Goal: Task Accomplishment & Management: Manage account settings

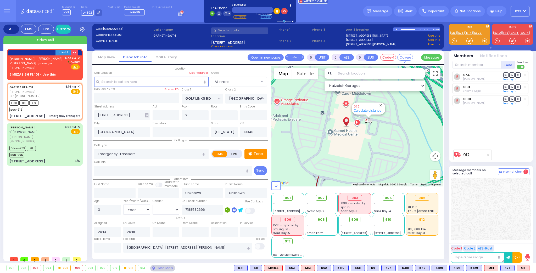
select select "Year"
select select "[DEMOGRAPHIC_DATA]"
click at [68, 70] on div "9:00 PM ✕ D-802 Fire EMS" at bounding box center [72, 63] width 15 height 14
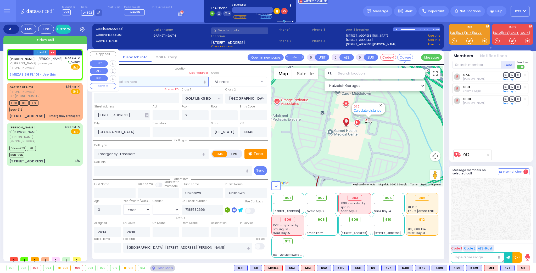
type input "2"
type input "1"
select select
radio input "true"
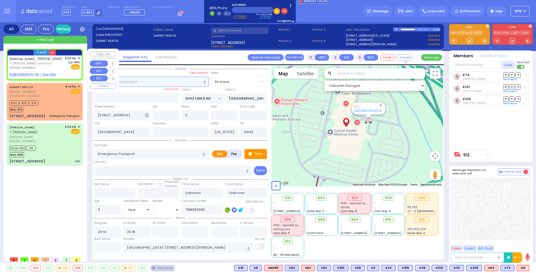
type input "[PERSON_NAME]"
select select
type input "21:00"
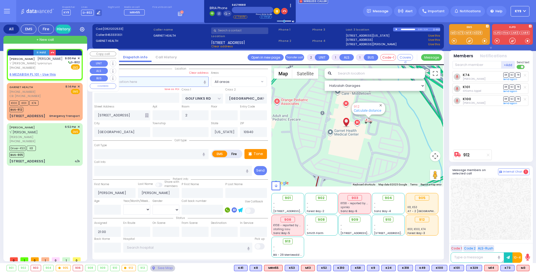
select select "Hatzalah Garages"
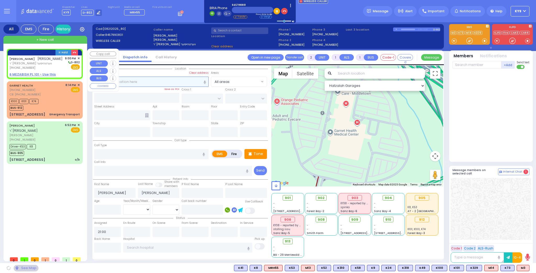
select select
radio input "true"
select select
select select "Hatzalah Garages"
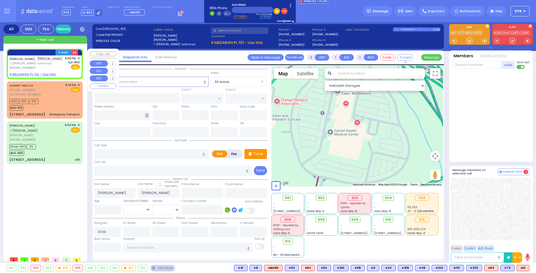
click at [47, 77] on u "6 MEZABISH PL 101 - Use this" at bounding box center [32, 74] width 46 height 4
select select
radio input "true"
select select
select select "Hatzalah Garages"
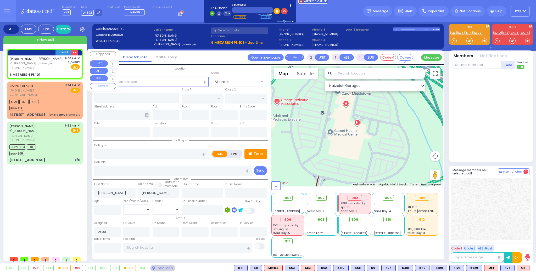
select select
radio input "true"
select select
select select "Hatzalah Garages"
type input "MEZABISH PL"
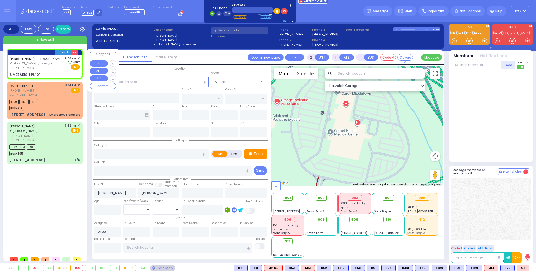
type input "KRAKOW BLVD"
type input "6 MEZABISH PL"
type input "101"
type input "Monroe"
type input "[US_STATE]"
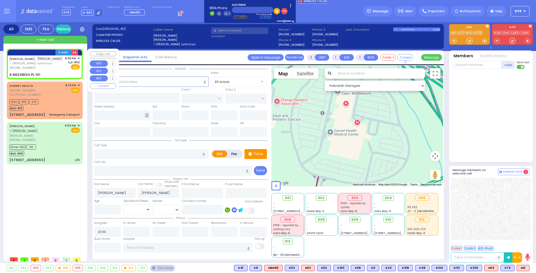
type input "10950"
select select "ATZEI TAMURIM"
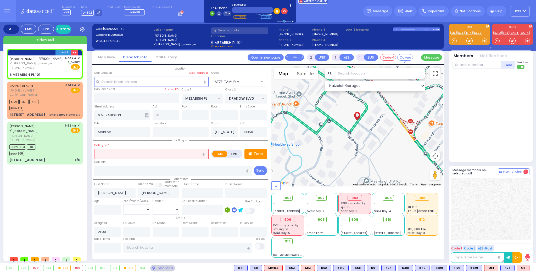
click at [125, 155] on input "text" at bounding box center [151, 154] width 114 height 10
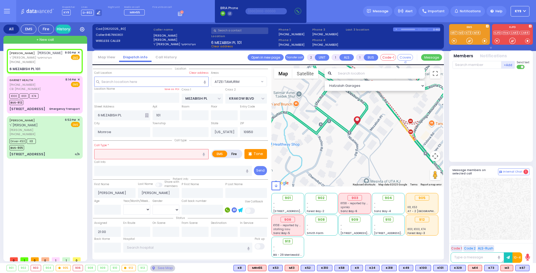
select select
radio input "true"
select select
select select "Hatzalah Garages"
select select "ATZEI TAMURIM"
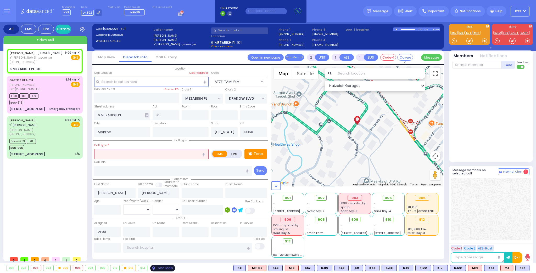
click at [158, 269] on div "See Map" at bounding box center [162, 268] width 25 height 7
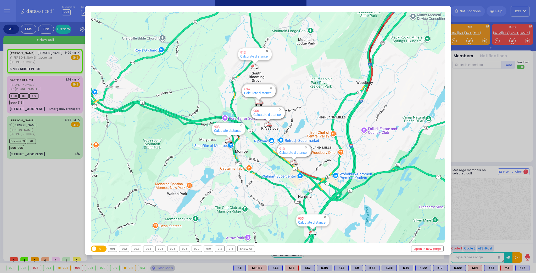
select select
radio input "true"
select select
select select "Hatzalah Garages"
select select "ATZEI TAMURIM"
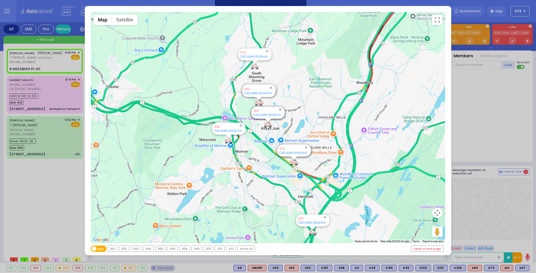
click at [160, 251] on div "905" at bounding box center [161, 249] width 10 height 6
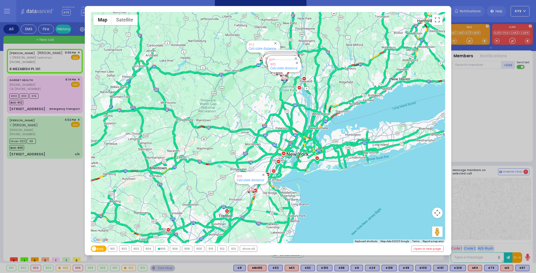
click at [160, 251] on div "905" at bounding box center [162, 249] width 12 height 6
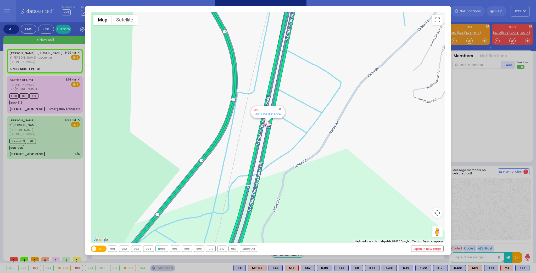
click at [154, 269] on div "← Move left → Move right ↑ Move up ↓ Move down + Zoom in - Zoom out Home Jump l…" at bounding box center [268, 136] width 536 height 273
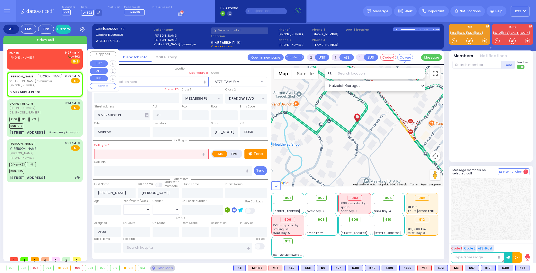
click at [56, 55] on div "EMS IN [PHONE_NUMBER] 9:27 PM ✕ D-802 EMS" at bounding box center [44, 58] width 70 height 14
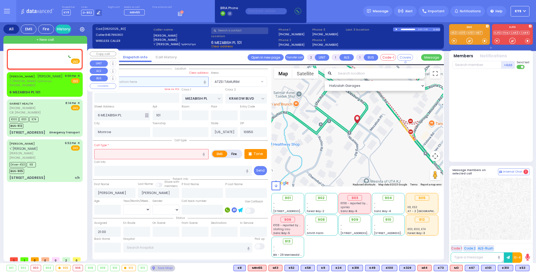
select select
radio input "true"
select select
type input "21:27"
select select "Hatzalah Garages"
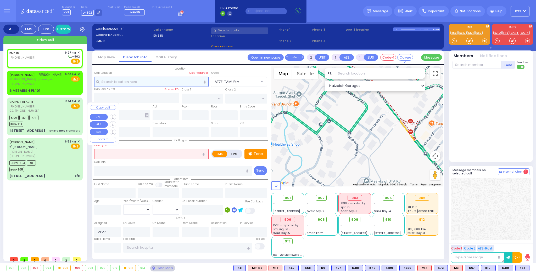
select select
radio input "true"
select select
select select "Hatzalah Garages"
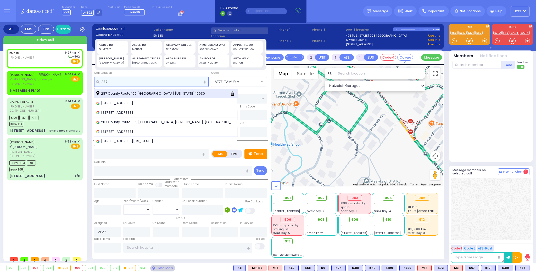
type input "287"
click at [168, 90] on div "287 County Route 105 Woodbury New York 10930" at bounding box center [166, 94] width 144 height 10
click at [161, 94] on span "287 County Route 105 Woodbury New York 10930" at bounding box center [151, 93] width 110 height 5
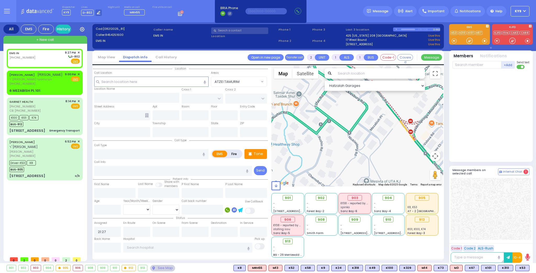
select select
radio input "true"
select select
select select "Hatzalah Garages"
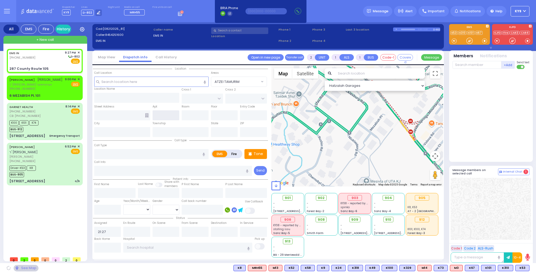
type input "COUNTY ROUTE 105"
type input "287 County Route 105"
type input "Woodbury"
type input "[US_STATE]"
type input "10930"
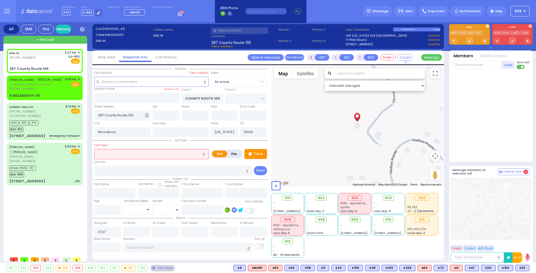
click at [142, 153] on input "text" at bounding box center [151, 154] width 114 height 10
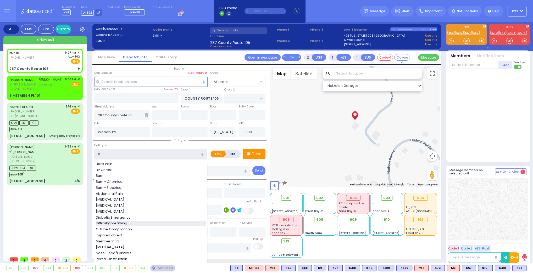
type input "b"
select select
radio input "true"
select select
select select "Hatzalah Garages"
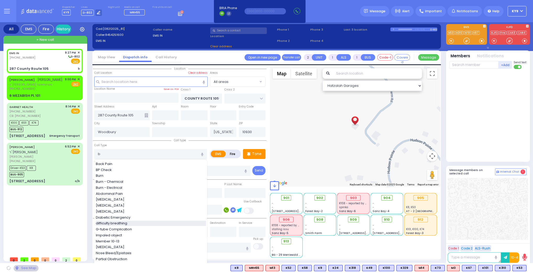
click at [123, 223] on span "difficulty breathing" at bounding box center [112, 223] width 33 height 5
type input "difficulty breathing"
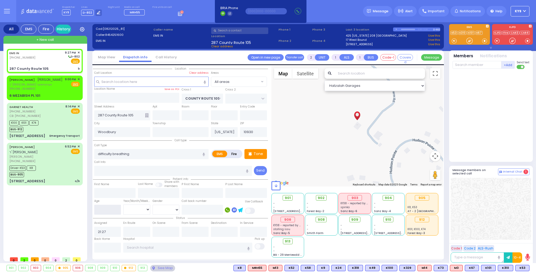
click at [103, 213] on input "number" at bounding box center [107, 210] width 27 height 10
select select
radio input "true"
select select
select select "Hatzalah Garages"
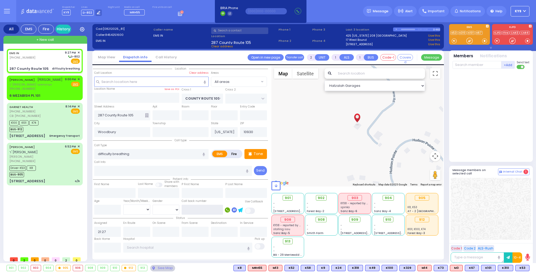
click at [207, 209] on input "text" at bounding box center [202, 210] width 41 height 10
select select
radio input "true"
select select
select select "Hatzalah Garages"
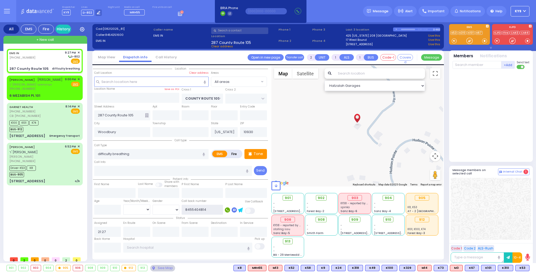
type input "8455404814"
click at [115, 207] on input "number" at bounding box center [107, 210] width 27 height 10
select select
radio input "true"
select select
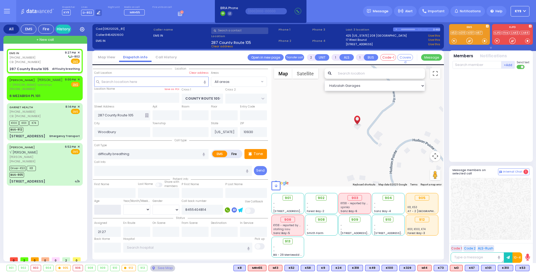
select select "Hatzalah Garages"
type input "6"
click at [139, 208] on select "Year Month Week Day" at bounding box center [136, 210] width 27 height 10
select select
radio input "true"
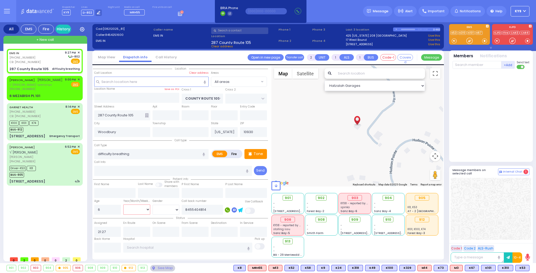
select select
select select "Hatzalah Garages"
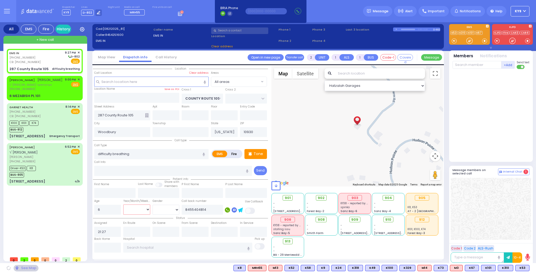
select select
radio input "true"
select select
select select "Hatzalah Garages"
select select "Year"
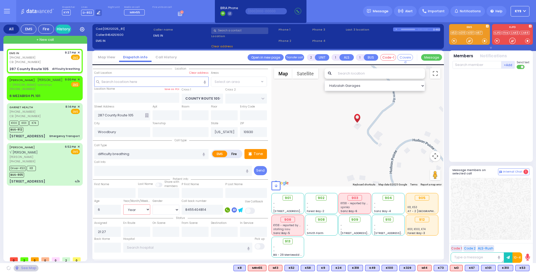
click at [123, 205] on select "Year Month Week Day" at bounding box center [136, 210] width 27 height 10
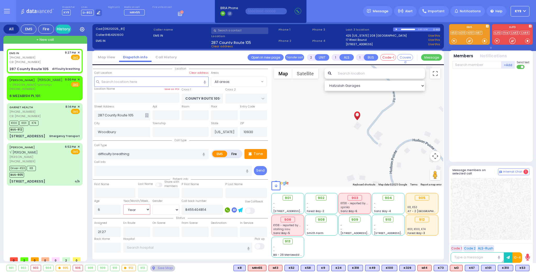
select select
radio input "true"
select select "Year"
select select "Hatzalah Garages"
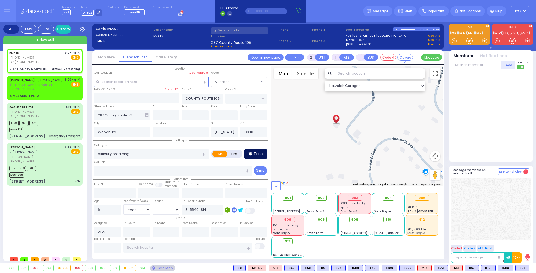
click at [259, 152] on p "Tone" at bounding box center [258, 153] width 9 height 5
click at [257, 153] on p "Tone" at bounding box center [258, 153] width 9 height 5
click at [467, 40] on div at bounding box center [469, 41] width 17 height 8
click at [265, 153] on div "Tone" at bounding box center [256, 154] width 23 height 10
click at [263, 154] on p "Tone" at bounding box center [258, 153] width 9 height 5
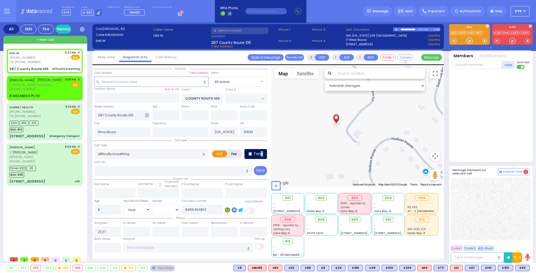
click at [262, 154] on p "Tone" at bounding box center [258, 153] width 9 height 5
click at [217, 162] on div "Call Info" at bounding box center [173, 167] width 158 height 17
click at [485, 40] on span at bounding box center [484, 40] width 5 height 5
click at [469, 40] on div at bounding box center [469, 40] width 5 height 5
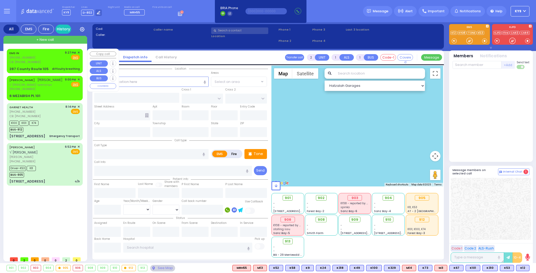
click at [49, 56] on div "EMS IN (845) 425-1600 CB: (845) 540-4814 9:27 PM ✕ Fire EMS" at bounding box center [44, 58] width 70 height 14
select select
type input "difficulty breathing"
radio input "true"
type input "6"
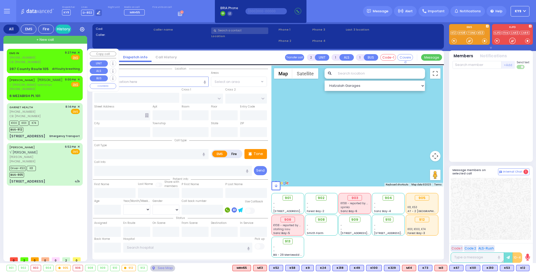
select select "Year"
type input "8455404814"
type input "21:27"
select select "Hatzalah Garages"
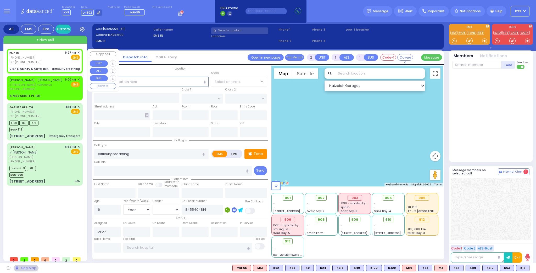
type input "COUNTY ROUTE 105"
type input "287 County Route 105"
type input "Woodbury"
type input "[US_STATE]"
type input "10930"
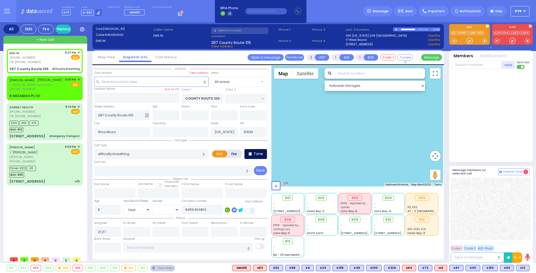
click at [254, 153] on div "Tone" at bounding box center [256, 154] width 23 height 10
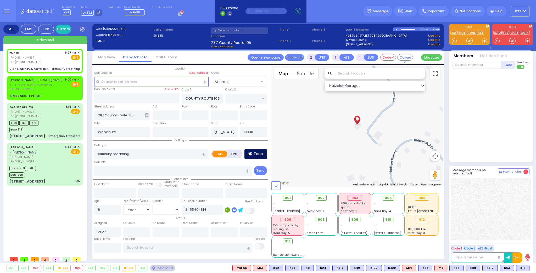
click at [254, 153] on div "Tone" at bounding box center [256, 154] width 23 height 10
click at [255, 153] on p "Tone" at bounding box center [258, 153] width 9 height 5
click at [470, 39] on div at bounding box center [469, 40] width 5 height 5
click at [486, 40] on span at bounding box center [484, 40] width 5 height 5
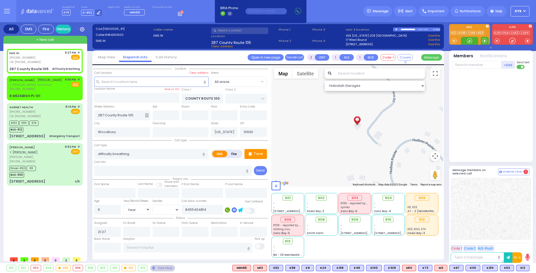
click at [486, 40] on span at bounding box center [484, 40] width 5 height 5
click at [468, 40] on div at bounding box center [469, 40] width 5 height 5
click at [476, 99] on div at bounding box center [492, 114] width 78 height 86
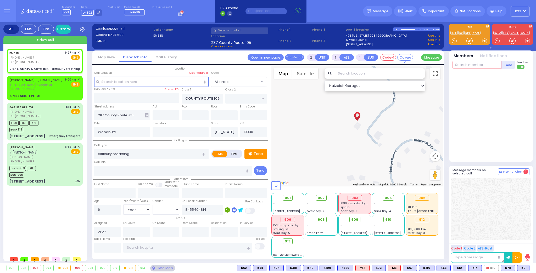
click at [473, 65] on input "text" at bounding box center [477, 65] width 49 height 8
type input "78"
click at [472, 77] on div "KY78" at bounding box center [470, 75] width 26 height 5
click at [476, 64] on input "text" at bounding box center [477, 65] width 49 height 8
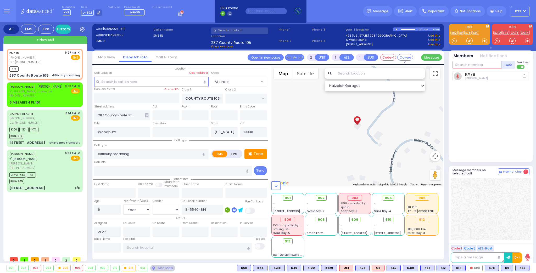
select select
radio input "true"
select select "Year"
type input "21:29"
select select "Hatzalah Garages"
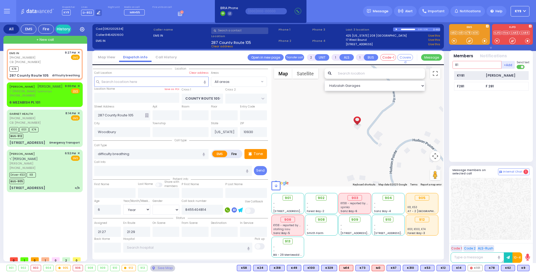
type input "81"
click at [475, 75] on div "KY81" at bounding box center [470, 75] width 26 height 5
click at [472, 64] on input "text" at bounding box center [477, 65] width 49 height 8
select select
radio input "true"
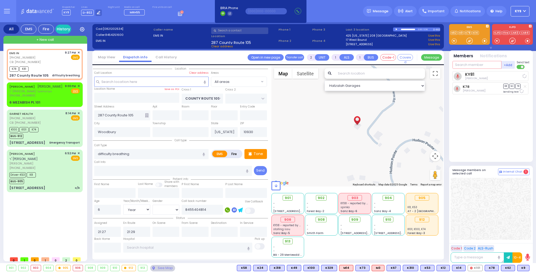
select select "Year"
select select "Hatzalah Garages"
click at [471, 40] on div at bounding box center [469, 40] width 5 height 5
click at [470, 41] on div at bounding box center [469, 40] width 5 height 5
click at [468, 40] on div at bounding box center [469, 40] width 5 height 5
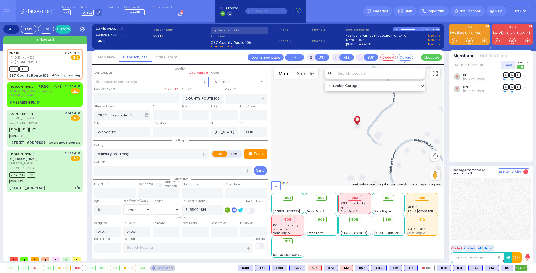
click at [522, 269] on span "K62" at bounding box center [523, 269] width 14 height 6
select select
radio input "true"
select select "Year"
select select "Hatzalah Garages"
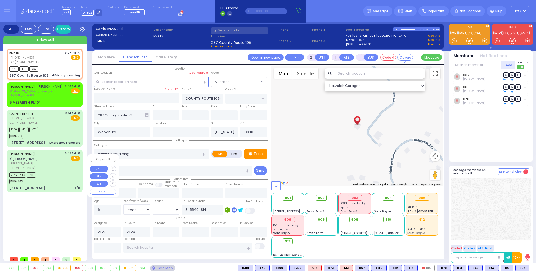
click at [67, 176] on div "Driver-K53 K8 BUS-905" at bounding box center [44, 177] width 70 height 13
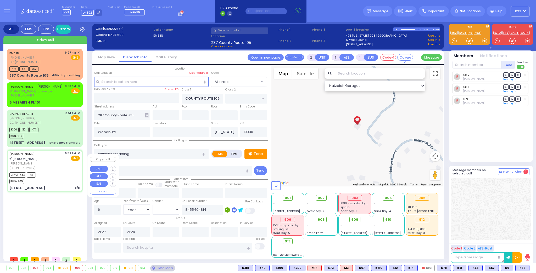
type input "6"
select select
type input "o/b"
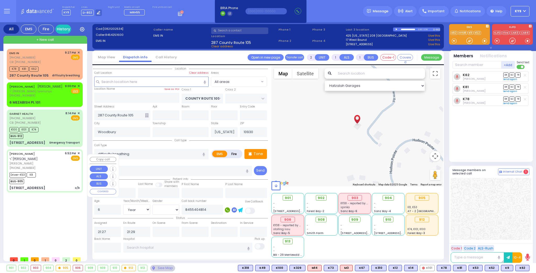
radio input "true"
type input "YECHESKEL SHRAGA"
type input "STEIN"
type input "Chava"
type input "Stein"
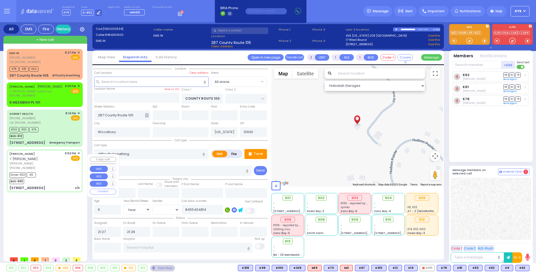
type input "22"
select select "Year"
select select "[DEMOGRAPHIC_DATA]"
type input "18:52"
type input "19:10"
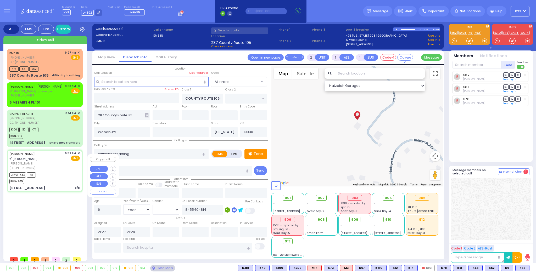
type input "19:13"
type input "19:20"
type input "20:00"
type input "20:14"
type input "New York Presbyterian Hospital- Columbia Campus"
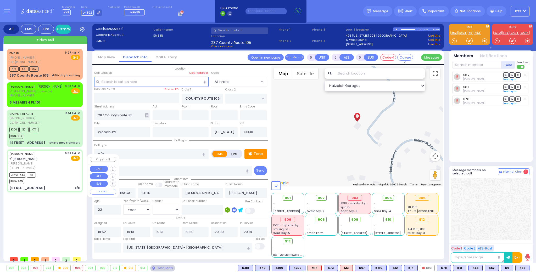
select select "Hatzalah Garages"
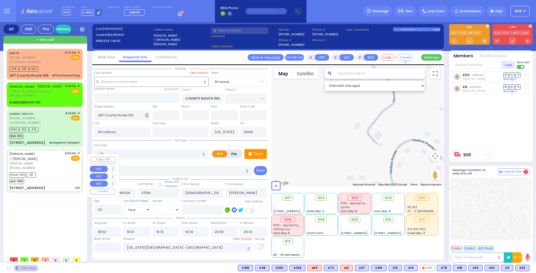
type input "[GEOGRAPHIC_DATA]"
type input "PAKSH PL"
type input "1 NICKLESBURG RD"
type input "102"
type input "Kiryas Joel"
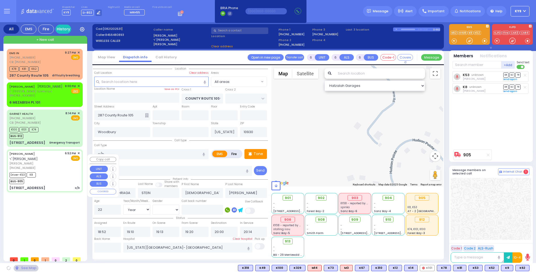
type input "10950"
select select "SECTION 5"
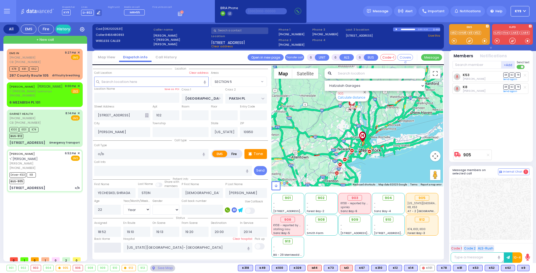
click at [116, 245] on input "text" at bounding box center [107, 248] width 27 height 10
type input "21:31"
select select
radio input "true"
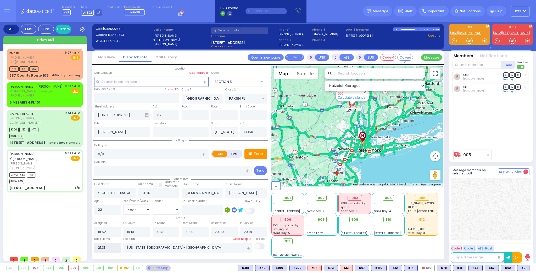
select select
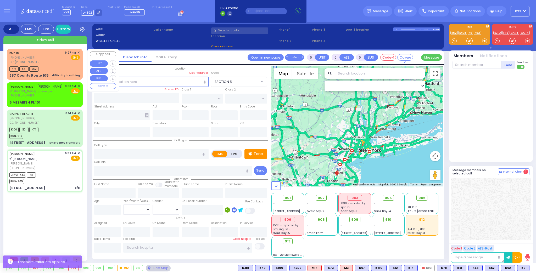
click at [49, 60] on div "EMS IN (845) 425-1600 CB: (845) 540-4814 9:27 PM ✕ EMS" at bounding box center [44, 58] width 70 height 14
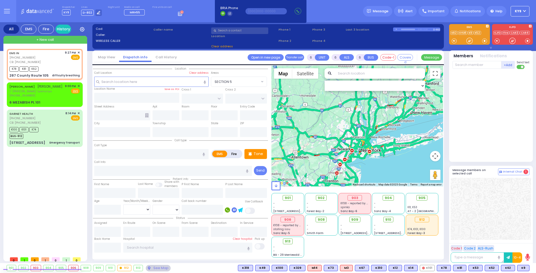
type input "2"
type input "1"
select select
type input "difficulty breathing"
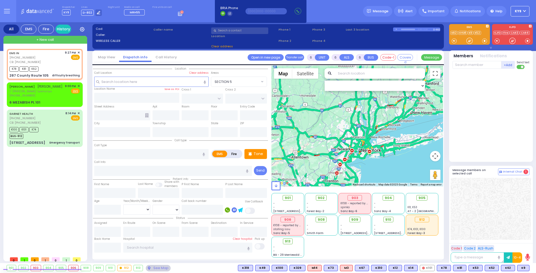
radio input "true"
type input "6"
select select "Year"
type input "8455404814"
type input "21:27"
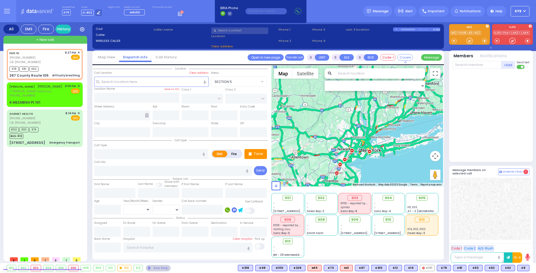
type input "21:29"
select select "Hatzalah Garages"
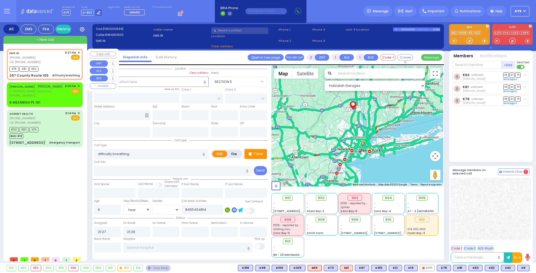
type input "COUNTY ROUTE 105"
type input "287 County Route 105"
type input "Woodbury"
type input "[US_STATE]"
type input "10930"
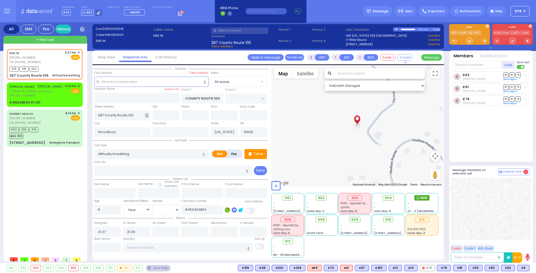
click at [427, 198] on span "905" at bounding box center [424, 198] width 7 height 5
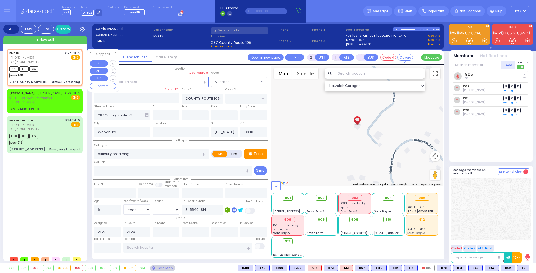
select select
radio input "true"
select select "Year"
select select "Hatzalah Garages"
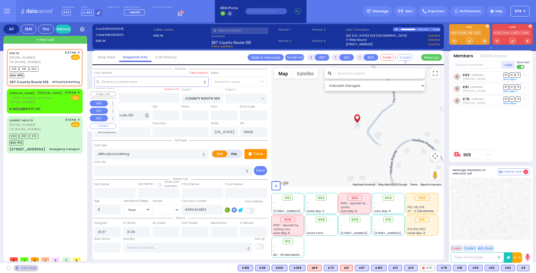
click at [80, 92] on div "BURECH MORDCHE ACKERMAN ברוך מרדכי אקערמאן ר' משה דוד - ר' מאיר ווערטהיימער (84…" at bounding box center [45, 101] width 74 height 23
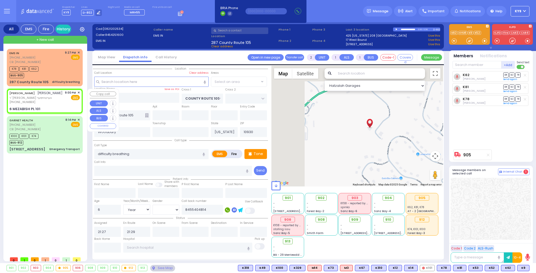
click at [78, 92] on span "✕" at bounding box center [79, 93] width 2 height 4
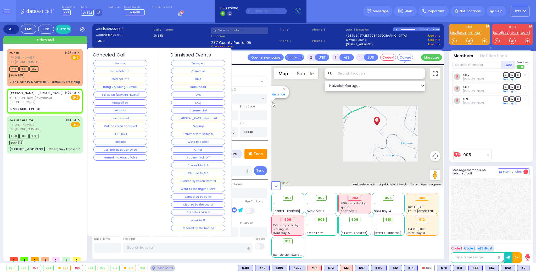
select select
radio input "true"
type input "[PERSON_NAME]"
select select
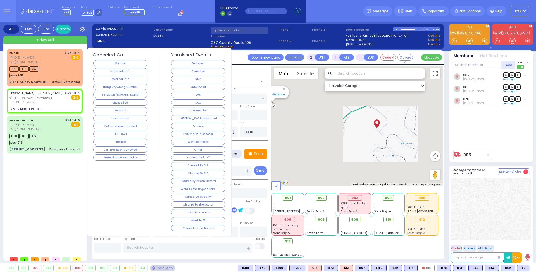
type input "21:00"
select select "Hatzalah Garages"
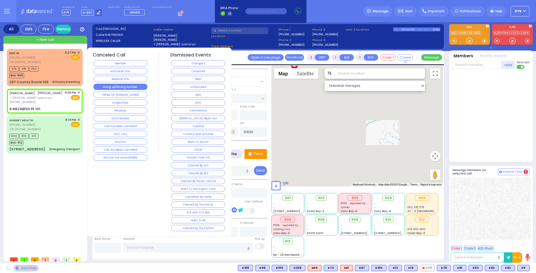
type input "MEZABISH PL"
type input "KRAKOW BLVD"
type input "6 MEZABISH PL"
type input "101"
type input "Monroe"
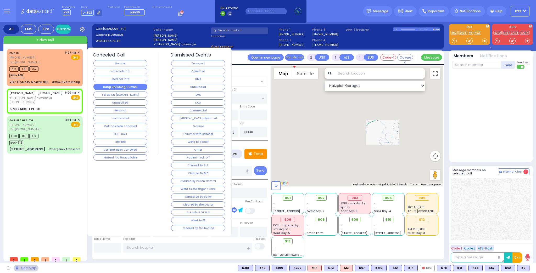
type input "10950"
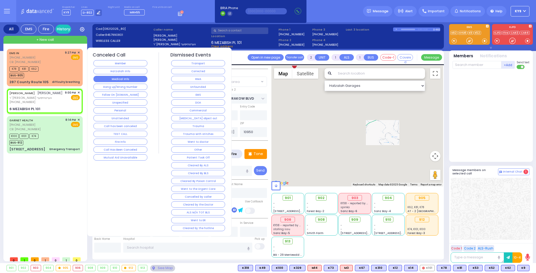
select select "ATZEI TAMURIM"
click at [101, 80] on button "Medical Info" at bounding box center [120, 79] width 54 height 6
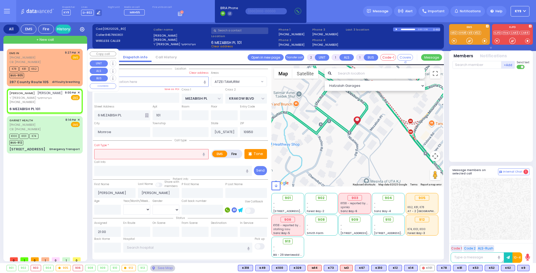
select select
radio input "true"
select select
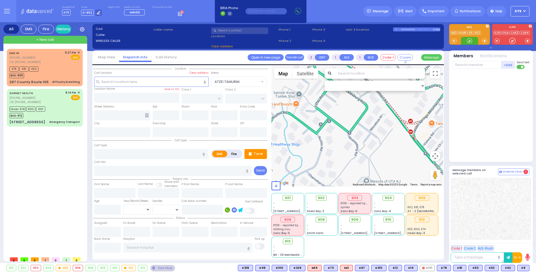
click at [468, 41] on div at bounding box center [469, 40] width 5 height 5
click at [45, 60] on div "EMS IN (845) 425-1600 CB: (845) 540-4814 9:27 PM ✕ EMS" at bounding box center [44, 58] width 70 height 14
select select
type input "difficulty breathing"
radio input "true"
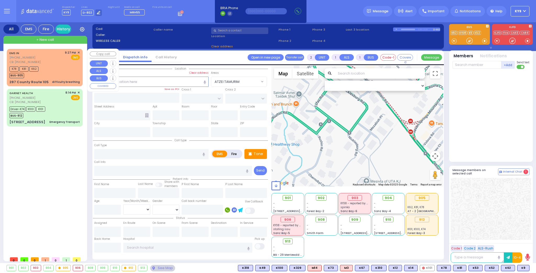
type input "6"
select select "Year"
type input "8455404814"
type input "21:27"
type input "21:29"
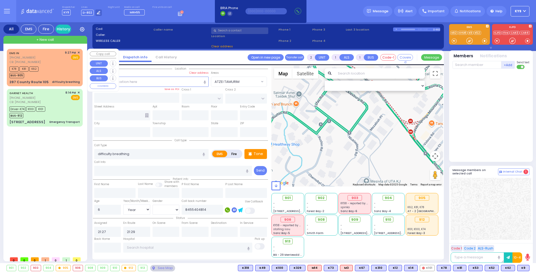
select select "Hatzalah Garages"
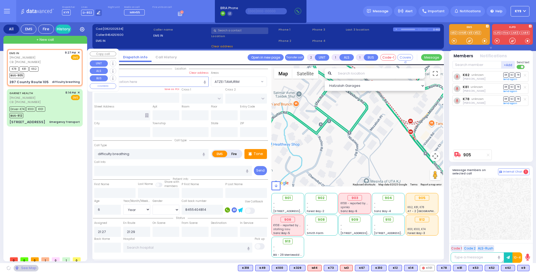
type input "COUNTY ROUTE 105"
type input "287 County Route 105"
type input "Woodbury"
type input "[US_STATE]"
type input "10930"
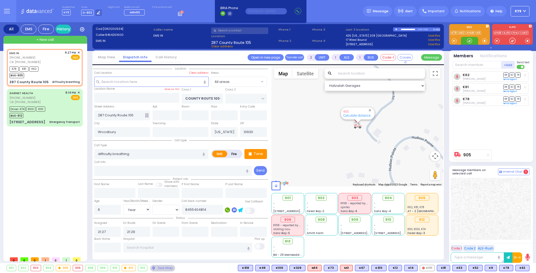
click at [471, 40] on div at bounding box center [469, 40] width 5 height 5
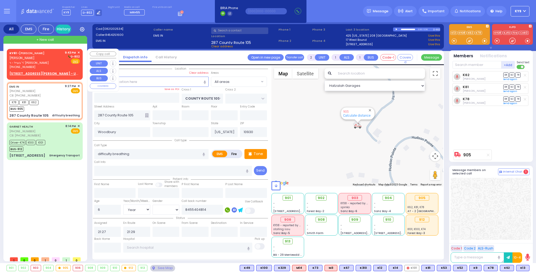
click at [62, 59] on div "KY61 - ARON ZEV POLACHECK אהרן זאב פאלאטשעק" at bounding box center [36, 56] width 54 height 10
select select
radio input "true"
type input "ARON ZEV"
type input "POLACHECK"
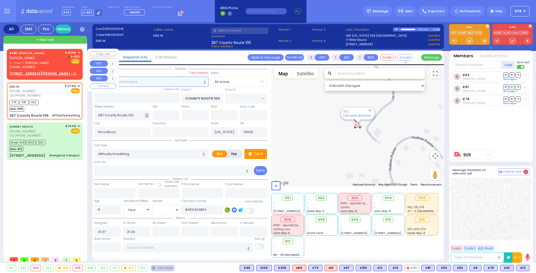
select select
type input "21:43"
select select "Hatzalah Garages"
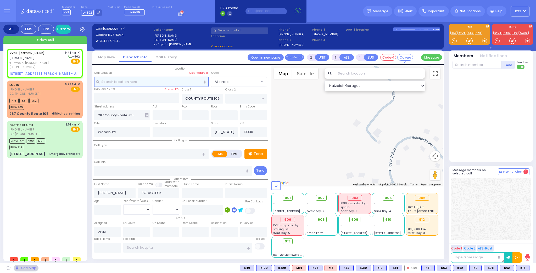
select select
radio input "true"
select select
select select "Hatzalah Garages"
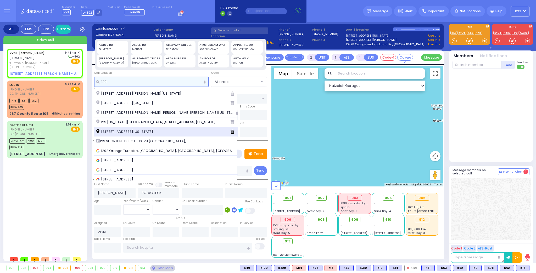
type input "129"
click at [136, 130] on span "129 Orange and Rockland Road Monroe New York 10950" at bounding box center [125, 131] width 59 height 5
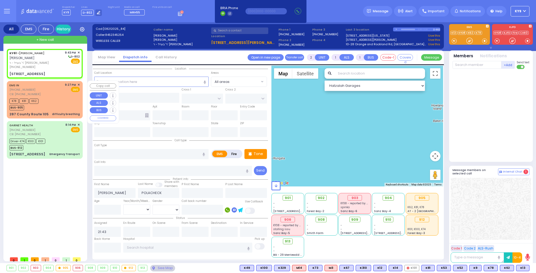
select select
radio input "true"
select select
select select "Hatzalah Garages"
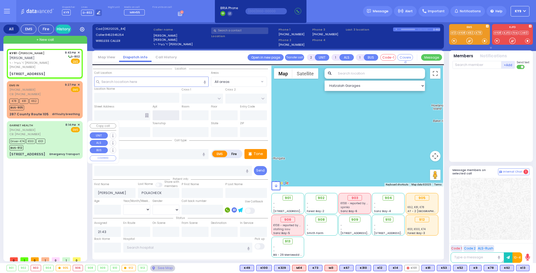
type input "129 Orange and Rockland Road"
type input "Monroe"
type input "[US_STATE]"
type input "10950"
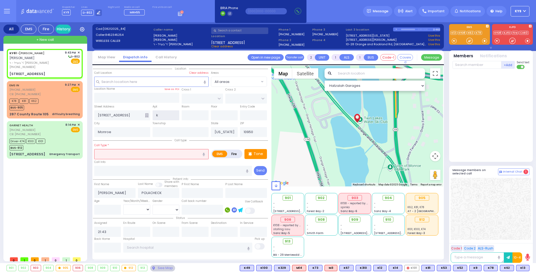
type input "k"
drag, startPoint x: 123, startPoint y: 164, endPoint x: 126, endPoint y: 159, distance: 5.3
click at [123, 163] on div "Call Info" at bounding box center [173, 167] width 158 height 17
click at [159, 116] on input "k" at bounding box center [166, 115] width 27 height 10
select select
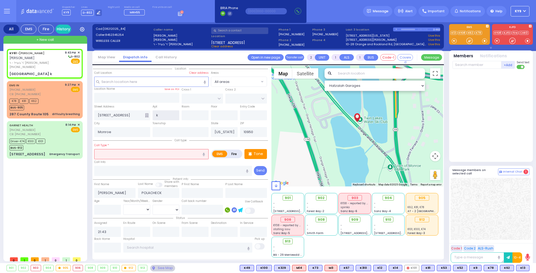
radio input "true"
select select
select select "Hatzalah Garages"
type input "129 Orange and Rockland Road k"
click at [135, 155] on input "text" at bounding box center [151, 154] width 114 height 10
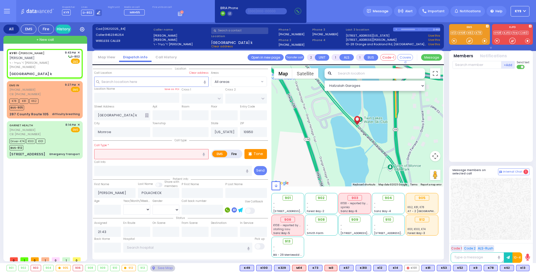
select select
radio input "true"
select select
select select "Hatzalah Garages"
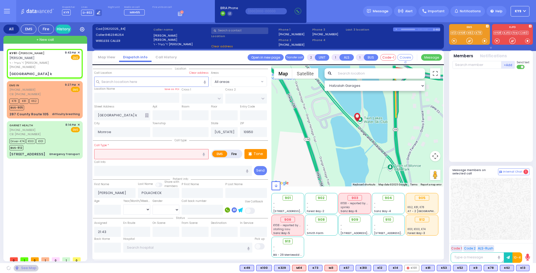
select select
radio input "true"
select select
select select "Hatzalah Garages"
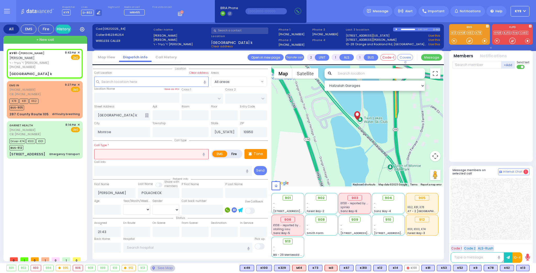
type input "k"
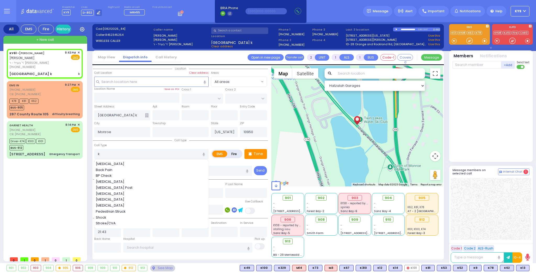
click at [115, 160] on div "Kidney Stones Back Pain BP Check Choking Choking Post Decompression Sickness El…" at bounding box center [151, 194] width 114 height 69
click at [113, 162] on span "Kidney Stones" at bounding box center [111, 164] width 30 height 5
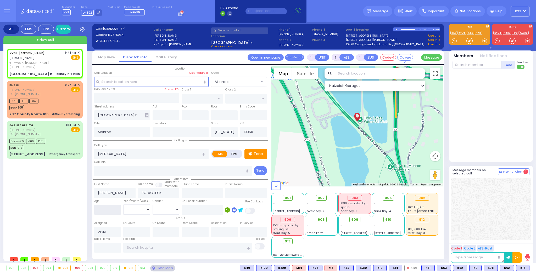
click at [112, 210] on input "number" at bounding box center [107, 210] width 27 height 10
click at [133, 207] on select "Year Month Week Day" at bounding box center [136, 210] width 27 height 10
click at [123, 205] on select "Year Month Week Day" at bounding box center [136, 210] width 27 height 10
click at [150, 246] on input "text" at bounding box center [187, 248] width 129 height 10
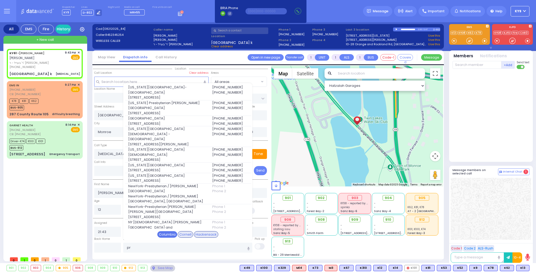
click at [164, 234] on div "Columbia" at bounding box center [167, 234] width 20 height 7
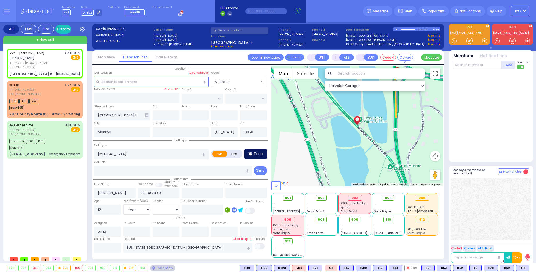
click at [252, 151] on icon at bounding box center [250, 154] width 4 height 6
click at [255, 152] on p "Tone" at bounding box center [258, 153] width 9 height 5
click at [256, 152] on p "Tone" at bounding box center [258, 153] width 9 height 5
click at [470, 40] on div at bounding box center [469, 40] width 5 height 5
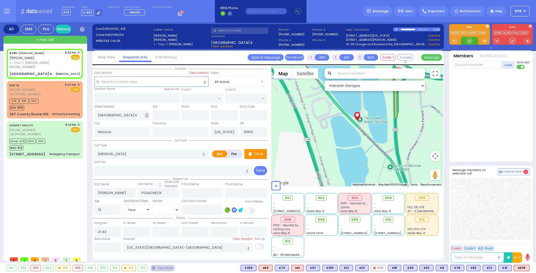
click at [471, 42] on div at bounding box center [469, 40] width 5 height 5
click at [505, 270] on span "K41" at bounding box center [505, 269] width 13 height 6
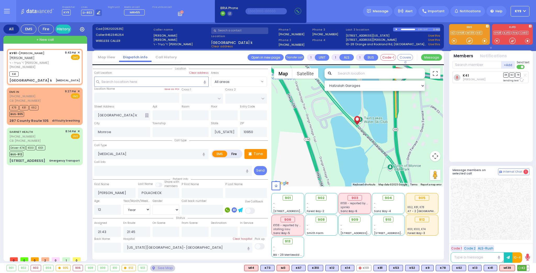
click at [523, 267] on span "K2" at bounding box center [524, 269] width 12 height 6
click at [472, 40] on div at bounding box center [469, 40] width 5 height 5
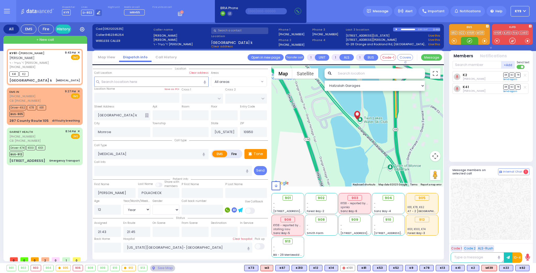
click at [469, 41] on div at bounding box center [469, 40] width 5 height 5
click at [64, 103] on div "EMS IN (845) 425-1600 CB: (845) 540-4814 9:27 PM ✕ EMS" at bounding box center [44, 96] width 70 height 14
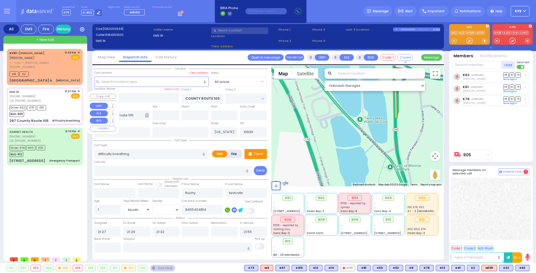
click at [62, 107] on div "EMS IN (845) 425-1600 CB: (845) 540-4814 9:27 PM ✕ EMS K78" at bounding box center [45, 107] width 74 height 36
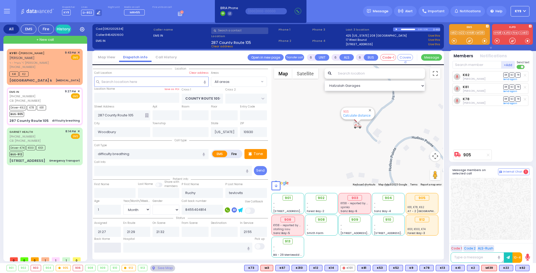
click at [101, 245] on input "text" at bounding box center [107, 248] width 27 height 10
click at [103, 245] on input "text" at bounding box center [107, 248] width 27 height 10
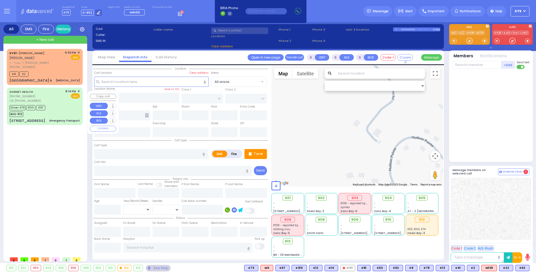
click at [57, 115] on div "Driver-K74 K100 K101 BUS-912" at bounding box center [44, 110] width 70 height 13
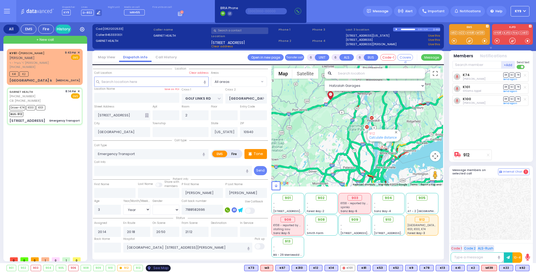
click at [160, 269] on div "See Map" at bounding box center [158, 268] width 25 height 7
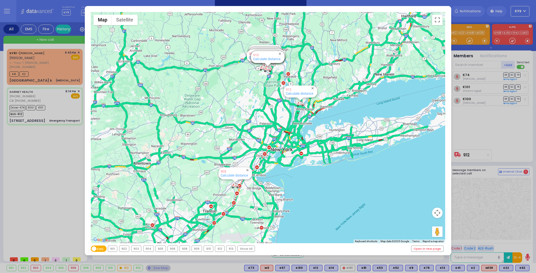
click at [215, 249] on div "912" at bounding box center [219, 249] width 9 height 6
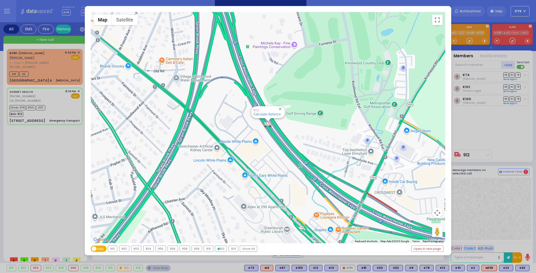
click at [160, 269] on div "← Move left → Move right ↑ Move up ↓ Move down + Zoom in - Zoom out Home Jump l…" at bounding box center [268, 136] width 536 height 273
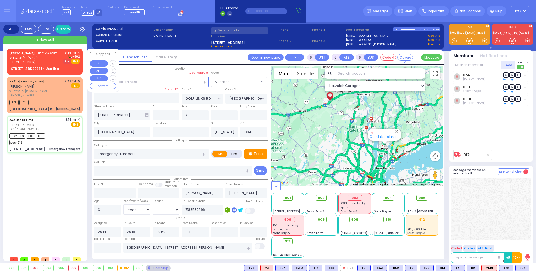
click at [68, 60] on span "Fire" at bounding box center [67, 61] width 8 height 5
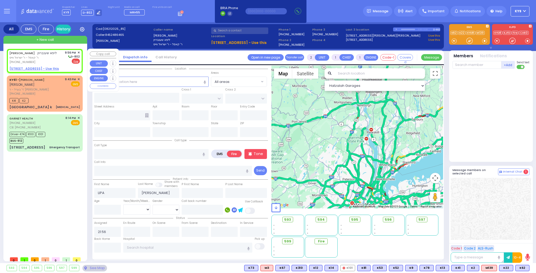
click at [29, 68] on u "8 PREMISHLAN WAY 301 - Use this" at bounding box center [33, 69] width 49 height 4
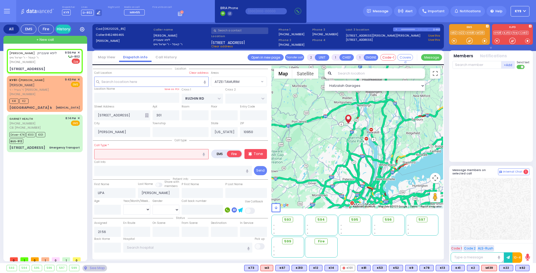
click at [104, 152] on input "text" at bounding box center [151, 154] width 114 height 10
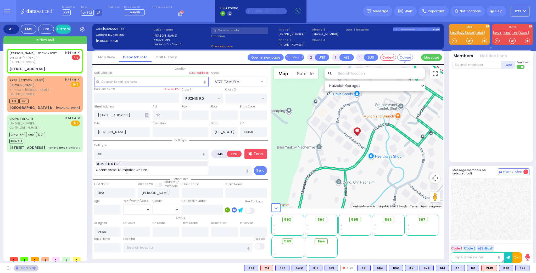
click at [120, 162] on span "DUMPSTER FIRE" at bounding box center [109, 164] width 26 height 5
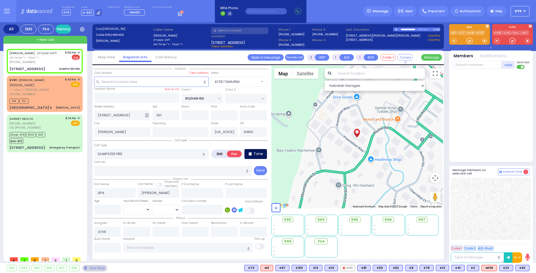
click at [258, 155] on p "Tone" at bounding box center [258, 153] width 9 height 5
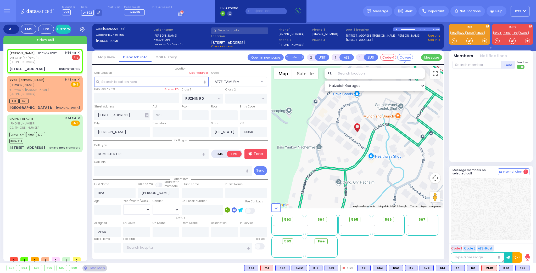
select select "ATZEI TAMURIM"
select select
click at [471, 64] on input "text" at bounding box center [477, 65] width 49 height 8
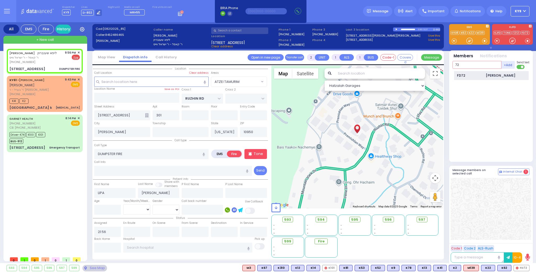
type input "72"
click at [461, 75] on div "FD72" at bounding box center [470, 75] width 26 height 5
click at [469, 63] on input "text" at bounding box center [477, 65] width 49 height 8
type input "19"
click at [470, 76] on div "FD19" at bounding box center [470, 75] width 26 height 5
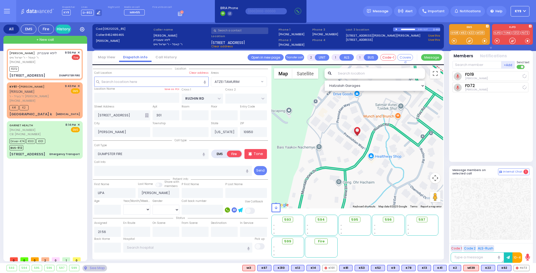
select select
radio input "true"
select select
type input "21:58"
select select "Hatzalah Garages"
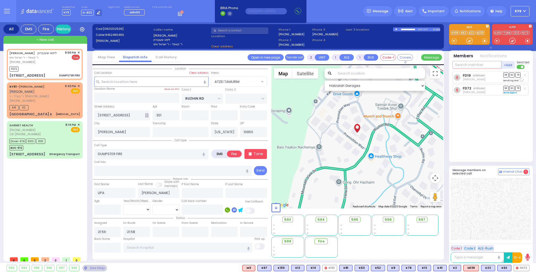
click at [472, 65] on input "text" at bounding box center [477, 65] width 49 height 8
select select "ATZEI TAMURIM"
select select
radio input "true"
select select
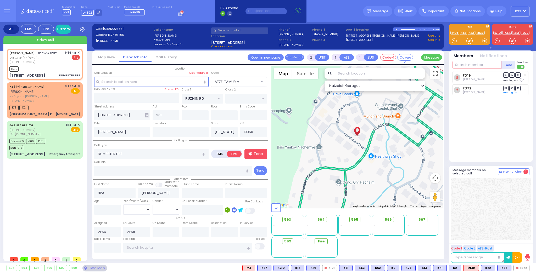
select select "Hatzalah Garages"
select select "ATZEI TAMURIM"
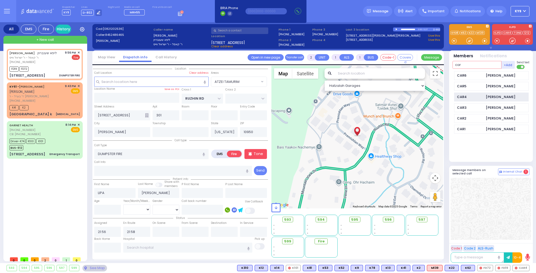
type input "car"
click at [504, 96] on div "Berish Stern" at bounding box center [501, 97] width 30 height 5
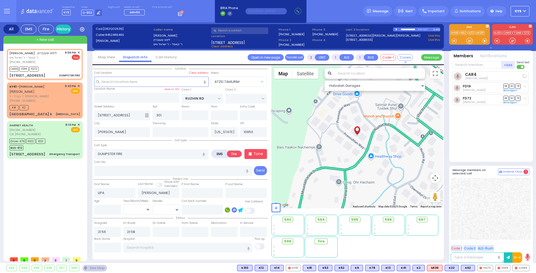
select select
radio input "true"
select select
select select "Hatzalah Garages"
select select "ATZEI TAMURIM"
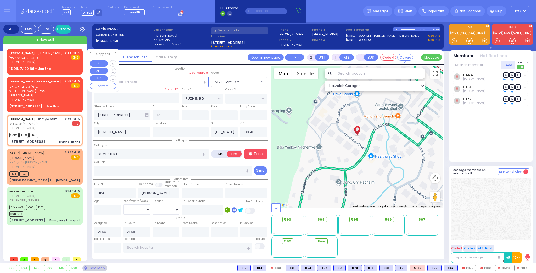
click at [79, 52] on span "✕" at bounding box center [79, 53] width 2 height 4
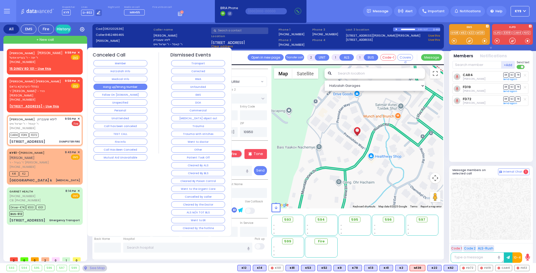
click at [117, 84] on button "Hang up/Wrong Number" at bounding box center [120, 87] width 54 height 6
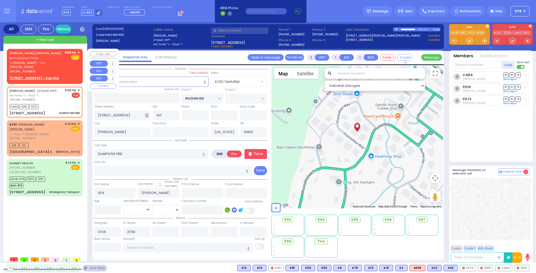
click at [79, 52] on span "✕" at bounding box center [79, 53] width 2 height 4
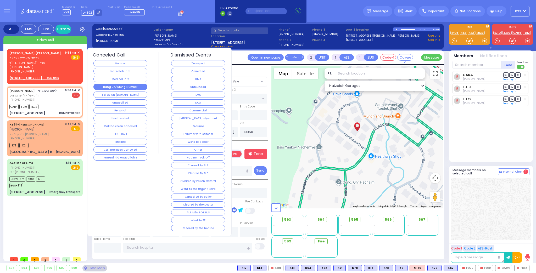
click at [104, 87] on button "Hang up/Wrong Number" at bounding box center [120, 87] width 54 height 6
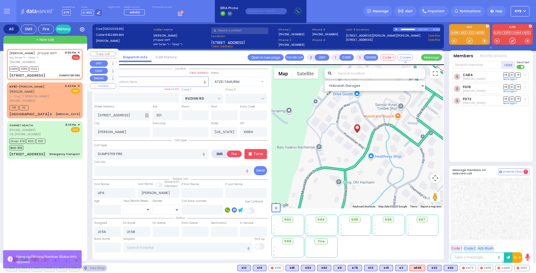
click at [55, 68] on div "CAR4 FD19 FD72" at bounding box center [44, 68] width 70 height 7
select select
radio input "true"
select select
select select "Hatzalah Garages"
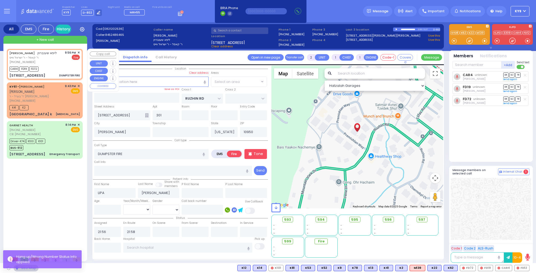
select select "ATZEI TAMURIM"
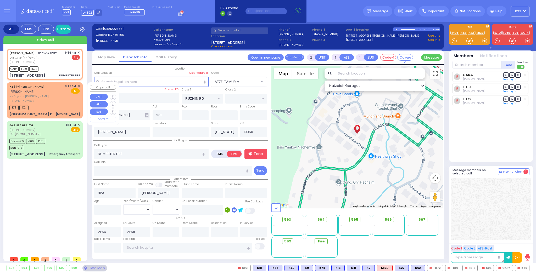
click at [63, 104] on div "K41 K2" at bounding box center [44, 107] width 70 height 7
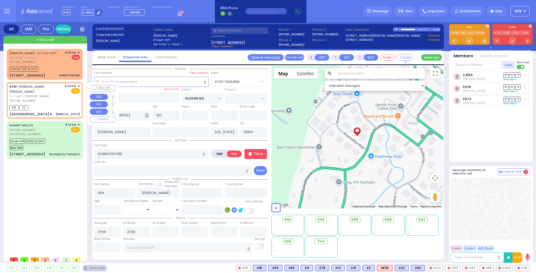
type input "1"
select select
type input "Kidney infection"
radio input "true"
type input "ARON ZEV"
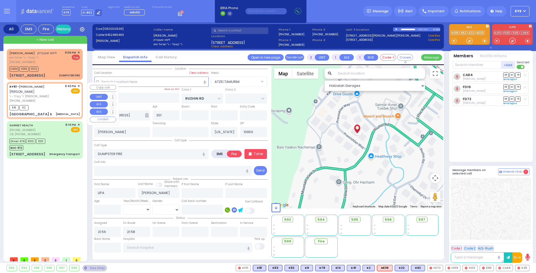
type input "POLACHECK"
type input "12"
select select "Year"
type input "21:43"
type input "21:45"
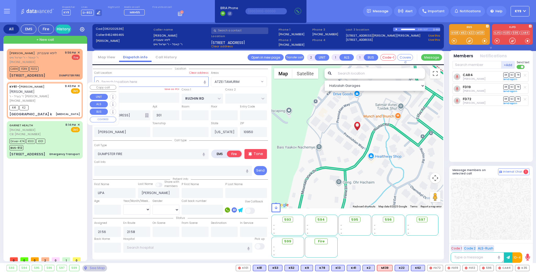
type input "New York Presbyterian Hospital- Columbia Campus"
select select "Hatzalah Garages"
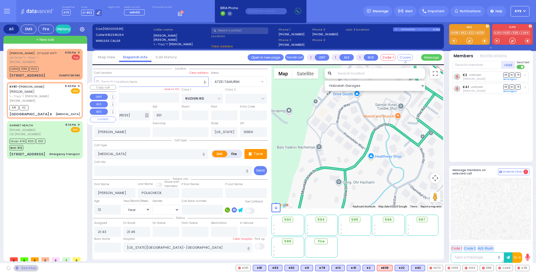
type input "129 Orange and Rockland Road k"
type input "Monroe"
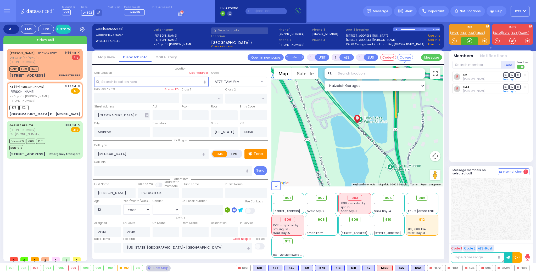
click at [472, 40] on div at bounding box center [469, 40] width 5 height 5
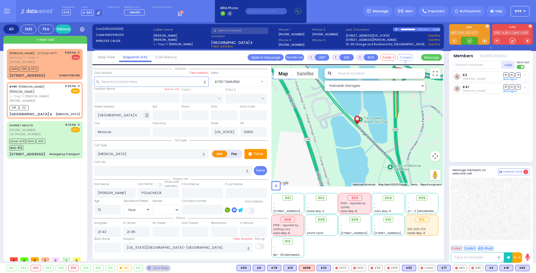
click at [469, 41] on div at bounding box center [469, 40] width 5 height 5
click at [45, 62] on div "(845) 248-6465" at bounding box center [32, 62] width 47 height 4
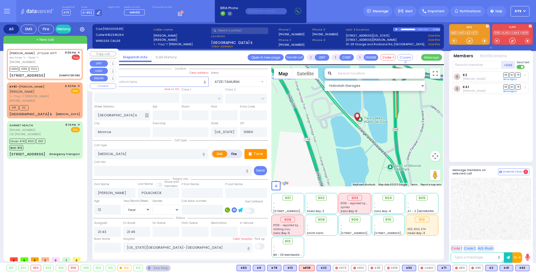
type input "2"
select select
type input "DUMPSTER FIRE"
radio input "false"
radio input "true"
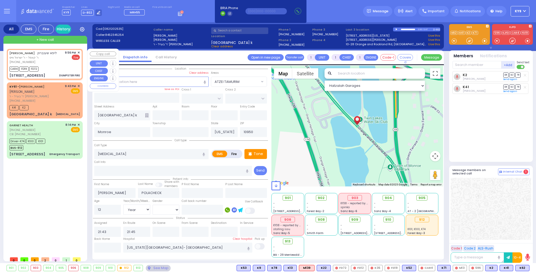
type input "LIPA"
type input "SCHONBRUN"
select select
type input "21:56"
type input "21:58"
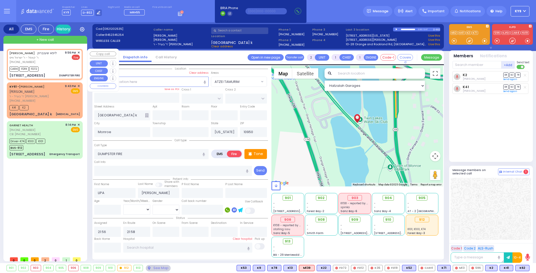
type input "RUZHIN RD"
type input "8 PREMISHLAN WAY"
type input "301"
type input "Kiryas Joel"
select select "Hatzalah Garages"
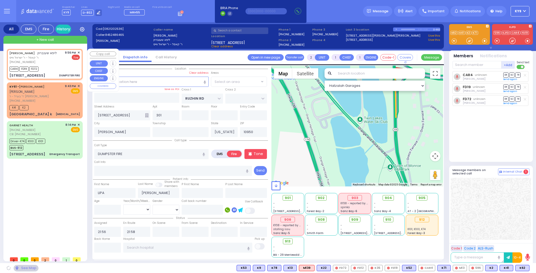
select select "ATZEI TAMURIM"
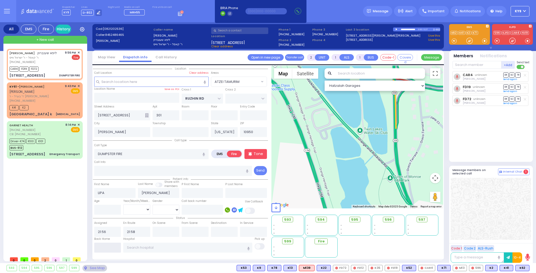
click at [109, 249] on input "text" at bounding box center [107, 248] width 27 height 10
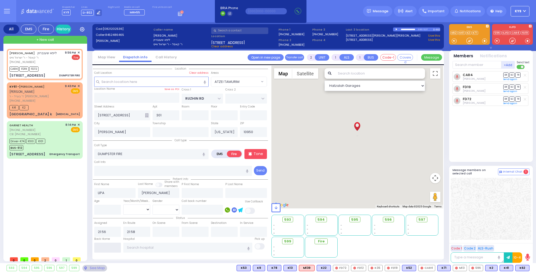
click at [109, 249] on input "text" at bounding box center [107, 248] width 27 height 10
type input "22:09"
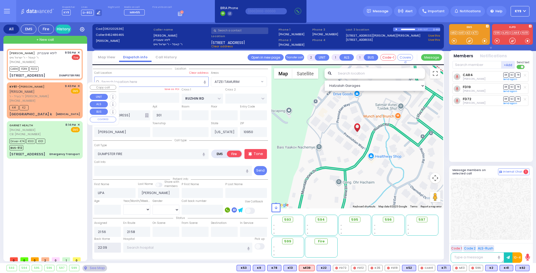
select select
radio input "true"
select select
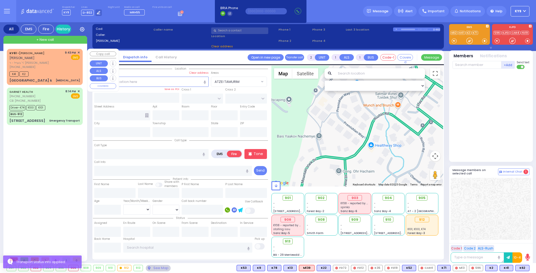
click at [62, 65] on div "(845) 234-5254" at bounding box center [36, 67] width 54 height 4
type input "1"
select select
type input "Kidney infection"
radio input "true"
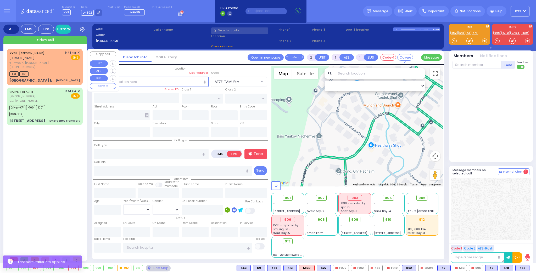
type input "ARON ZEV"
type input "POLACHECK"
type input "12"
select select "Year"
type input "21:43"
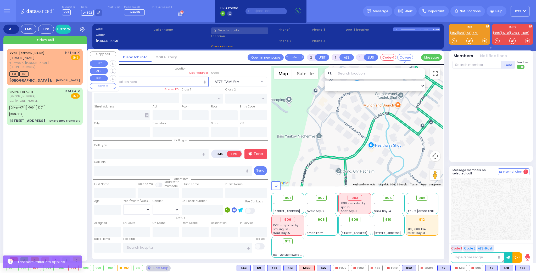
type input "21:45"
type input "New York Presbyterian Hospital- Columbia Campus"
select select "Hatzalah Garages"
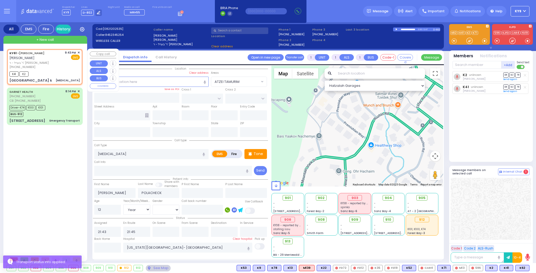
type input "129 Orange and Rockland Road k"
type input "Monroe"
type input "[US_STATE]"
type input "10950"
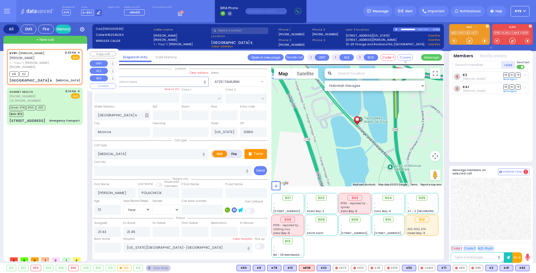
type input "6"
select select
radio input "true"
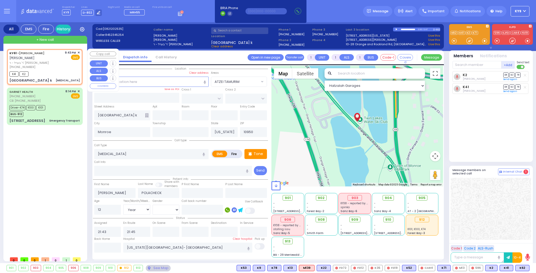
type input "Unknown"
select select "Year"
select select "Hatzalah Garages"
click at [469, 40] on div at bounding box center [469, 40] width 5 height 5
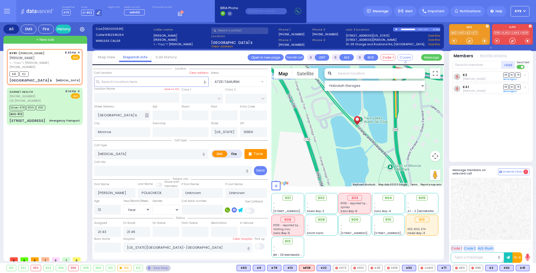
click at [286, 224] on span "KY38 - reported by KY42" at bounding box center [289, 226] width 32 height 4
click at [72, 269] on div "906" at bounding box center [74, 269] width 10 height 6
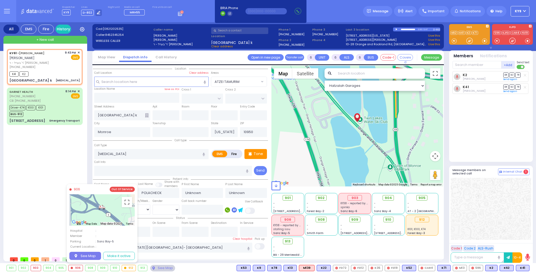
click at [101, 191] on div "906 Out Of Service" at bounding box center [101, 189] width 65 height 5
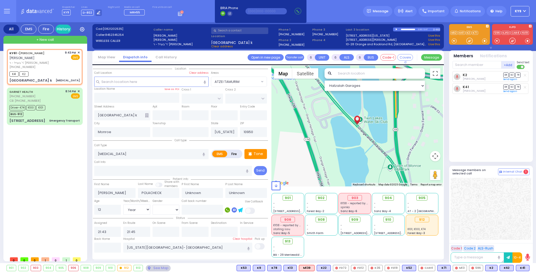
click at [72, 268] on div "906" at bounding box center [74, 269] width 10 height 6
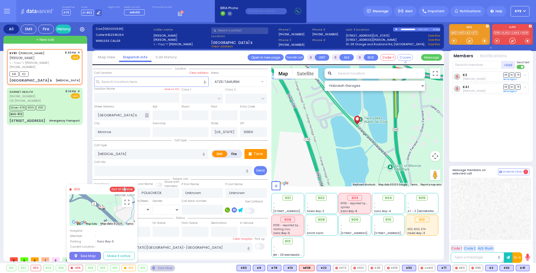
click at [125, 191] on div "Out Of Service" at bounding box center [122, 189] width 25 height 5
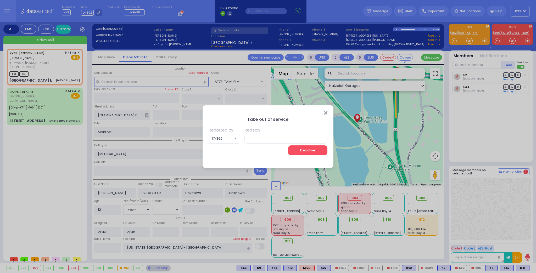
click at [300, 147] on button "Deactive" at bounding box center [307, 151] width 39 height 10
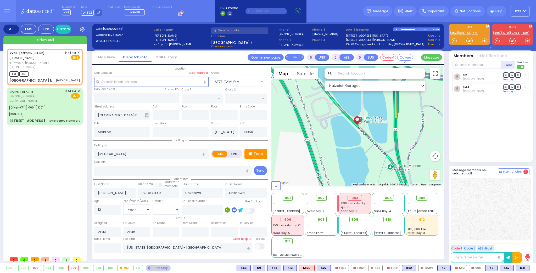
click at [71, 267] on div "906" at bounding box center [74, 269] width 10 height 6
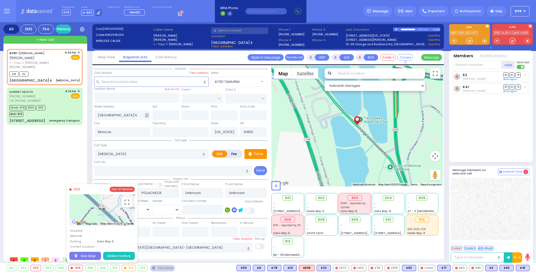
click at [110, 256] on button "Make it active" at bounding box center [119, 256] width 32 height 8
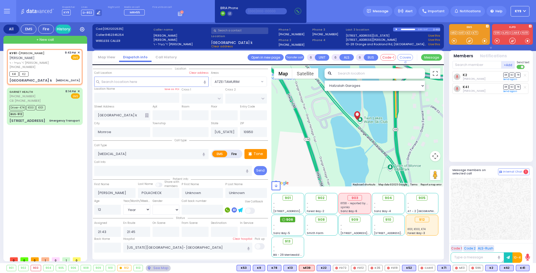
click at [287, 220] on span "906" at bounding box center [289, 219] width 7 height 5
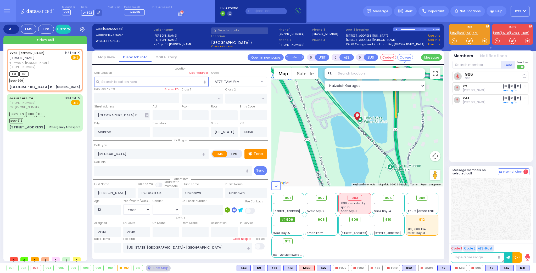
select select
radio input "true"
select select "Year"
select select "Hatzalah Garages"
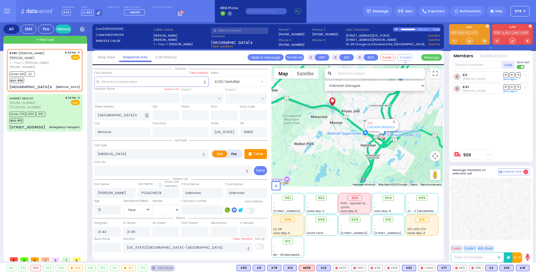
select select
radio input "true"
select select "Year"
select select "Hatzalah Garages"
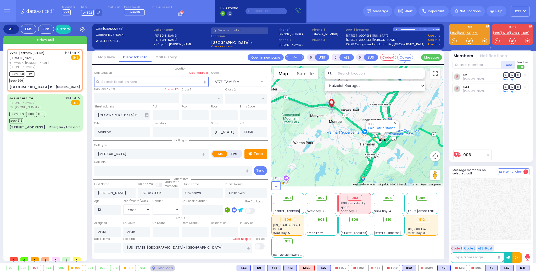
select select
radio input "true"
select select "Year"
select select "Hatzalah Garages"
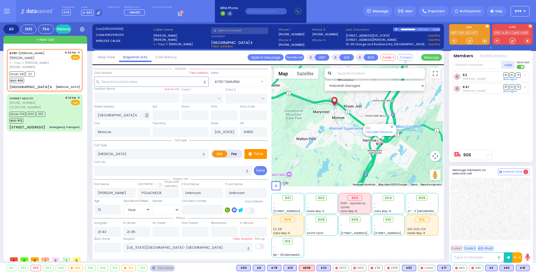
select select
radio input "true"
select select "Year"
select select "Hatzalah Garages"
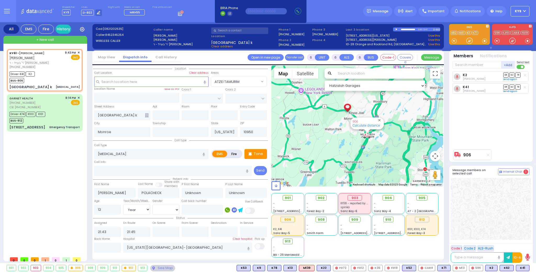
select select
radio input "true"
select select "Year"
select select "Hatzalah Garages"
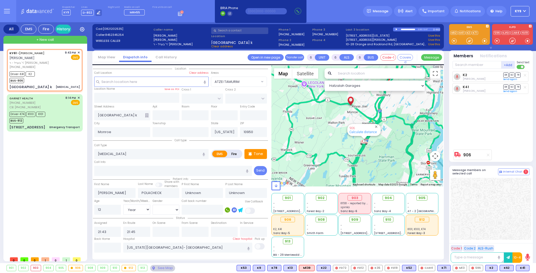
select select
radio input "true"
select select "Year"
select select "Hatzalah Garages"
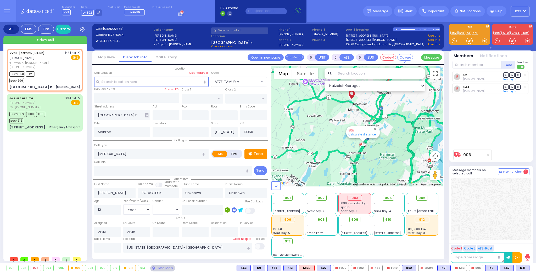
select select
radio input "true"
select select "Year"
select select "Hatzalah Garages"
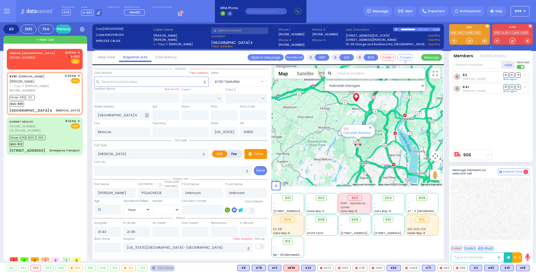
select select
select select "Year"
select select
radio input "true"
select select "Year"
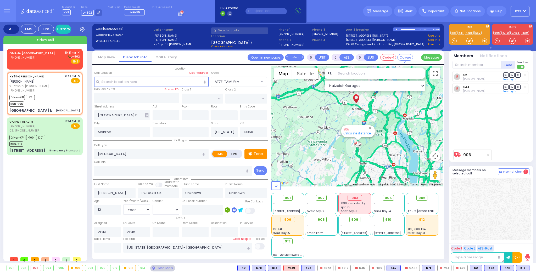
type input "21:55"
type input "22:10"
select select "Hatzalah Garages"
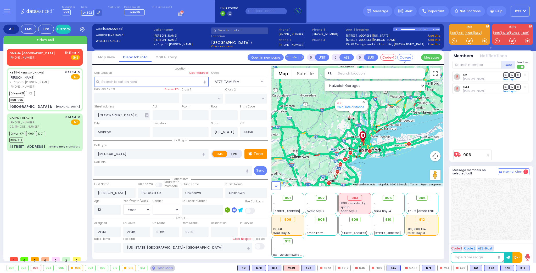
select select
radio input "true"
select select "Year"
select select "Hatzalah Garages"
click at [64, 40] on div "+ New call" at bounding box center [45, 40] width 84 height 8
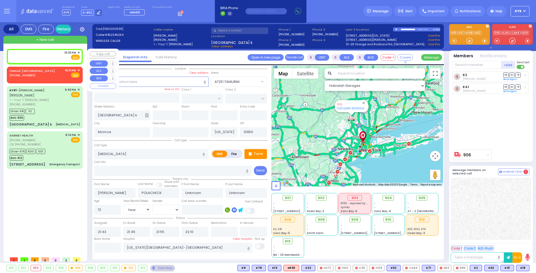
type input "2"
type input "1"
select select
radio input "true"
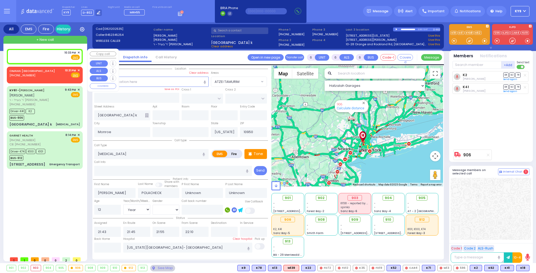
select select
type input "22:33"
select select
radio input "true"
select select
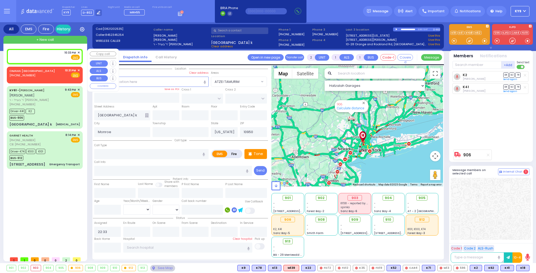
select select "Hatzalah Garages"
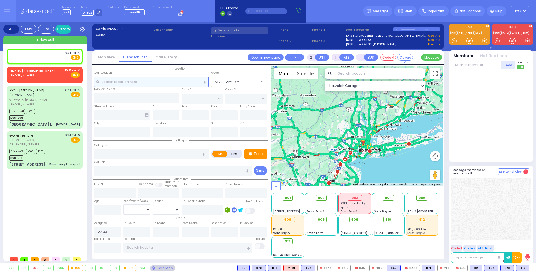
click at [113, 82] on input "text" at bounding box center [151, 82] width 114 height 10
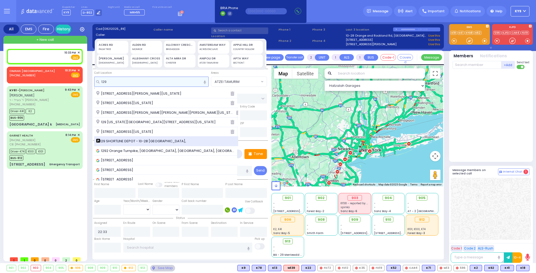
type input "129"
click at [120, 141] on span "129 SHORTLINE DEPOT - 10-28 [GEOGRAPHIC_DATA]," at bounding box center [142, 141] width 92 height 5
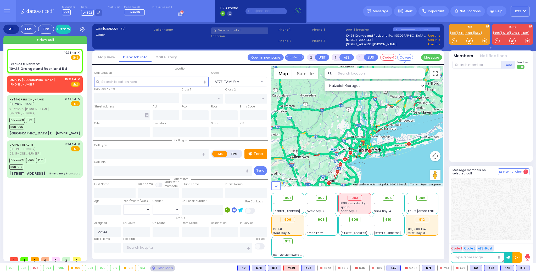
select select
radio input "true"
select select
select select "Hatzalah Garages"
type input "129 SHORTLINE DEPOT"
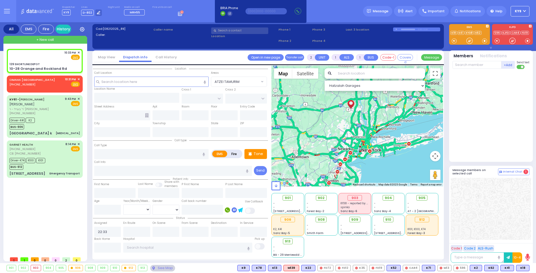
type input "10-28 Orange and Rockland Rd"
type input "Monroe"
type input "[US_STATE]"
type input "10950"
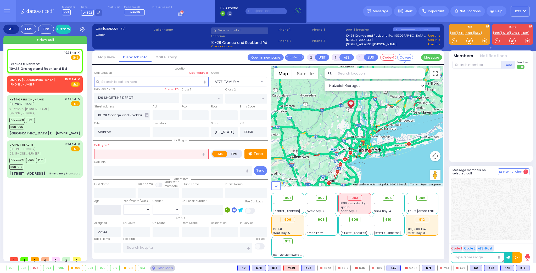
click at [110, 211] on input "number" at bounding box center [107, 210] width 27 height 10
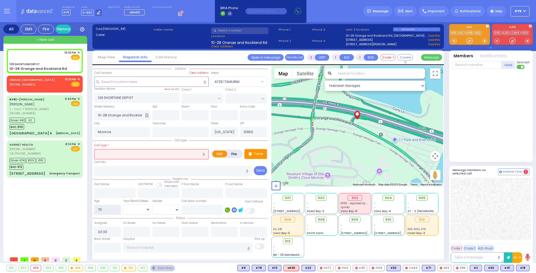
type input "70"
click at [128, 209] on select "Year Month Week Day" at bounding box center [136, 210] width 27 height 10
select select
radio input "true"
select select
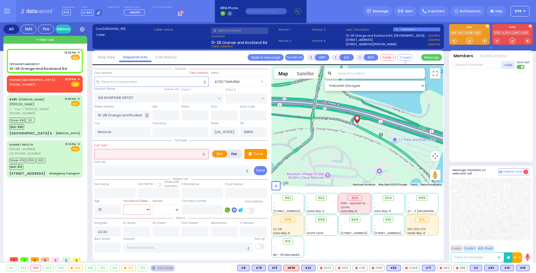
select select "Hatzalah Garages"
select select "Year"
click at [123, 205] on select "Year Month Week Day" at bounding box center [136, 210] width 27 height 10
click at [157, 208] on select "Male Female" at bounding box center [166, 210] width 27 height 10
select select
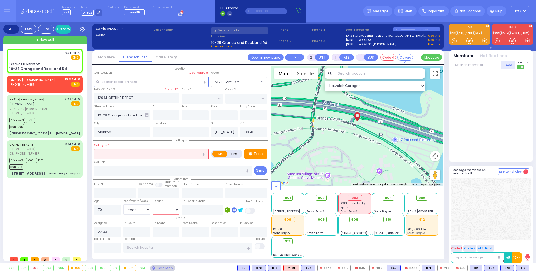
radio input "true"
select select "Year"
select select "[DEMOGRAPHIC_DATA]"
click at [153, 205] on select "Male Female" at bounding box center [166, 210] width 27 height 10
select select
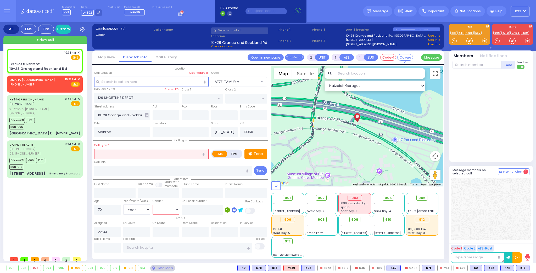
radio input "true"
select select "Year"
select select "[DEMOGRAPHIC_DATA]"
select select "Hatzalah Garages"
click at [135, 156] on input "text" at bounding box center [151, 154] width 114 height 10
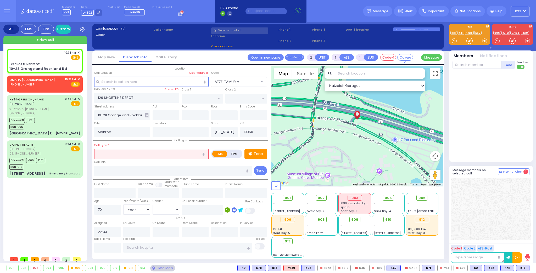
select select
radio input "true"
select select "Year"
select select "[DEMOGRAPHIC_DATA]"
select select "Hatzalah Garages"
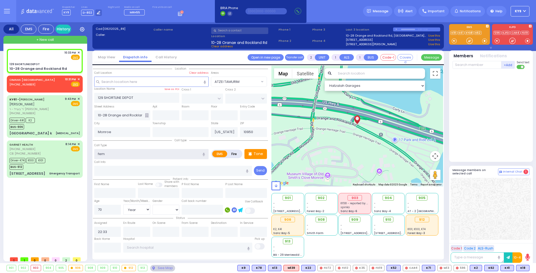
type input "femo"
select select
radio input "true"
select select "Year"
select select "[DEMOGRAPHIC_DATA]"
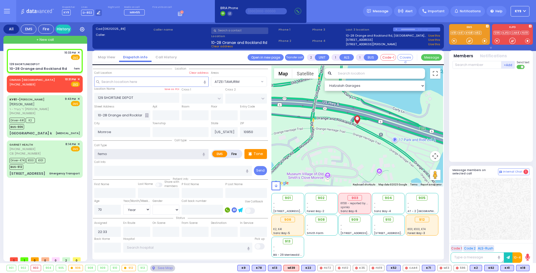
select select "Hatzalah Garages"
type input "f"
select select
radio input "true"
select select "Year"
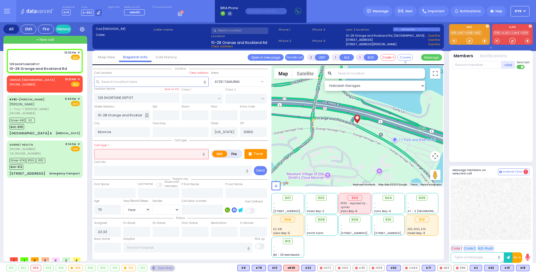
select select "[DEMOGRAPHIC_DATA]"
select select "Hatzalah Garages"
click at [79, 79] on span "✕" at bounding box center [79, 79] width 2 height 4
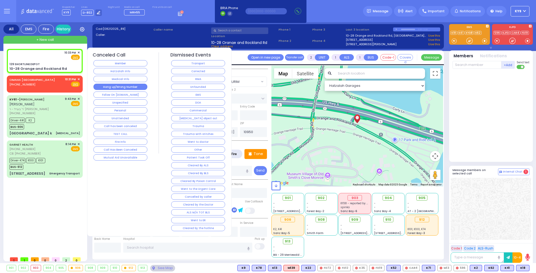
select select
radio input "true"
select select "Year"
select select "[DEMOGRAPHIC_DATA]"
select select "Hatzalah Garages"
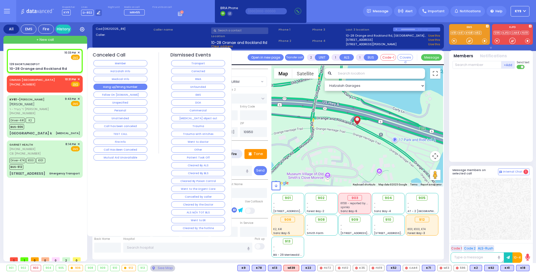
click at [108, 85] on button "Hang up/Wrong Number" at bounding box center [120, 87] width 54 height 6
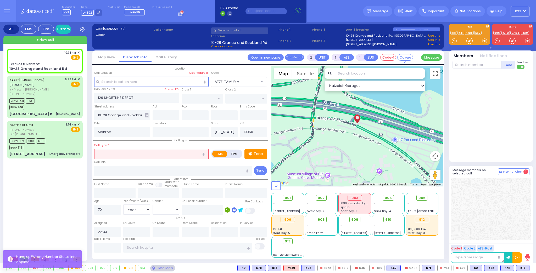
click at [126, 151] on input "text" at bounding box center [151, 154] width 114 height 10
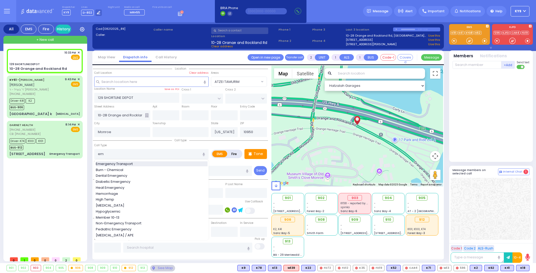
click at [109, 164] on span "Emergency Transport" at bounding box center [115, 164] width 39 height 5
type input "Emergency Transport"
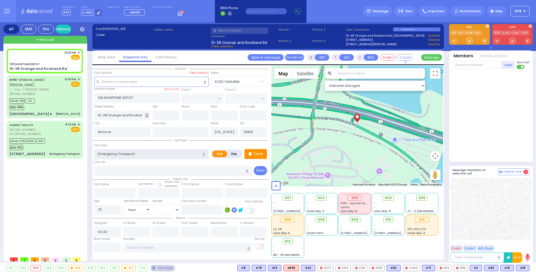
type input "1"
select select
radio input "true"
select select "Year"
select select "[DEMOGRAPHIC_DATA]"
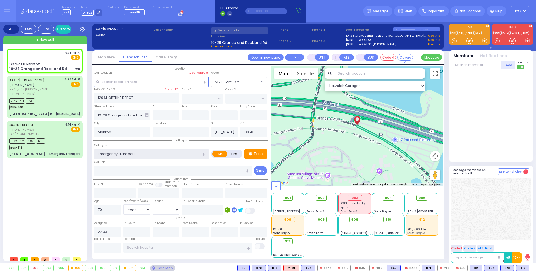
select select "Hatzalah Garages"
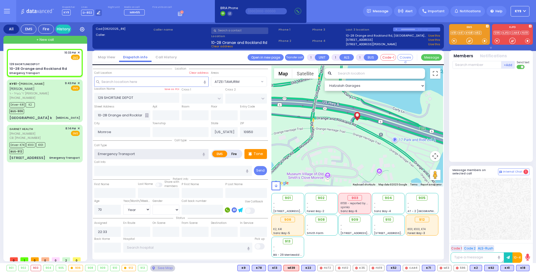
select select
radio input "true"
select select "Year"
select select "[DEMOGRAPHIC_DATA]"
select select "Hatzalah Garages"
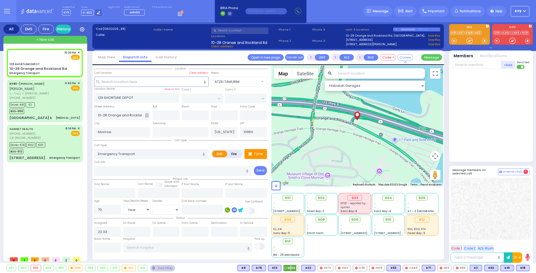
click at [298, 269] on span "M139" at bounding box center [291, 269] width 15 height 6
select select
radio input "true"
select select "Year"
select select "[DEMOGRAPHIC_DATA]"
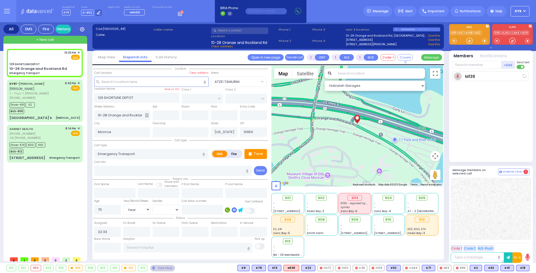
type input "22:34"
select select "Hatzalah Garages"
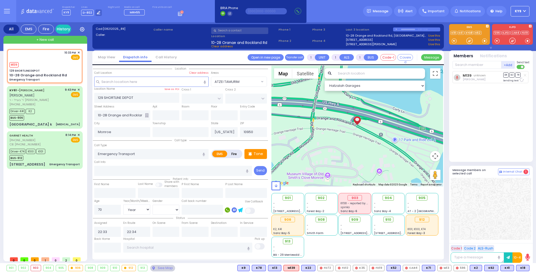
select select
radio input "true"
select select "Year"
select select "[DEMOGRAPHIC_DATA]"
select select "Hatzalah Garages"
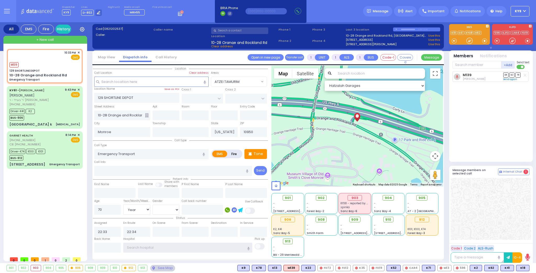
click at [137, 248] on input "text" at bounding box center [187, 248] width 129 height 10
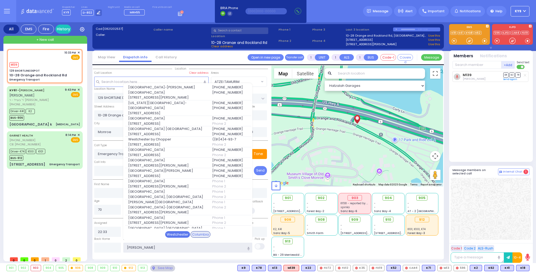
type input "wes"
click at [174, 234] on div "Westchester" at bounding box center [177, 234] width 25 height 7
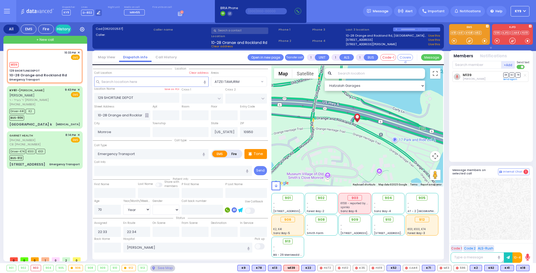
select select
radio input "true"
select select "Year"
select select "[DEMOGRAPHIC_DATA]"
type input "Westchester Medical Center-Woods Road"
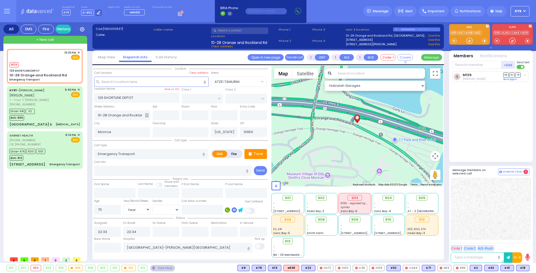
select select "Hatzalah Garages"
click at [261, 152] on p "Tone" at bounding box center [258, 153] width 9 height 5
click at [471, 40] on div at bounding box center [469, 40] width 5 height 5
click at [257, 153] on p "Tone" at bounding box center [258, 153] width 9 height 5
click at [469, 40] on div at bounding box center [469, 40] width 5 height 5
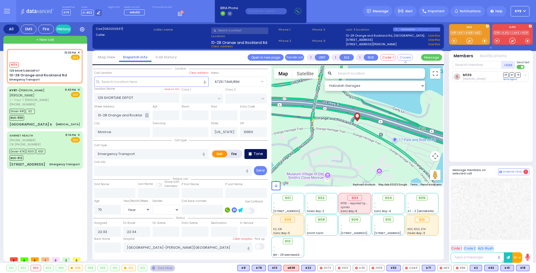
click at [258, 152] on p "Tone" at bounding box center [258, 153] width 9 height 5
click at [467, 40] on div at bounding box center [469, 40] width 5 height 5
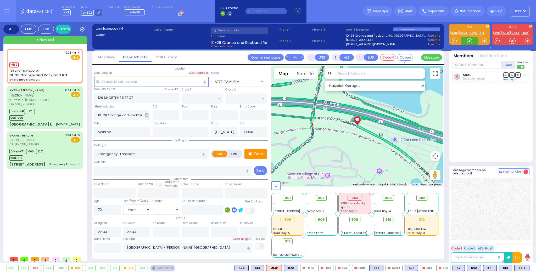
click at [471, 39] on div at bounding box center [469, 40] width 5 height 5
click at [525, 267] on span "K318" at bounding box center [522, 269] width 15 height 6
select select
radio input "true"
select select "Year"
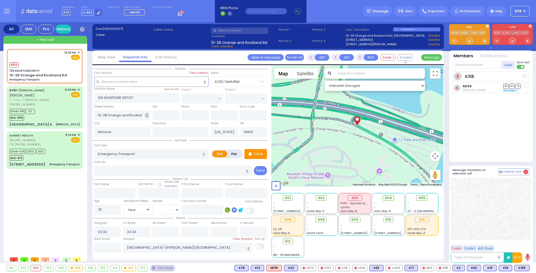
select select "[DEMOGRAPHIC_DATA]"
select select "Hatzalah Garages"
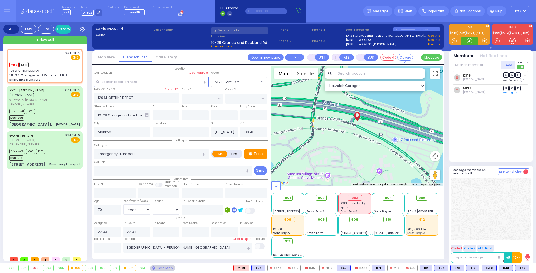
click at [469, 41] on div at bounding box center [469, 40] width 5 height 5
drag, startPoint x: 466, startPoint y: 42, endPoint x: 483, endPoint y: 24, distance: 24.4
click at [475, 28] on div at bounding box center [469, 34] width 41 height 21
click at [521, 268] on span "K39" at bounding box center [523, 269] width 14 height 6
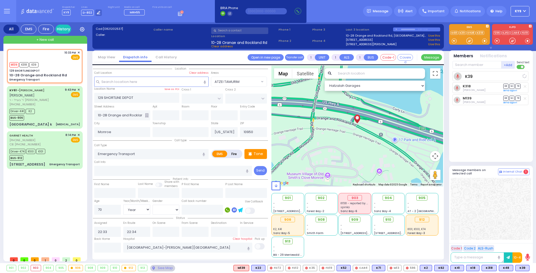
select select
radio input "true"
select select "Year"
select select "[DEMOGRAPHIC_DATA]"
select select "Hatzalah Garages"
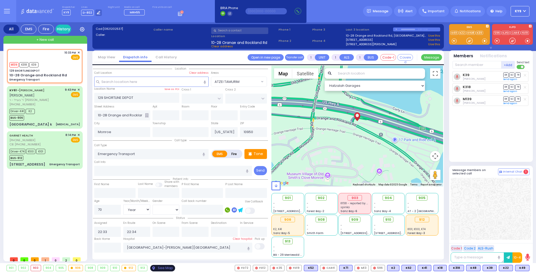
click at [156, 270] on div "See Map" at bounding box center [162, 268] width 25 height 7
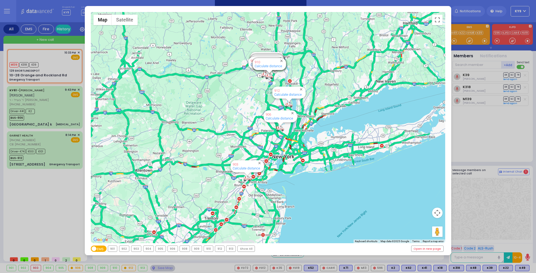
click at [139, 251] on div "903" at bounding box center [136, 249] width 10 height 6
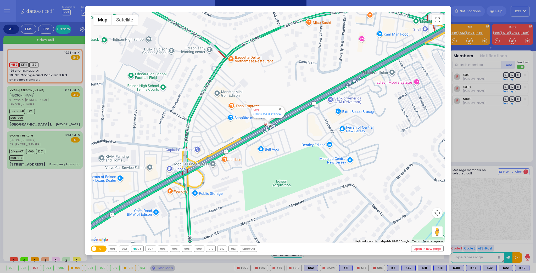
click at [140, 249] on div "903" at bounding box center [137, 249] width 12 height 6
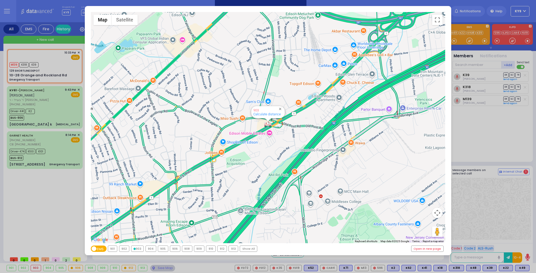
click at [246, 248] on div "Show All" at bounding box center [248, 249] width 17 height 6
click at [246, 247] on div "Show All" at bounding box center [246, 249] width 17 height 6
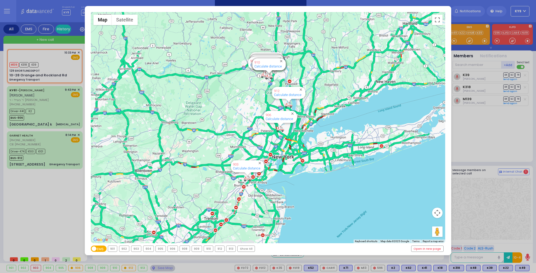
click at [240, 249] on div "Show All" at bounding box center [246, 249] width 17 height 6
click at [215, 249] on div "912" at bounding box center [219, 249] width 9 height 6
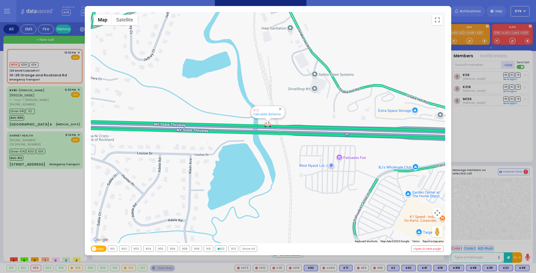
click at [218, 249] on icon at bounding box center [219, 249] width 2 height 2
click at [164, 268] on div "← Move left → Move right ↑ Move up ↓ Move down + Zoom in - Zoom out Home Jump l…" at bounding box center [268, 136] width 536 height 273
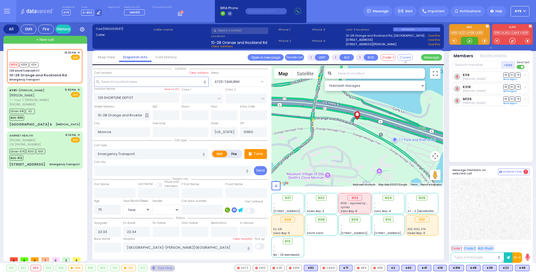
drag, startPoint x: 470, startPoint y: 41, endPoint x: 475, endPoint y: 39, distance: 5.1
click at [472, 39] on div at bounding box center [469, 40] width 5 height 5
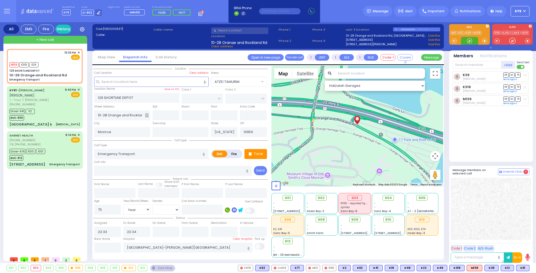
click at [469, 41] on div at bounding box center [469, 40] width 5 height 5
click at [468, 41] on div at bounding box center [469, 40] width 5 height 5
click at [49, 63] on div "M139 K318 K39" at bounding box center [44, 64] width 70 height 7
select select
radio input "true"
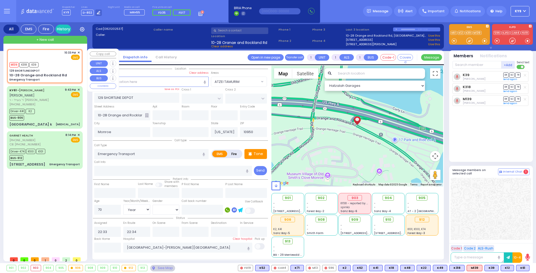
select select "Year"
select select "[DEMOGRAPHIC_DATA]"
select select "Hatzalah Garages"
click at [466, 40] on div at bounding box center [469, 41] width 17 height 8
click at [467, 42] on div at bounding box center [469, 40] width 5 height 5
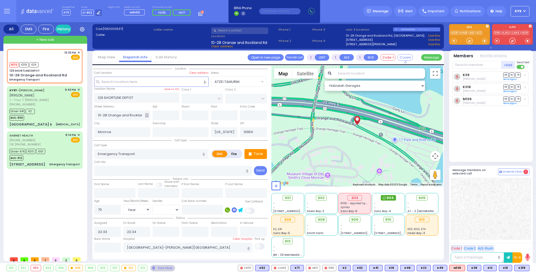
click at [388, 198] on span "904" at bounding box center [390, 198] width 7 height 5
select select
radio input "true"
select select "Year"
select select "[DEMOGRAPHIC_DATA]"
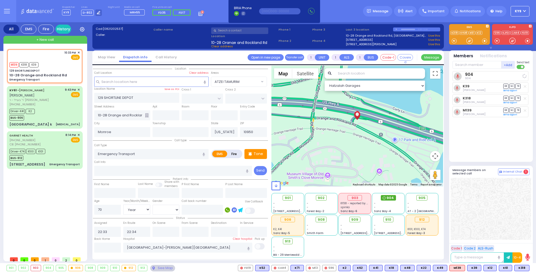
select select "Hatzalah Garages"
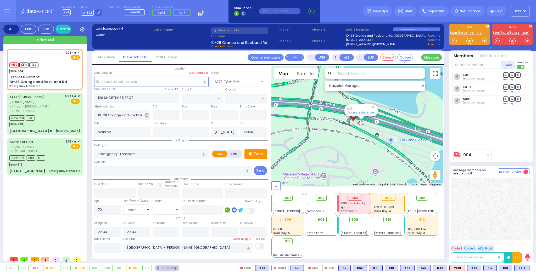
select select
select select "Year"
select select "[DEMOGRAPHIC_DATA]"
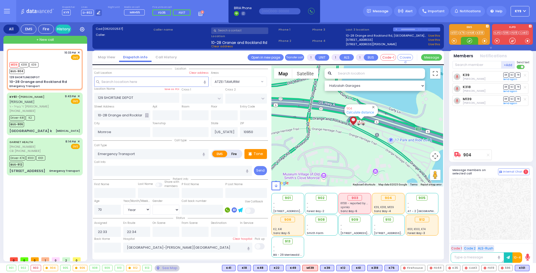
drag, startPoint x: 467, startPoint y: 40, endPoint x: 247, endPoint y: 79, distance: 223.4
click at [466, 40] on div at bounding box center [469, 41] width 17 height 8
click at [46, 150] on div "GARNET HEALTH [PHONE_NUMBER] CB: [PHONE_NUMBER] 8:14 PM ✕ EMS" at bounding box center [44, 147] width 70 height 14
type input "6"
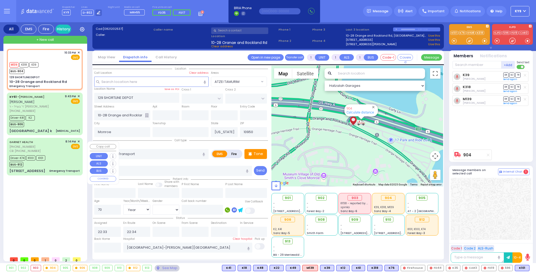
type input "6"
select select
radio input "true"
type input "[PERSON_NAME]"
type input "Hiller"
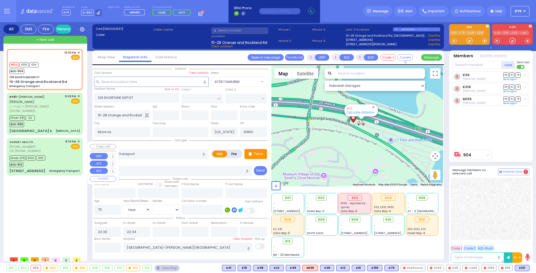
type input "3"
select select "Year"
select select "[DEMOGRAPHIC_DATA]"
type input "7188582696"
type input "20:14"
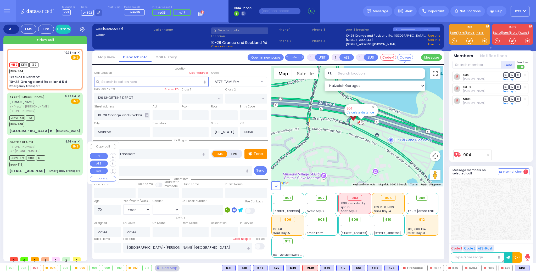
type input "20:18"
type input "20:50"
type input "21:12"
type input "22:00"
type input "[GEOGRAPHIC_DATA] [STREET_ADDRESS][PERSON_NAME]"
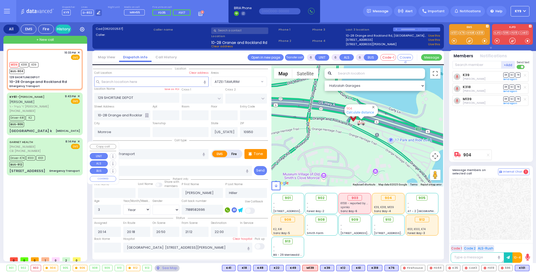
select select "Hatzalah Garages"
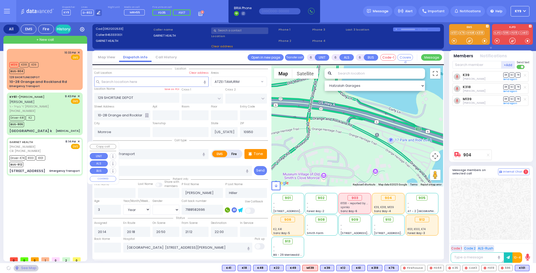
type input "GOLF LINKS RD"
type input "[GEOGRAPHIC_DATA]"
type input "[STREET_ADDRESS]"
type input "2"
type input "[GEOGRAPHIC_DATA]"
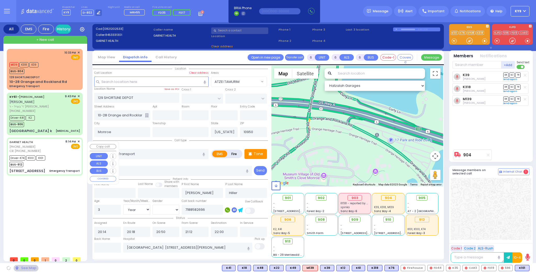
type input "10940"
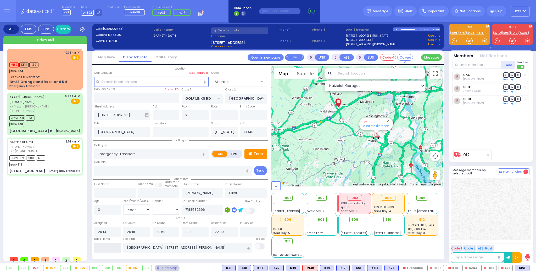
click at [112, 248] on input "text" at bounding box center [107, 248] width 27 height 10
type input "23:21"
select select
radio input "true"
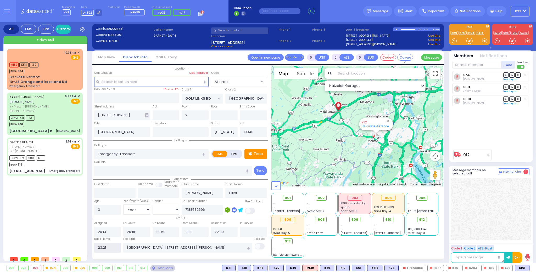
select select
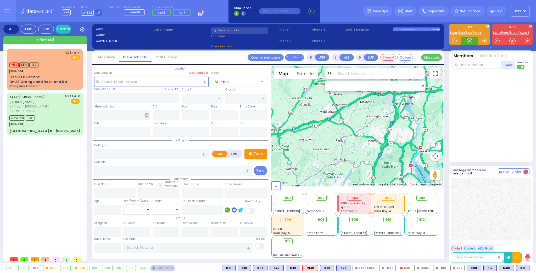
click at [470, 40] on div at bounding box center [469, 40] width 5 height 5
click at [258, 151] on p "Tone" at bounding box center [258, 153] width 9 height 5
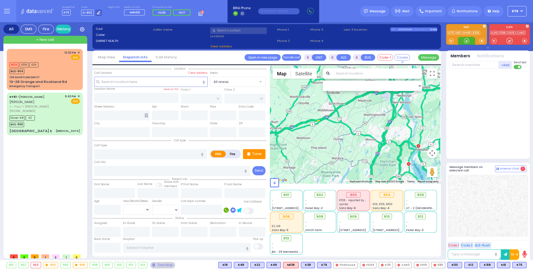
click at [466, 41] on div at bounding box center [466, 40] width 5 height 5
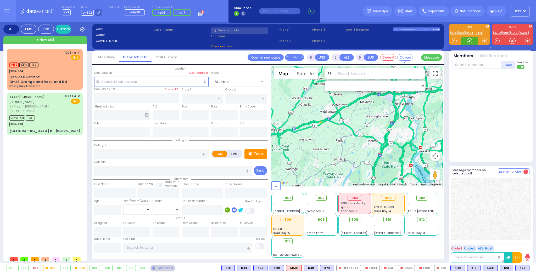
click at [469, 39] on div at bounding box center [469, 40] width 5 height 5
click at [45, 39] on span "+ New call" at bounding box center [45, 39] width 18 height 5
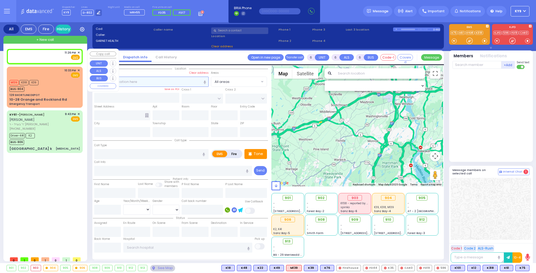
type input "2"
type input "1"
select select
radio input "true"
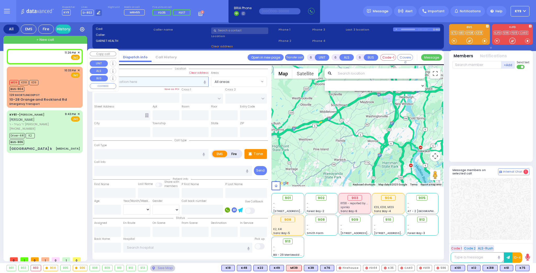
select select
type input "23:26"
select select
radio input "true"
select select
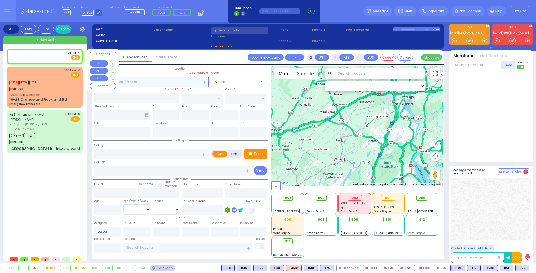
select select "Hatzalah Garages"
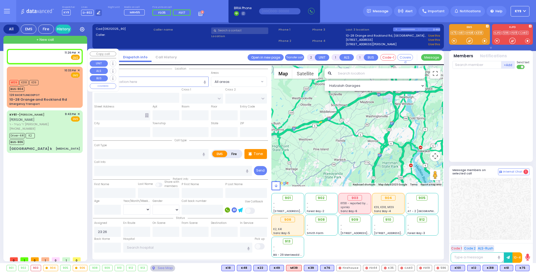
click at [49, 54] on div "11:26 PM ✕ Fire EMS" at bounding box center [44, 56] width 70 height 10
select select
radio input "true"
select select
select select "Hatzalah Garages"
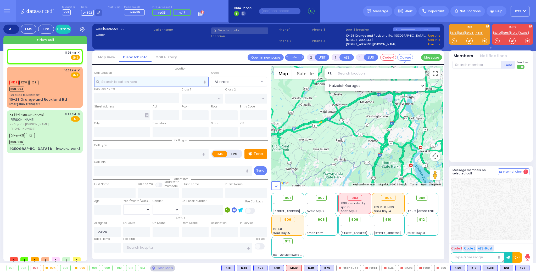
click at [137, 83] on input "text" at bounding box center [151, 82] width 114 height 10
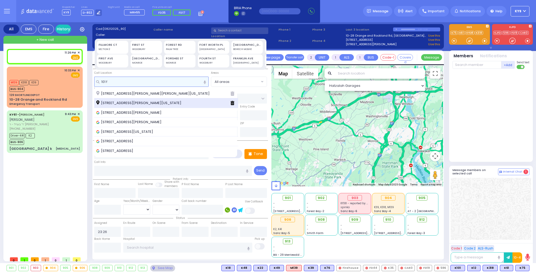
type input "101 f"
click at [141, 101] on span "[STREET_ADDRESS][PERSON_NAME][US_STATE]" at bounding box center [139, 103] width 87 height 5
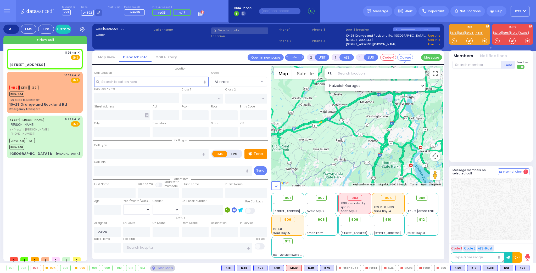
select select
radio input "true"
select select
select select "Hatzalah Garages"
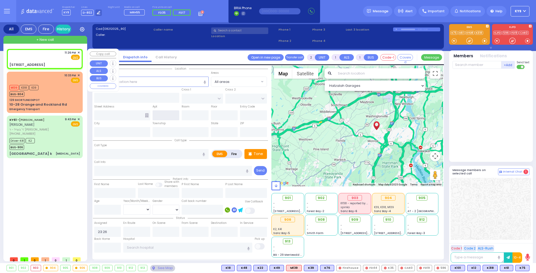
type input "ACRES RD"
type input "[GEOGRAPHIC_DATA]"
type input "[STREET_ADDRESS]"
type input "[PERSON_NAME]"
type input "[US_STATE]"
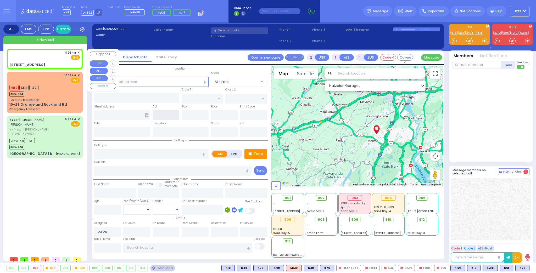
type input "10950"
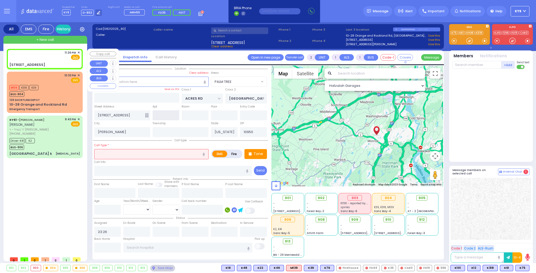
select select "PALM TREE"
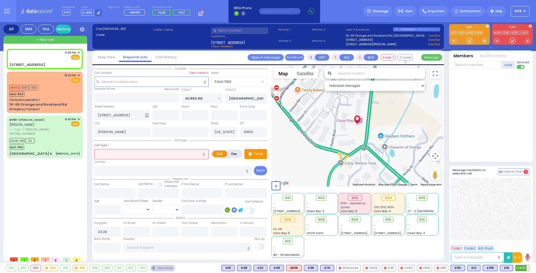
click at [521, 268] on span "K75" at bounding box center [523, 269] width 14 height 6
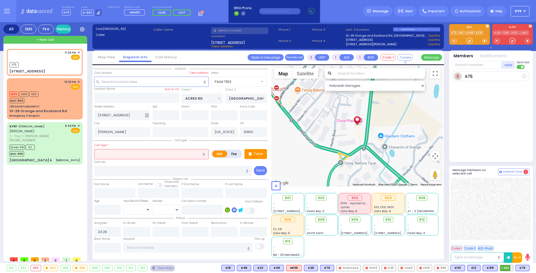
select select
radio input "true"
select select
type input "23:27"
click at [507, 268] on span "K61" at bounding box center [506, 269] width 13 height 6
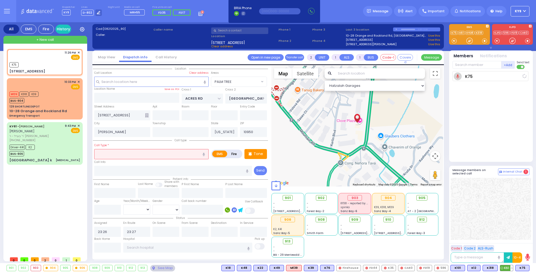
select select "Hatzalah Garages"
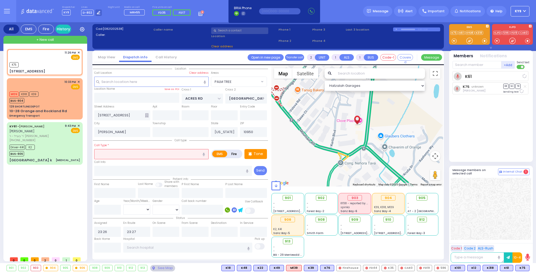
select select "PALM TREE"
select select
radio input "true"
select select
select select "Hatzalah Garages"
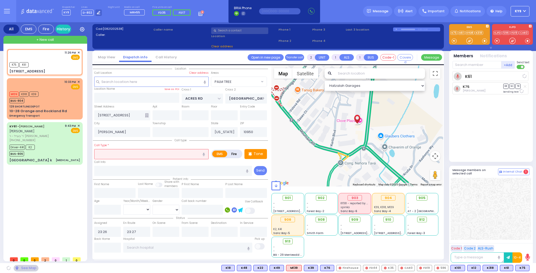
select select "PALM TREE"
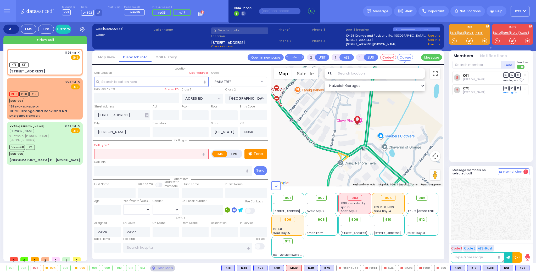
click at [127, 153] on input "text" at bounding box center [151, 154] width 114 height 10
type input "p"
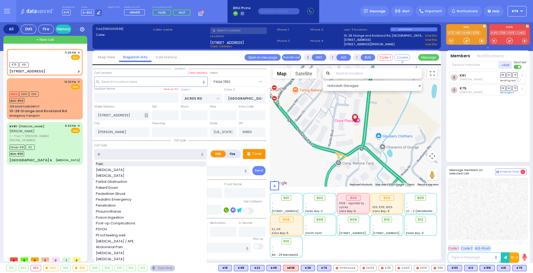
select select
radio input "true"
select select
select select "Hatzalah Garages"
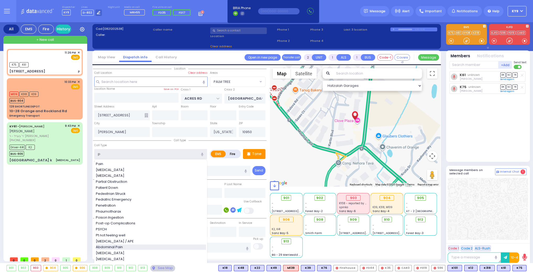
select select "PALM TREE"
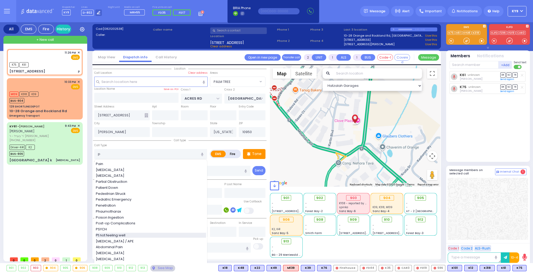
click at [127, 233] on div "Pt not feeling well" at bounding box center [151, 235] width 110 height 5
type input "Pt not feeling well"
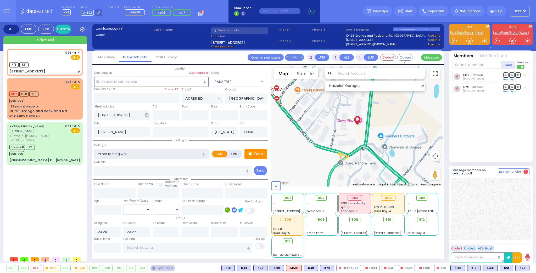
type input "1"
type input "0"
select select
radio input "true"
select select
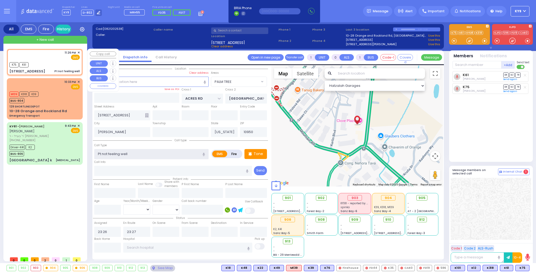
select select "Hatzalah Garages"
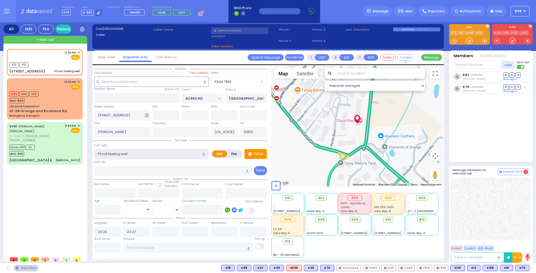
select select "PALM TREE"
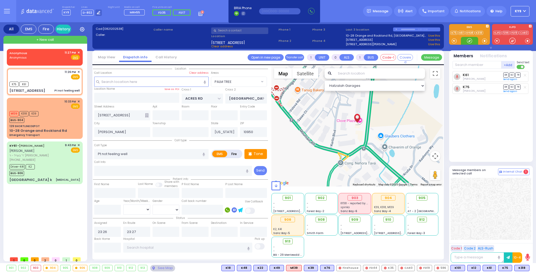
drag, startPoint x: 470, startPoint y: 39, endPoint x: 272, endPoint y: 46, distance: 198.6
click at [424, 43] on div "All EMS Fire History Settings" at bounding box center [268, 143] width 530 height 243
select select
radio input "true"
select select
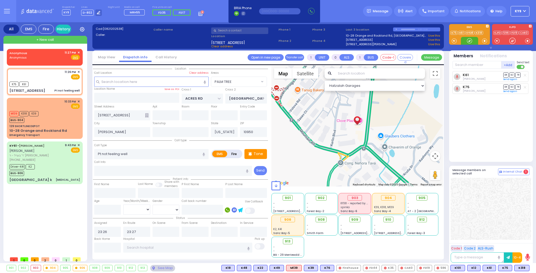
select select "Hatzalah Garages"
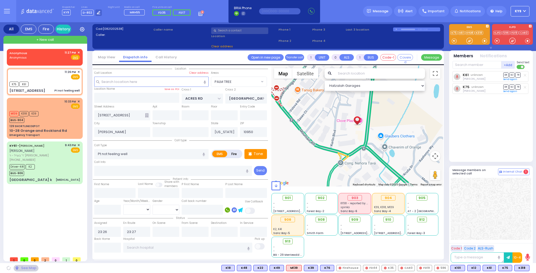
select select "PALM TREE"
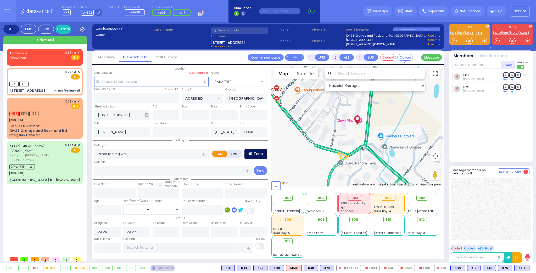
click at [259, 152] on p "Tone" at bounding box center [258, 153] width 9 height 5
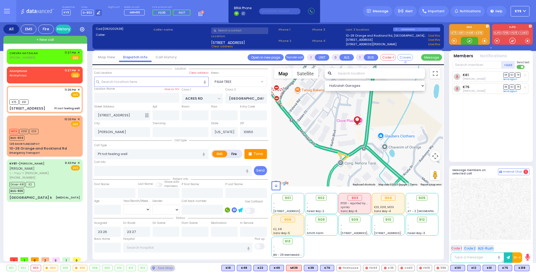
drag, startPoint x: 469, startPoint y: 40, endPoint x: 438, endPoint y: 44, distance: 32.0
click at [469, 39] on div at bounding box center [469, 40] width 5 height 5
click at [39, 56] on div "CHEVRA HATZALAH (718) 387-1750 11:27 PM ✕ Fire EMS" at bounding box center [44, 56] width 70 height 10
type input "2"
type input "1"
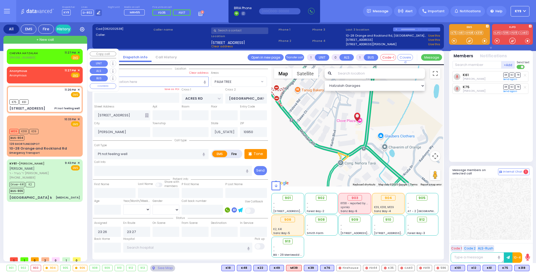
select select
radio input "true"
select select
type input "23:27"
select select "Hatzalah Garages"
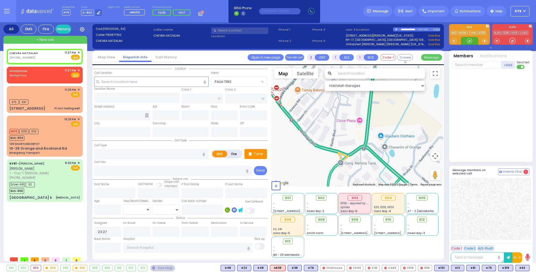
click at [469, 40] on div at bounding box center [469, 40] width 5 height 5
click at [78, 70] on span "✕" at bounding box center [79, 70] width 2 height 4
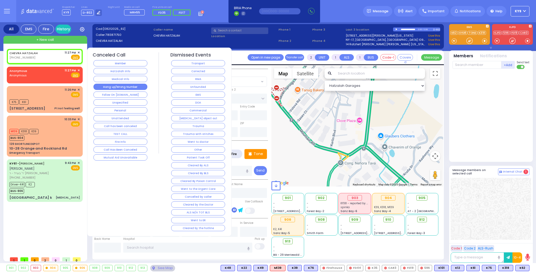
click at [108, 85] on button "Hang up/Wrong Number" at bounding box center [120, 87] width 54 height 6
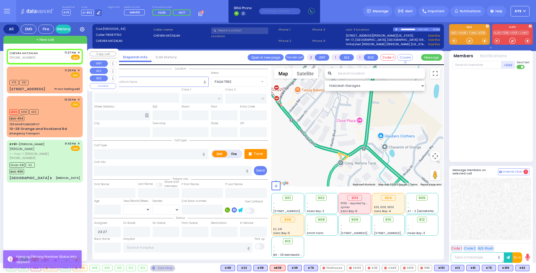
drag, startPoint x: 56, startPoint y: 54, endPoint x: 65, endPoint y: 57, distance: 8.8
click at [56, 54] on div "CHEVRA HATZALAH (718) 387-1750 11:27 PM ✕ Fire EMS" at bounding box center [44, 56] width 70 height 10
select select
radio input "true"
select select
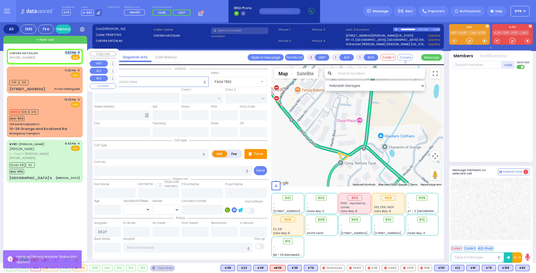
select select "Hatzalah Garages"
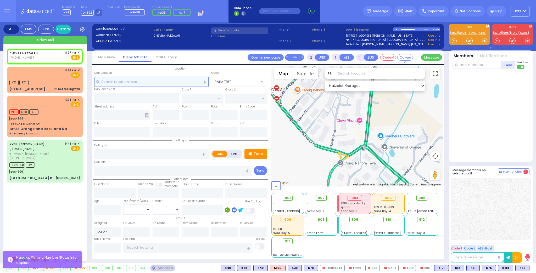
click at [136, 81] on input "text" at bounding box center [151, 82] width 114 height 10
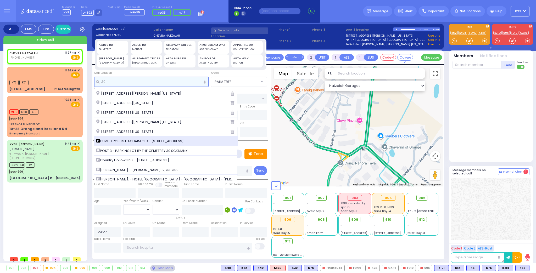
type input "30"
click at [132, 139] on span "CEMETERY BEIS HACHAIM OLD - [STREET_ADDRESS]" at bounding box center [140, 141] width 89 height 5
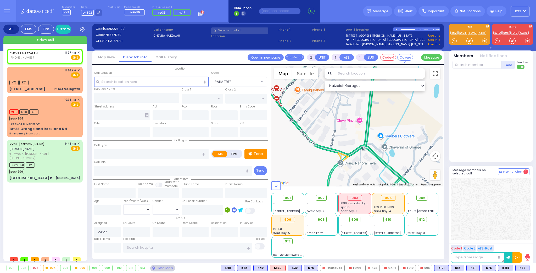
select select
radio input "true"
select select
select select "Hatzalah Garages"
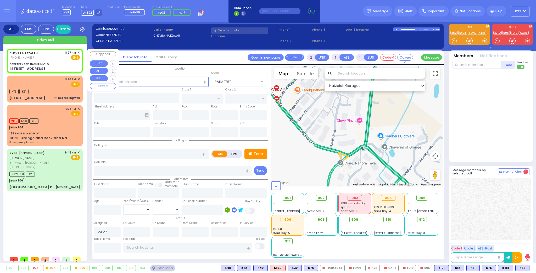
type input "CEMETERY BEIS HACHAIM OLD"
type input "[STREET_ADDRESS]"
type input "Monroe"
type input "[US_STATE]"
type input "10950"
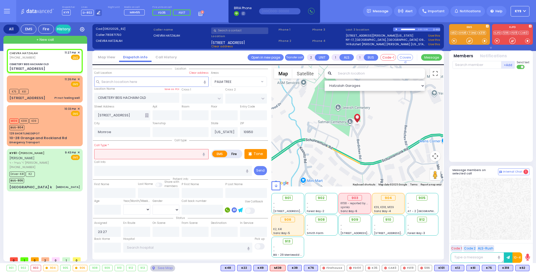
click at [127, 155] on input "text" at bounding box center [151, 154] width 114 height 10
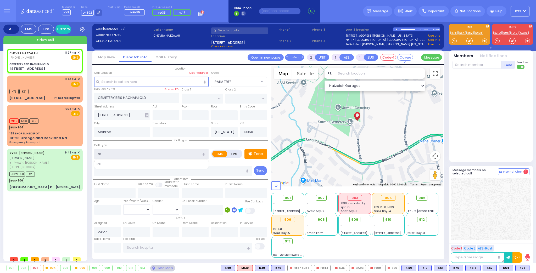
type input "f"
select select
radio input "true"
select select
select select "Hatzalah Garages"
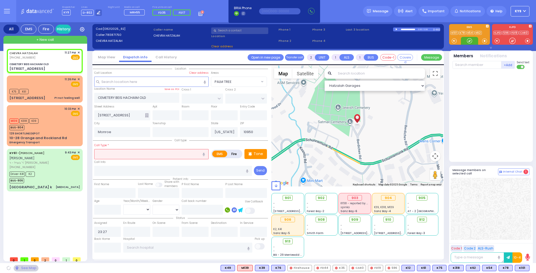
select select
radio input "true"
select select
select select "Hatzalah Garages"
select select
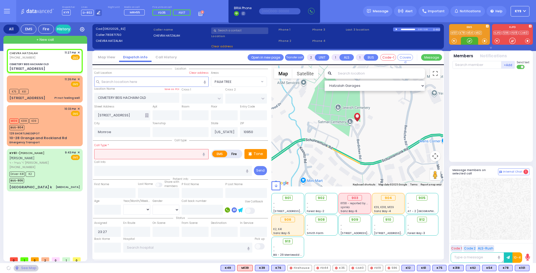
radio input "true"
select select
select select "Hatzalah Garages"
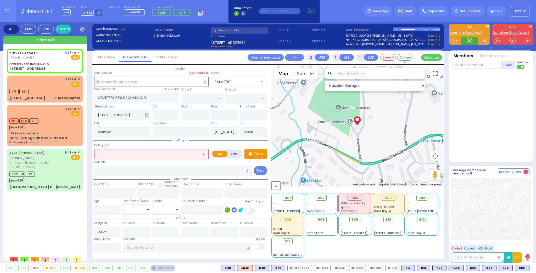
click at [469, 39] on div at bounding box center [469, 40] width 5 height 5
click at [522, 269] on span "K101" at bounding box center [522, 269] width 14 height 6
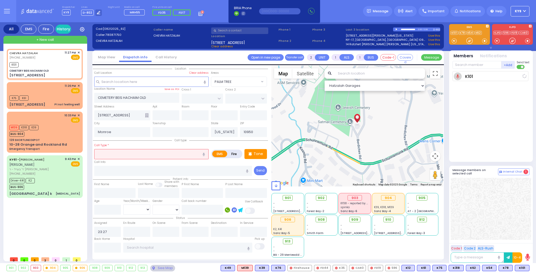
select select
radio input "true"
select select
type input "23:28"
select select "Hatzalah Garages"
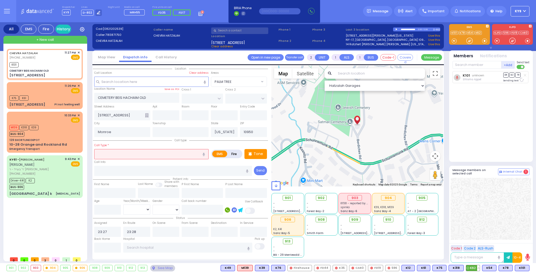
click at [474, 269] on span "K62" at bounding box center [473, 269] width 14 height 6
select select
radio input "true"
select select
select select "Hatzalah Garages"
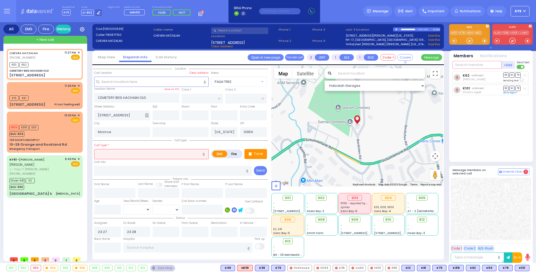
click at [474, 65] on input "text" at bounding box center [477, 65] width 49 height 8
type input "319"
click at [479, 77] on div "KY319" at bounding box center [470, 75] width 26 height 5
select select
radio input "true"
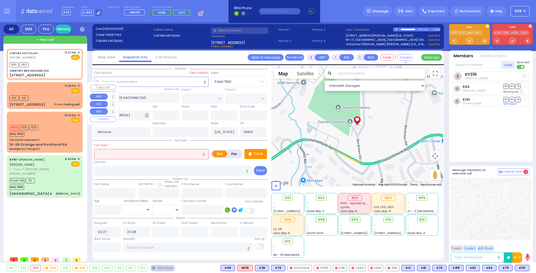
select select
select select "Hatzalah Garages"
click at [131, 154] on input "text" at bounding box center [151, 154] width 114 height 10
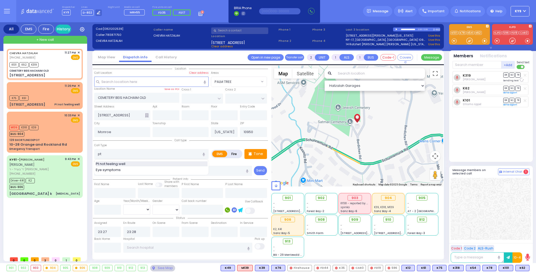
click at [113, 165] on span "Pt not feeling well" at bounding box center [111, 164] width 31 height 5
type input "Pt not feeling well"
type input "1"
type input "0"
select select
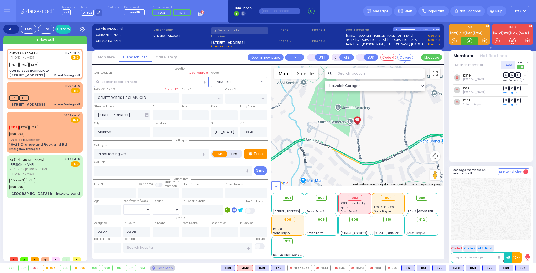
radio input "true"
select select
select select "Hatzalah Garages"
click at [468, 40] on div at bounding box center [469, 40] width 5 height 5
click at [468, 65] on input "text" at bounding box center [477, 65] width 49 height 8
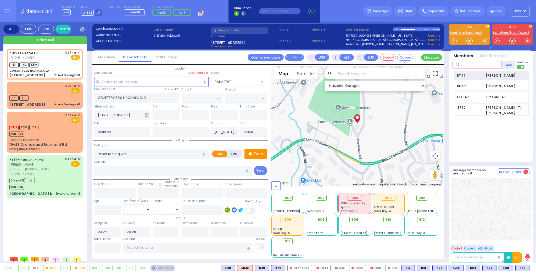
type input "47"
click at [469, 74] on div "KY47" at bounding box center [470, 75] width 26 height 5
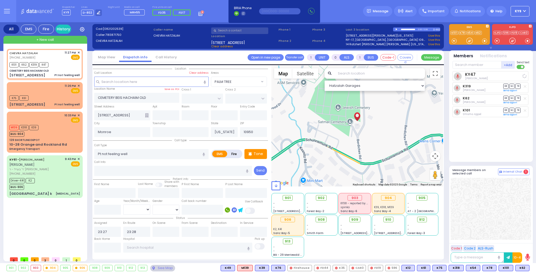
select select
radio input "true"
select select
select select "Hatzalah Garages"
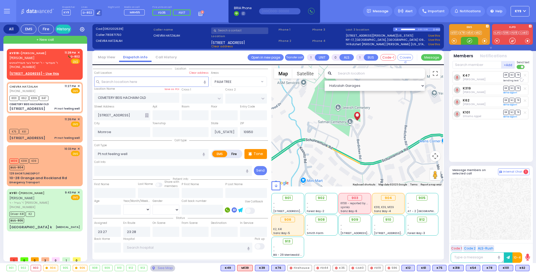
drag, startPoint x: 470, startPoint y: 40, endPoint x: 325, endPoint y: 47, distance: 145.8
click at [469, 39] on div at bounding box center [469, 40] width 5 height 5
click at [50, 128] on div "K75 K61" at bounding box center [44, 131] width 70 height 7
select select
radio input "true"
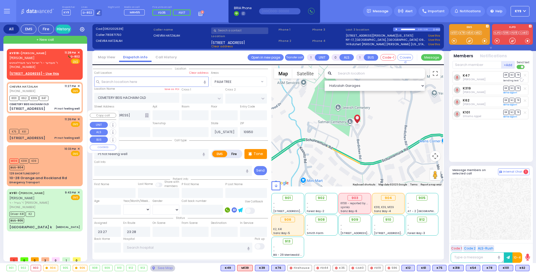
select select
type input "23:26"
type input "23:27"
select select "Hatzalah Garages"
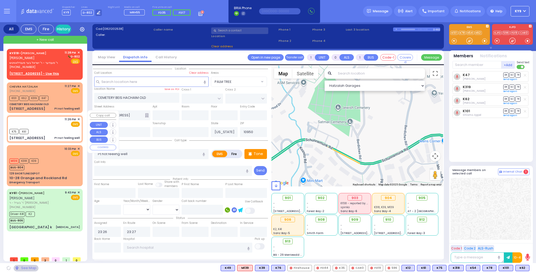
type input "ACRES RD"
type input "[GEOGRAPHIC_DATA]"
type input "[STREET_ADDRESS]"
type input "[PERSON_NAME]"
select select "PALM TREE"
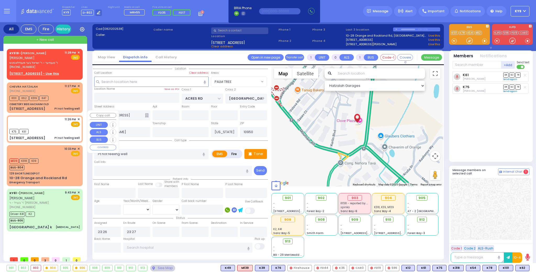
click at [53, 128] on div "K75 K61" at bounding box center [44, 131] width 70 height 7
select select
radio input "true"
select select
select select "Hatzalah Garages"
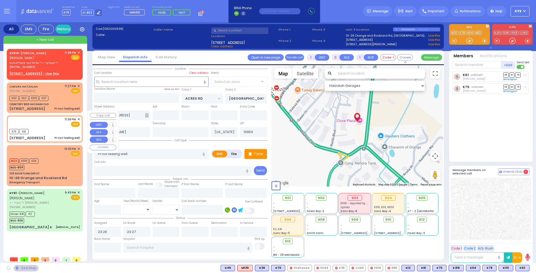
select select "PALM TREE"
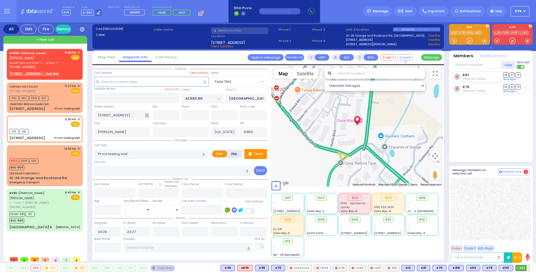
click at [528, 268] on button at bounding box center [528, 269] width 3 height 6
click at [525, 244] on icon at bounding box center [524, 244] width 5 height 5
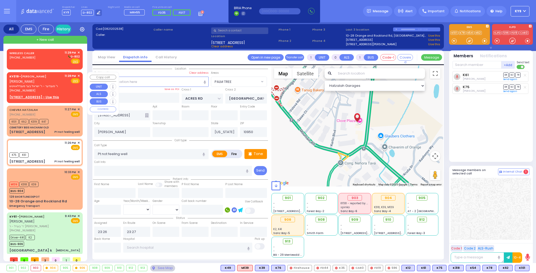
click at [78, 75] on span "✕" at bounding box center [79, 76] width 2 height 4
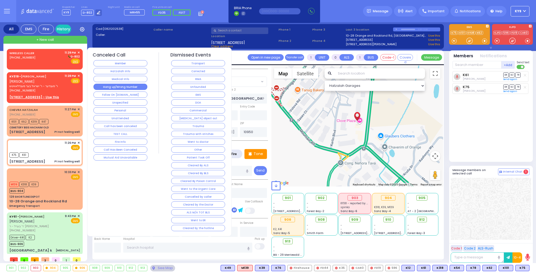
click at [123, 87] on button "Hang up/Wrong Number" at bounding box center [120, 87] width 54 height 6
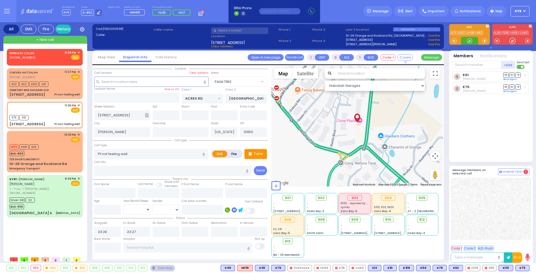
click at [471, 41] on div at bounding box center [469, 40] width 5 height 5
click at [36, 117] on div "K75 K61" at bounding box center [44, 117] width 70 height 7
click at [422, 220] on span "912" at bounding box center [424, 219] width 6 height 5
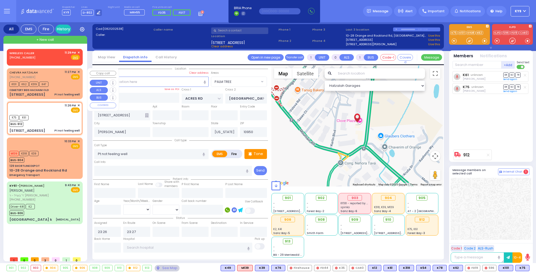
click at [56, 77] on div "CHEVRA HATZALAH (718) 387-1750 11:27 PM ✕ EMS" at bounding box center [44, 75] width 70 height 10
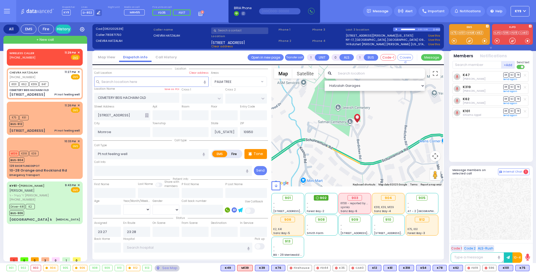
click at [324, 198] on span "902" at bounding box center [323, 198] width 7 height 5
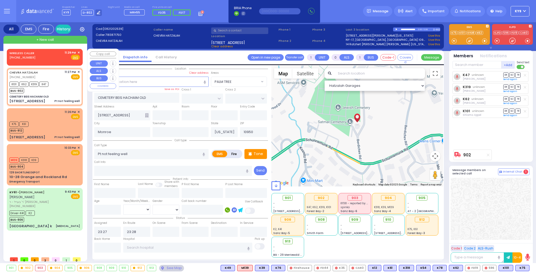
click at [78, 52] on span "✕" at bounding box center [79, 53] width 2 height 4
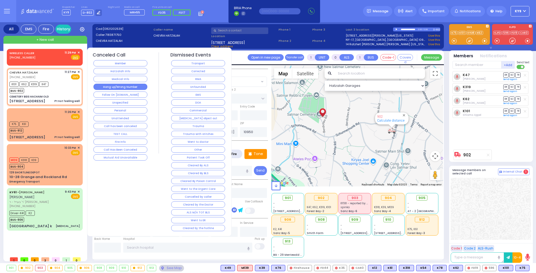
click at [119, 87] on button "Hang up/Wrong Number" at bounding box center [120, 87] width 54 height 6
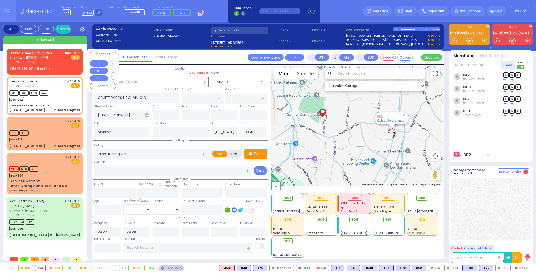
click at [79, 52] on span "✕" at bounding box center [79, 53] width 2 height 4
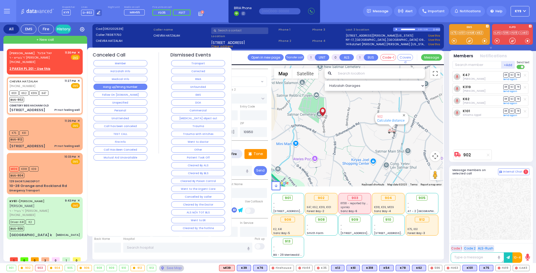
click at [133, 85] on button "Hang up/Wrong Number" at bounding box center [120, 87] width 54 height 6
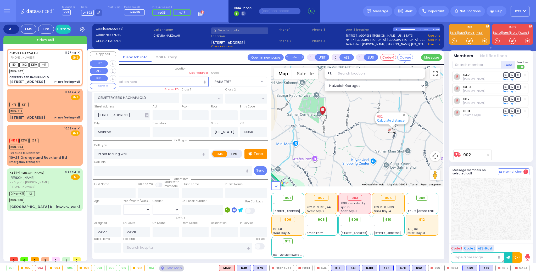
click at [64, 71] on div "K101 K62 K319 K47 BUS-902" at bounding box center [44, 67] width 70 height 13
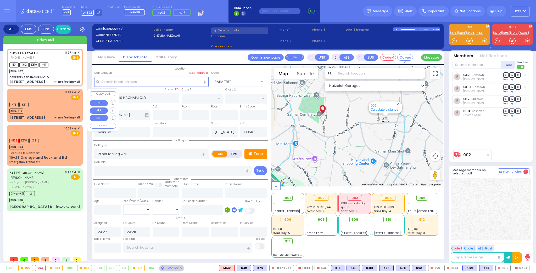
select select
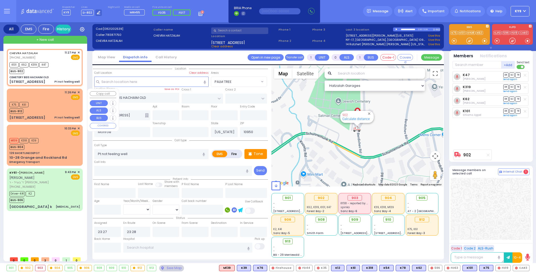
click at [68, 106] on div "K75 K61 BUS-912" at bounding box center [44, 107] width 70 height 13
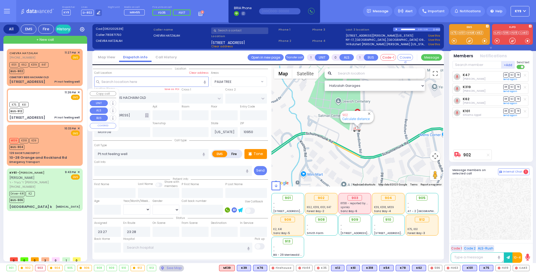
select select
radio input "true"
select select
type input "23:26"
type input "23:27"
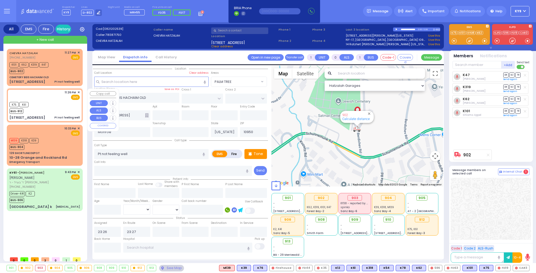
type input "ACRES RD"
type input "[GEOGRAPHIC_DATA]"
type input "[STREET_ADDRESS]"
type input "[PERSON_NAME]"
select select "Hatzalah Garages"
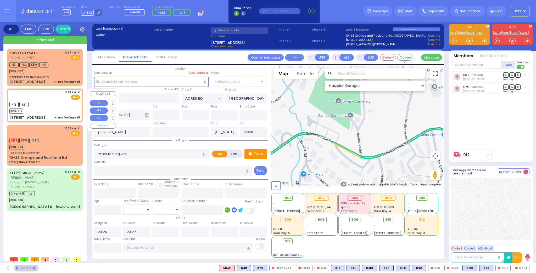
select select "PALM TREE"
click at [68, 106] on div "K75 K61 BUS-912" at bounding box center [44, 107] width 70 height 13
select select
radio input "true"
select select
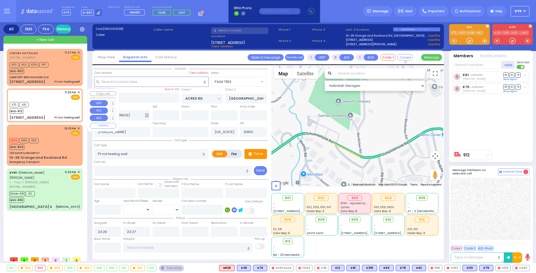
select select "Hatzalah Garages"
select select "PALM TREE"
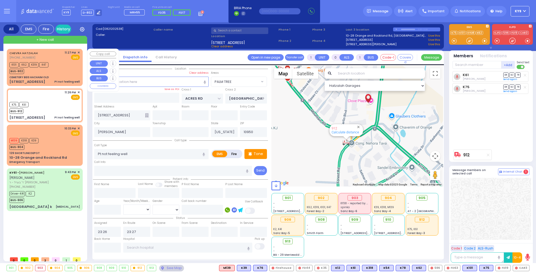
click at [65, 68] on div "K101 K62 K319 K47 BUS-902" at bounding box center [44, 67] width 70 height 13
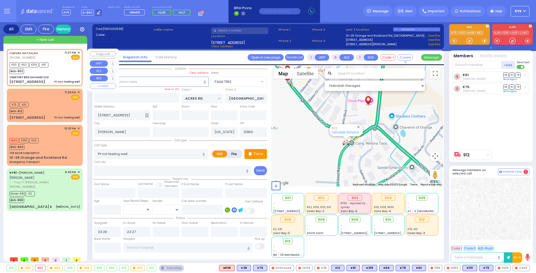
select select
radio input "true"
select select
type input "23:27"
type input "23:28"
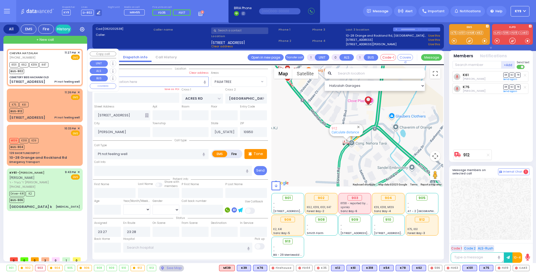
select select "Hatzalah Garages"
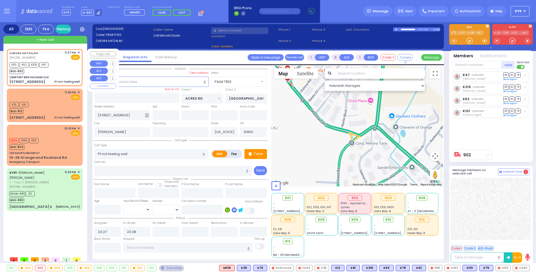
type input "CEMETERY BEIS HACHAIM OLD"
type input "[STREET_ADDRESS]"
type input "Monroe"
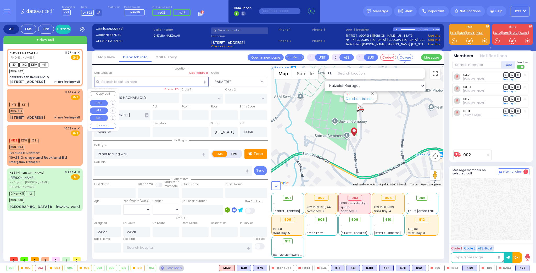
click at [46, 104] on div "K75 K61 BUS-912" at bounding box center [44, 107] width 70 height 13
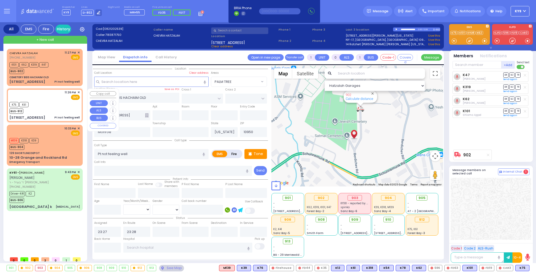
select select
radio input "true"
select select
type input "23:26"
type input "23:27"
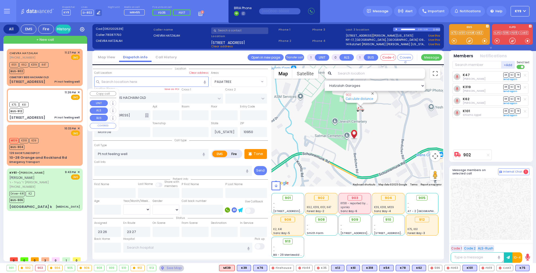
select select "Hatzalah Garages"
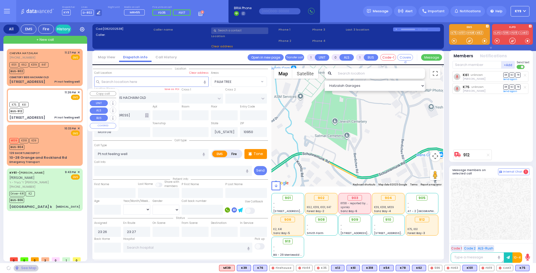
type input "ACRES RD"
type input "[GEOGRAPHIC_DATA]"
type input "[STREET_ADDRESS]"
type input "[PERSON_NAME]"
select select "PALM TREE"
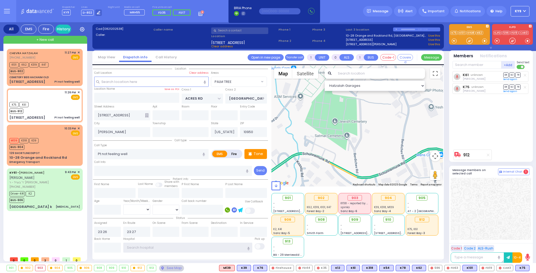
click at [152, 246] on input "text" at bounding box center [187, 248] width 129 height 10
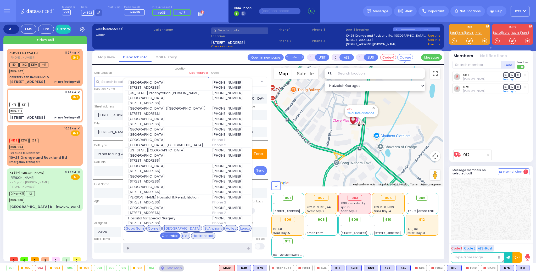
type input "p"
click at [180, 233] on div "Columbia" at bounding box center [170, 236] width 20 height 7
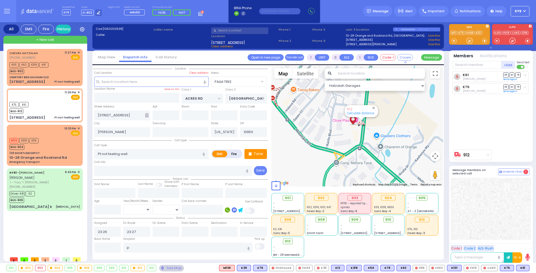
select select
radio input "true"
select select
type input "[US_STATE][GEOGRAPHIC_DATA]- [GEOGRAPHIC_DATA]"
select select "Hatzalah Garages"
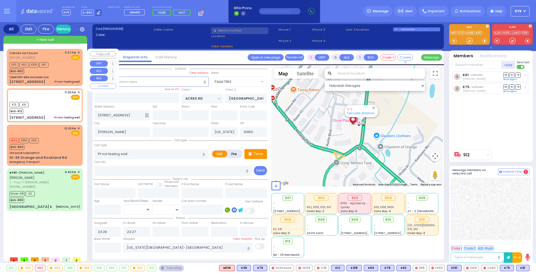
select select "PALM TREE"
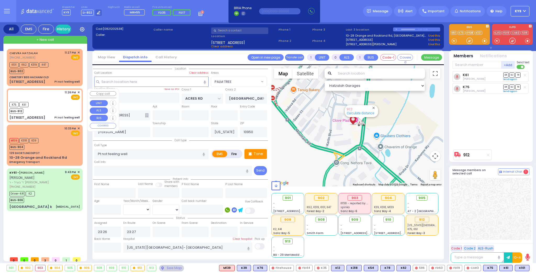
click at [55, 100] on div "11:26 PM ✕ EMS K75 K61" at bounding box center [45, 106] width 74 height 32
select select
radio input "true"
select select
select select "Hatzalah Garages"
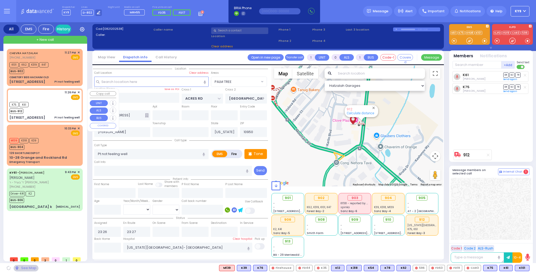
select select "PALM TREE"
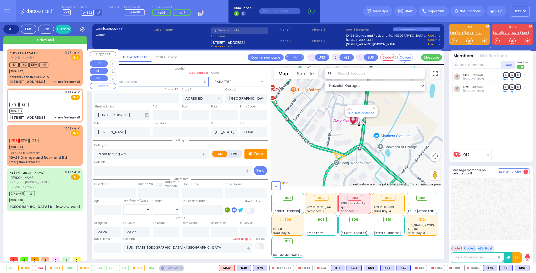
click at [60, 69] on div "K101 K62 K319 K47 BUS-902" at bounding box center [44, 67] width 70 height 13
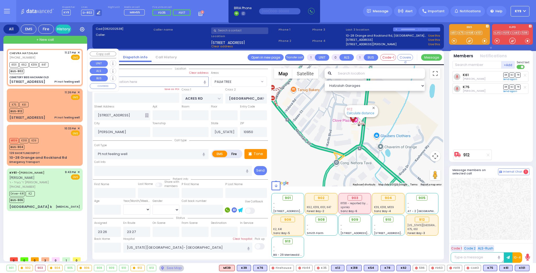
select select
radio input "true"
select select
type input "23:27"
type input "23:28"
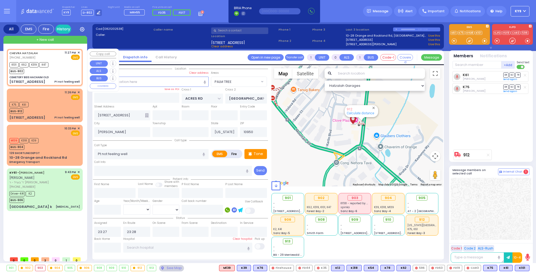
select select "Hatzalah Garages"
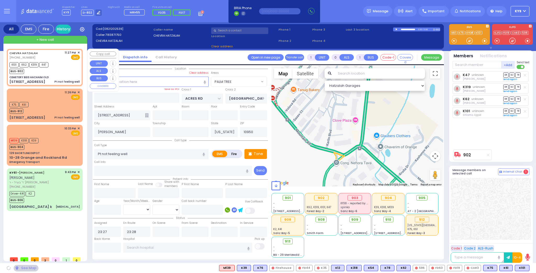
type input "CEMETERY BEIS HACHAIM OLD"
type input "30 schunnemunk rd"
type input "Monroe"
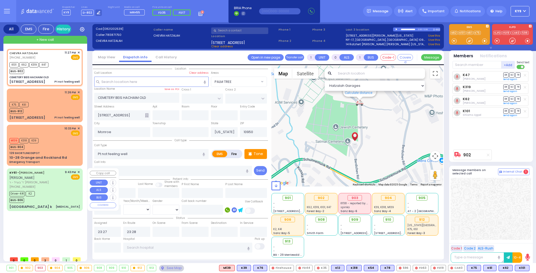
click at [53, 193] on div "Driver-K41 K2 BUS-906" at bounding box center [44, 196] width 70 height 13
type input "6"
select select
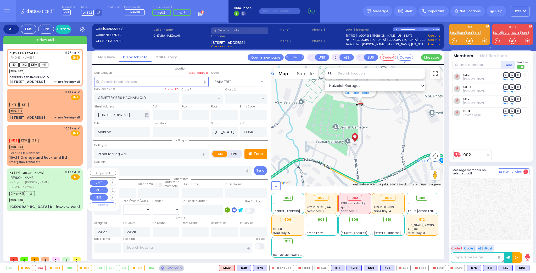
type input "Kidney infection"
radio input "true"
type input "ARON ZEV"
type input "POLACHECK"
type input "Baila"
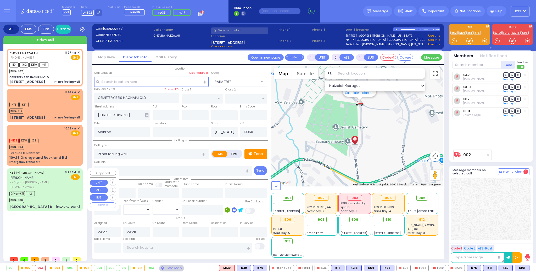
type input "Hertz"
type input "12"
select select "Year"
select select "[DEMOGRAPHIC_DATA]"
type input "21:43"
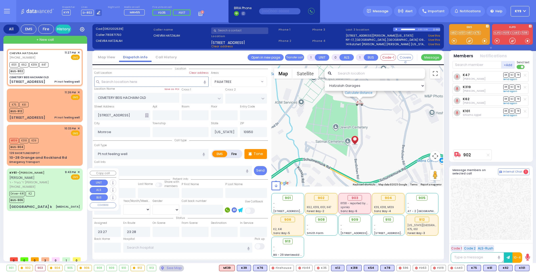
type input "21:45"
type input "21:55"
type input "22:10"
type input "23:07"
type input "23:21"
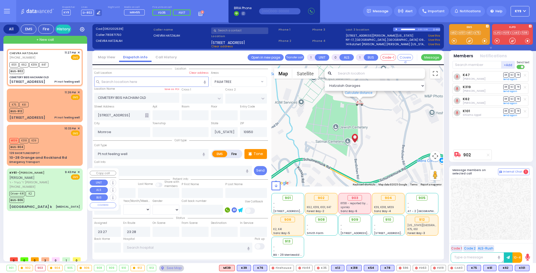
type input "[US_STATE][GEOGRAPHIC_DATA]- [GEOGRAPHIC_DATA]"
select select "Hatzalah Garages"
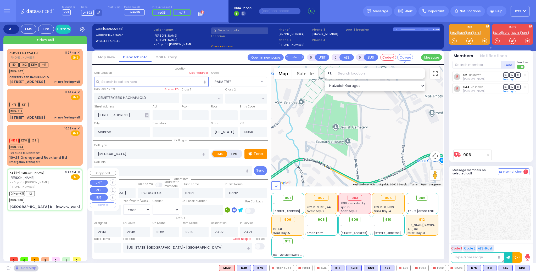
type input "129 Orange and Rockland Road k"
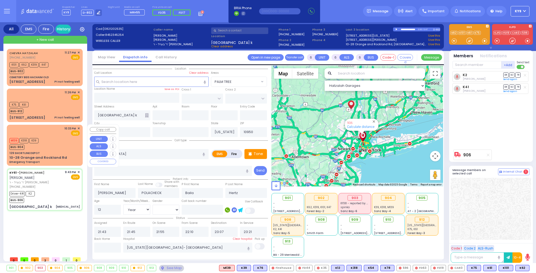
click at [53, 142] on div "M139 K318 K39 BUS-904" at bounding box center [44, 143] width 70 height 13
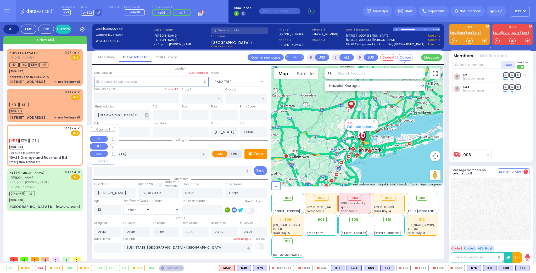
type input "1"
select select
type input "Emergency Transport"
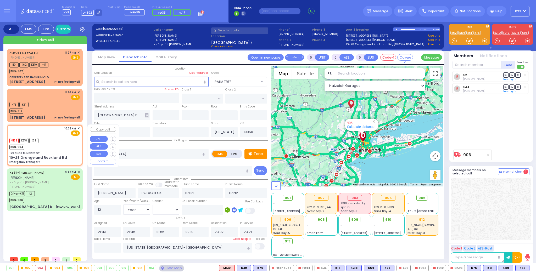
radio input "true"
type input "70"
select select "Year"
select select "[DEMOGRAPHIC_DATA]"
type input "22:33"
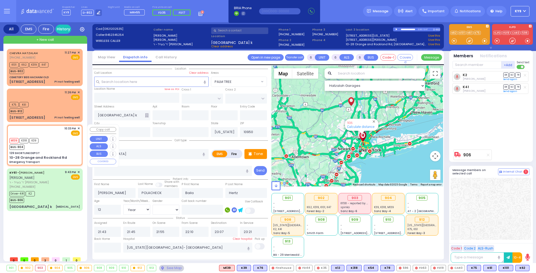
type input "22:34"
type input "Westchester Medical Center-Woods Road"
select select "Hatzalah Garages"
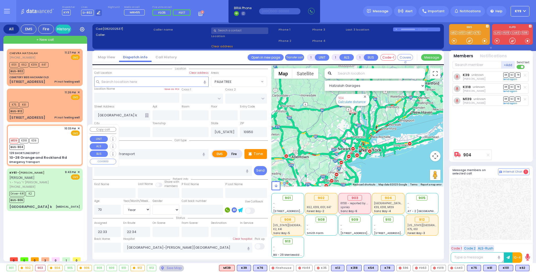
type input "129 SHORTLINE DEPOT"
type input "10-28 Orange and Rockland Rd"
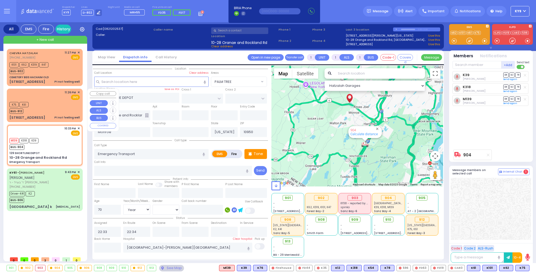
click at [47, 107] on div "K75 K61 BUS-912" at bounding box center [44, 107] width 70 height 13
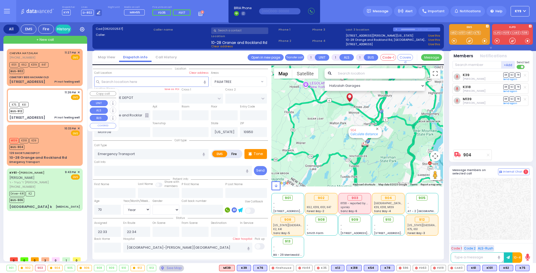
type input "0"
select select
type input "Pt not feeling well"
radio input "true"
select select
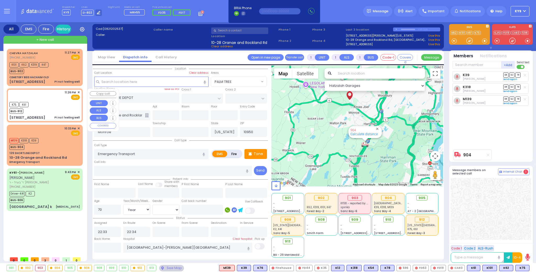
select select
type input "23:26"
type input "23:27"
type input "[US_STATE][GEOGRAPHIC_DATA]- [GEOGRAPHIC_DATA]"
select select "Hatzalah Garages"
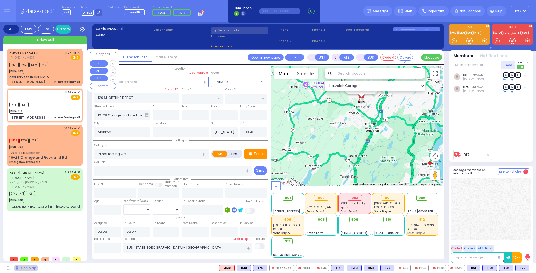
type input "ACRES RD"
type input "[GEOGRAPHIC_DATA]"
type input "[STREET_ADDRESS]"
type input "[PERSON_NAME]"
select select "PALM TREE"
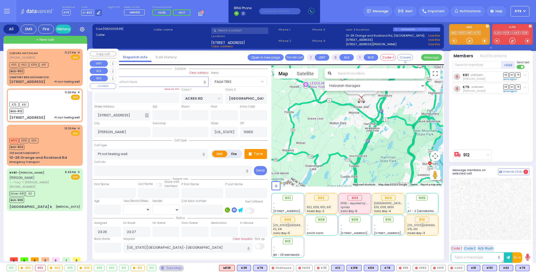
click at [57, 68] on div "K101 K62 K319 K47 BUS-902" at bounding box center [44, 67] width 70 height 13
select select
radio input "true"
select select
type input "23:27"
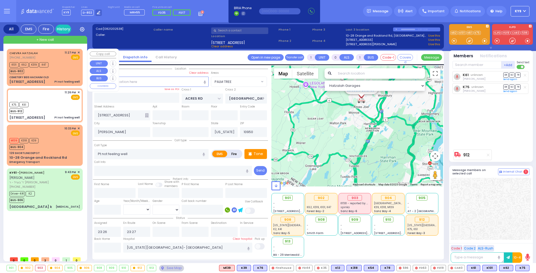
type input "23:28"
select select "Hatzalah Garages"
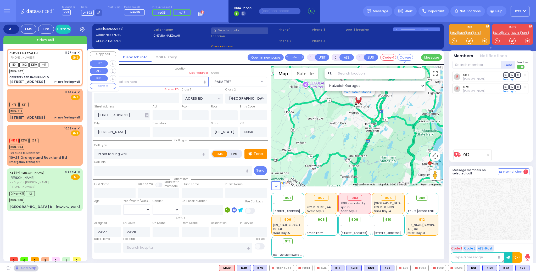
type input "CEMETERY BEIS HACHAIM OLD"
type input "30 schunnemunk rd"
type input "Monroe"
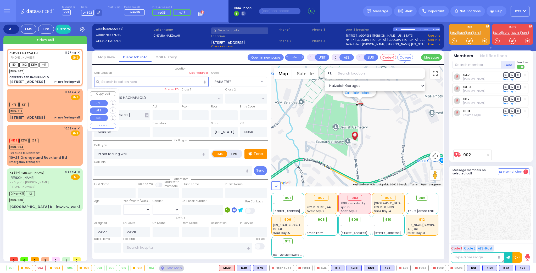
click at [52, 107] on div "K75 K61 BUS-912" at bounding box center [44, 107] width 70 height 13
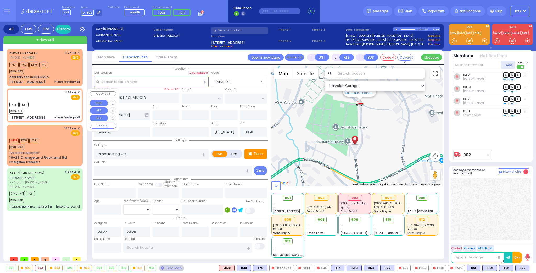
select select
radio input "true"
select select
type input "23:26"
type input "23:27"
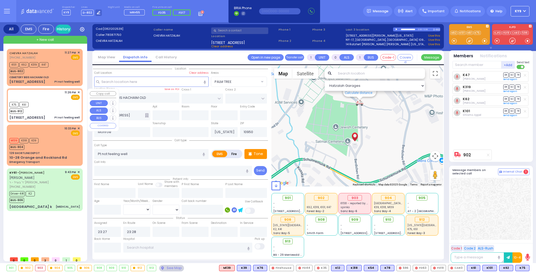
type input "[US_STATE][GEOGRAPHIC_DATA]- [GEOGRAPHIC_DATA]"
select select "Hatzalah Garages"
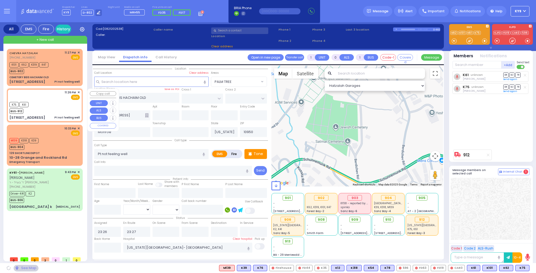
type input "ACRES RD"
type input "[GEOGRAPHIC_DATA]"
type input "[STREET_ADDRESS]"
type input "[PERSON_NAME]"
select select "PALM TREE"
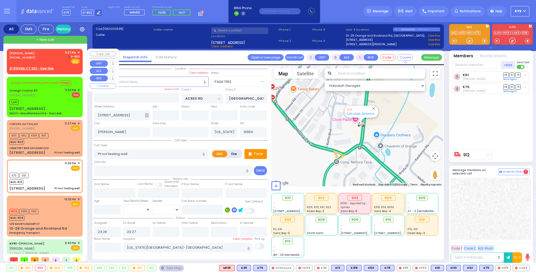
click at [49, 58] on div "SHIMON HOLTZER (845) 243-1531 11:37 PM ✕ D-802" at bounding box center [44, 58] width 70 height 14
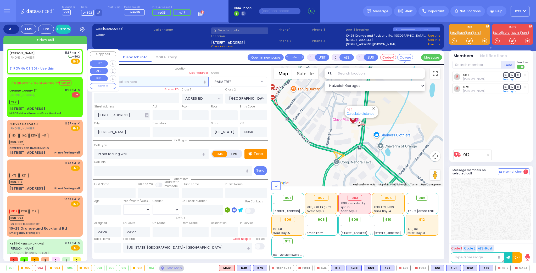
type input "2"
type input "1"
select select
radio input "true"
type input "SHIMON"
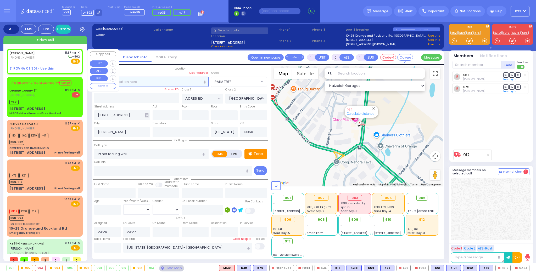
type input "HOLTZER"
select select
type input "23:37"
select select "Hatzalah Garages"
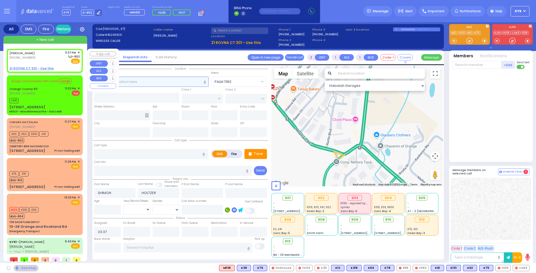
select select
radio input "true"
select select
select select "Hatzalah Garages"
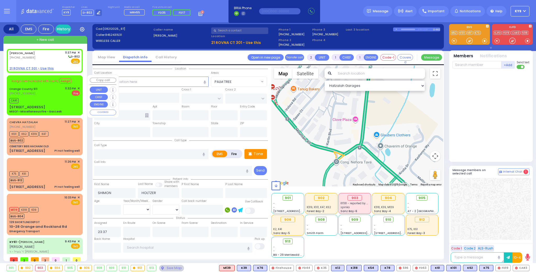
click at [48, 98] on div "CAR1" at bounding box center [44, 100] width 70 height 7
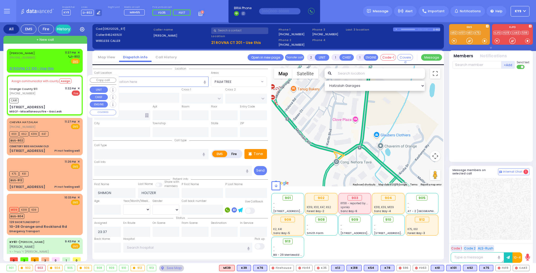
type input "6"
select select
type input "MISCF - Miscellaneous Fire - Gas Leak"
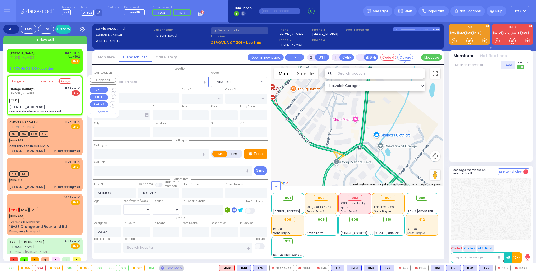
radio input "false"
radio input "true"
type input "Nature: : MISCF - Miscellaneous Fire - Gas Leak Address: : 29 Ruzhin Rd, 10950 …"
select select
type input "23:32"
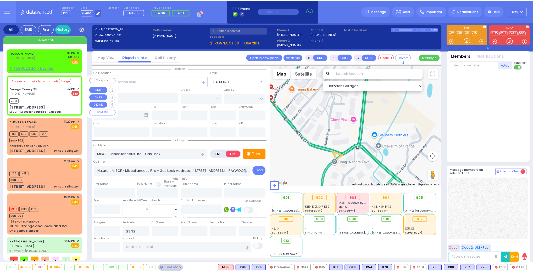
select select "Hatzalah Garages"
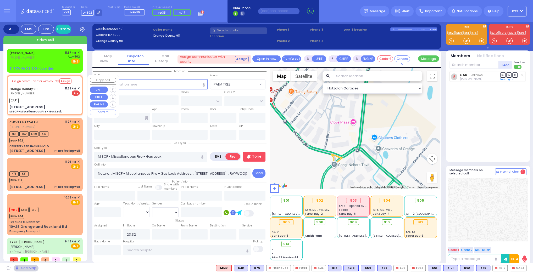
type input "29 Ruzhin Rd"
type input "Monroe"
type input "[US_STATE]"
type input "10950"
select select
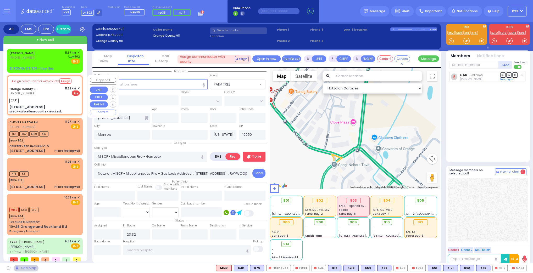
radio input "true"
select select
select select "Hatzalah Garages"
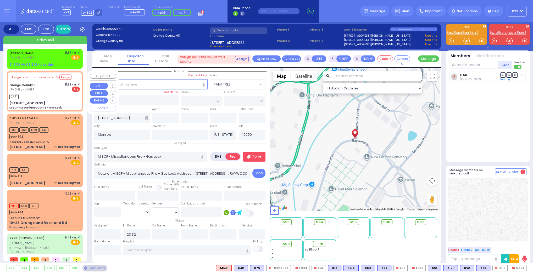
click at [53, 86] on div "Orange County 911 (845) 469-0911 11:32 PM ✕ Fire" at bounding box center [44, 87] width 70 height 10
select select
radio input "true"
click at [78, 51] on span "✕" at bounding box center [79, 53] width 2 height 4
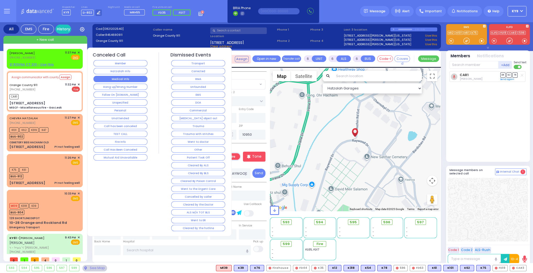
click at [124, 79] on button "Medical Info" at bounding box center [120, 79] width 54 height 6
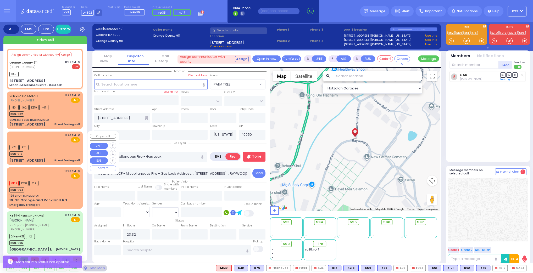
scroll to position [5, 0]
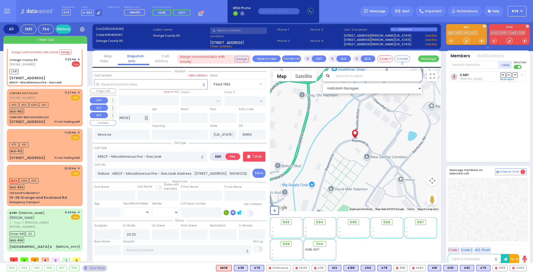
click at [58, 108] on div "K101 K62 K319 K47 BUS-902" at bounding box center [44, 107] width 70 height 13
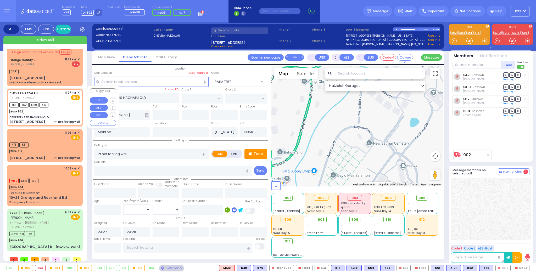
click at [58, 108] on div "K101 K62 K319 K47 BUS-902" at bounding box center [44, 107] width 70 height 13
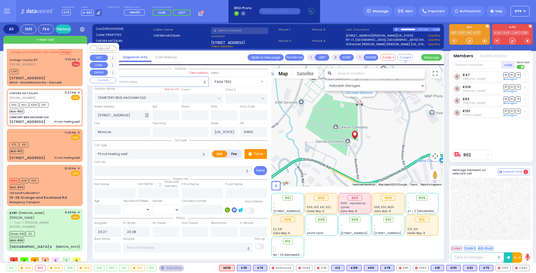
click at [64, 76] on div "29 Ruzhin Rd MISCF - Miscellaneous Fire - Gas Leak" at bounding box center [44, 80] width 70 height 9
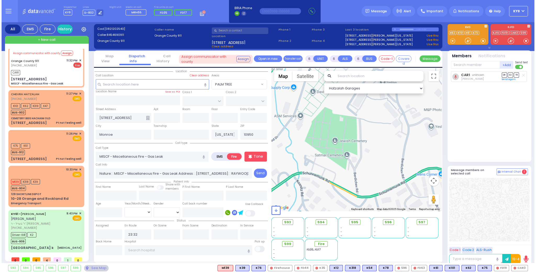
scroll to position [0, 0]
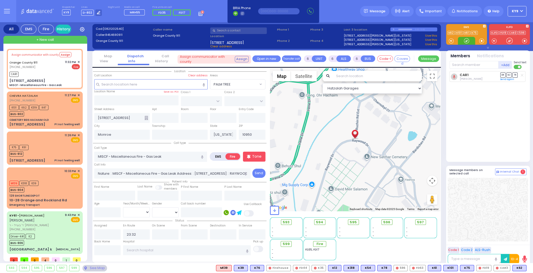
click at [465, 41] on div at bounding box center [466, 40] width 5 height 5
click at [59, 105] on div "K101 K62 K319 K47 BUS-902" at bounding box center [44, 110] width 70 height 13
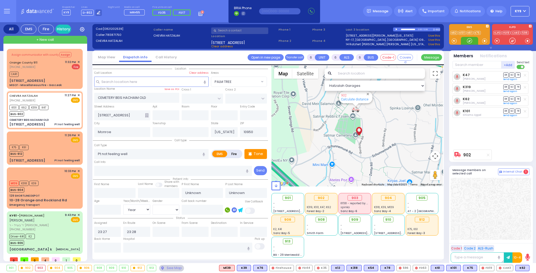
click at [470, 40] on div at bounding box center [469, 40] width 5 height 5
click at [193, 246] on input "text" at bounding box center [187, 248] width 129 height 10
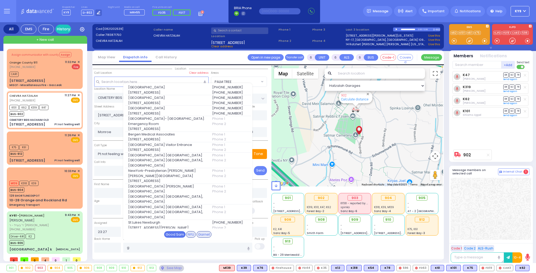
click at [177, 233] on div "Good Sam" at bounding box center [174, 234] width 21 height 7
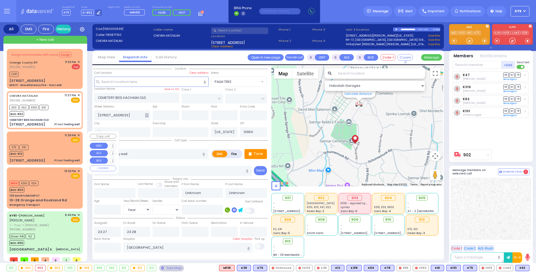
click at [60, 148] on div "K75 K61 BUS-912" at bounding box center [44, 150] width 70 height 13
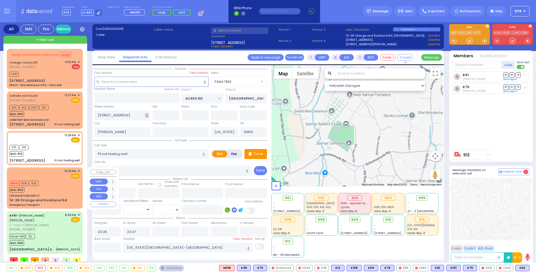
click at [49, 184] on div "M139 K318 K39 BUS-904" at bounding box center [44, 186] width 70 height 13
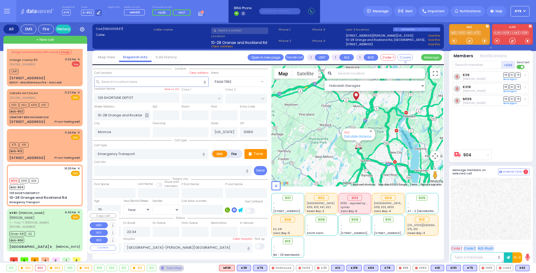
scroll to position [5, 0]
click at [64, 218] on div "KY61 - ARON ZEV POLACHECK אהרן זאב פאלאטשעק ר' בערל - ר' שמואל דוד מארקאוויטש (…" at bounding box center [44, 220] width 70 height 19
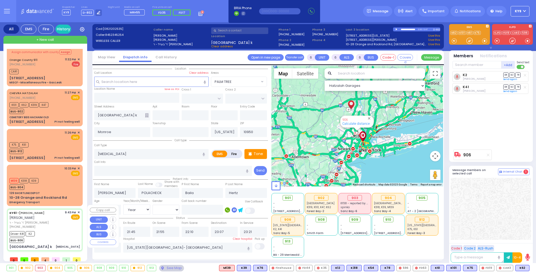
click at [54, 230] on div "Driver-K41 K2 BUS-906" at bounding box center [44, 236] width 70 height 13
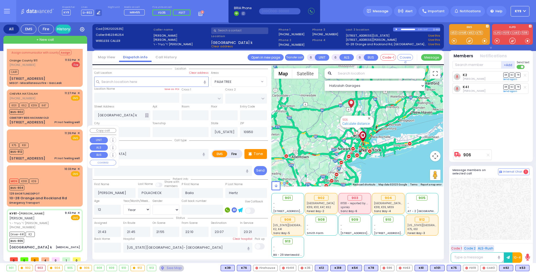
scroll to position [0, 0]
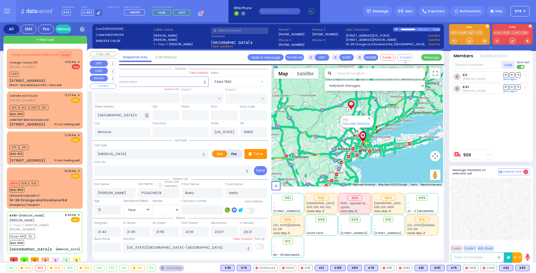
click at [63, 73] on div "CAR1" at bounding box center [44, 73] width 70 height 7
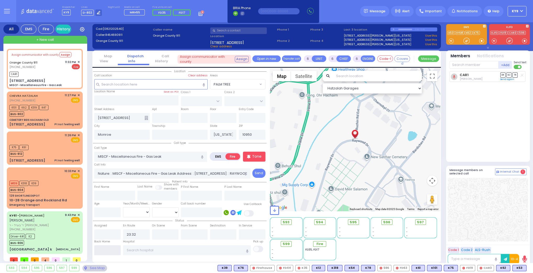
click at [109, 252] on input "text" at bounding box center [107, 251] width 27 height 10
click at [109, 252] on input "23:42" at bounding box center [107, 251] width 27 height 10
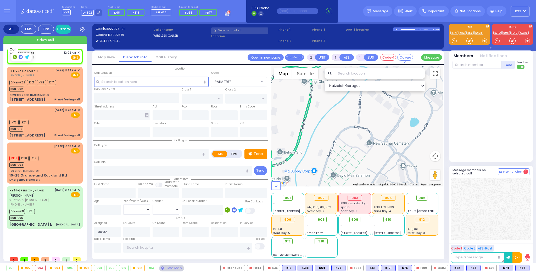
click at [15, 57] on rect at bounding box center [15, 57] width 4 height 4
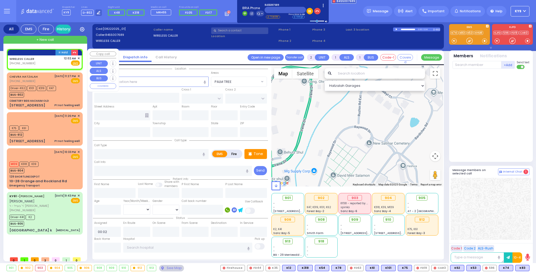
click at [45, 63] on div "WIRELESS CALLER (845) 500-7689 12:02 AM ✕ Fire EMS" at bounding box center [44, 61] width 70 height 10
click at [121, 80] on input "text" at bounding box center [151, 82] width 114 height 10
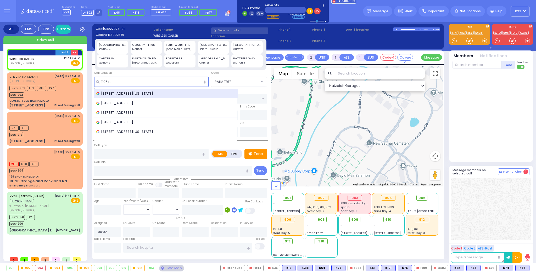
click at [125, 91] on span "[STREET_ADDRESS][US_STATE]" at bounding box center [125, 93] width 59 height 5
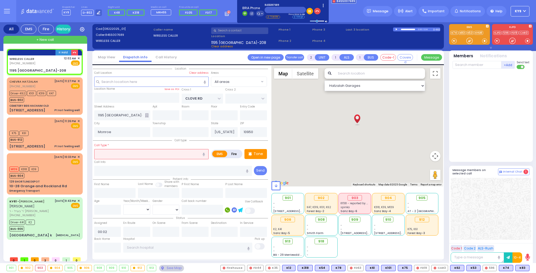
click at [114, 155] on input "text" at bounding box center [151, 154] width 114 height 10
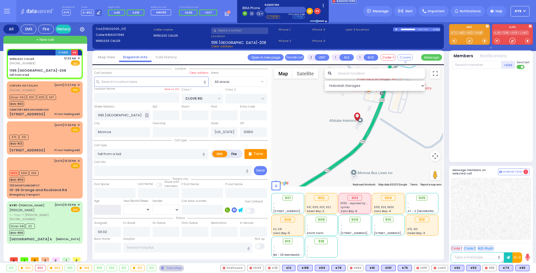
click at [106, 211] on input "number" at bounding box center [107, 210] width 27 height 10
click at [139, 210] on select "Year Month Week Day" at bounding box center [136, 210] width 27 height 10
click at [123, 205] on select "Year Month Week Day" at bounding box center [136, 210] width 27 height 10
click at [158, 209] on select "Male Female" at bounding box center [166, 210] width 27 height 10
click at [153, 205] on select "Male Female" at bounding box center [166, 210] width 27 height 10
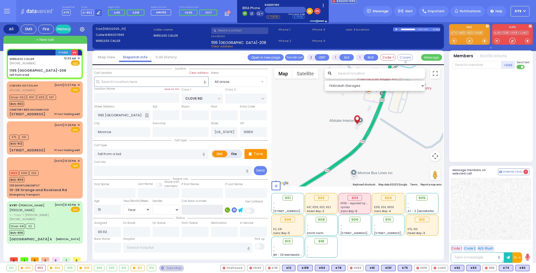
click at [206, 210] on input "text" at bounding box center [202, 210] width 41 height 10
click at [147, 150] on input "fall from a lad" at bounding box center [151, 154] width 114 height 10
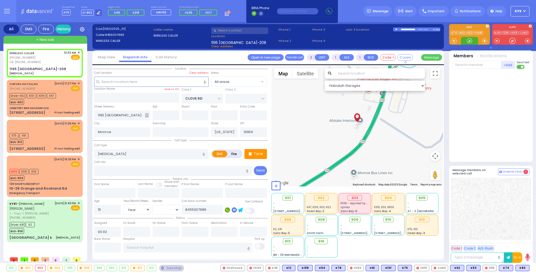
click at [470, 40] on div at bounding box center [469, 40] width 5 height 5
click at [469, 40] on div at bounding box center [469, 40] width 5 height 5
click at [468, 39] on div at bounding box center [469, 40] width 5 height 5
click at [523, 269] on span "K48" at bounding box center [523, 269] width 14 height 6
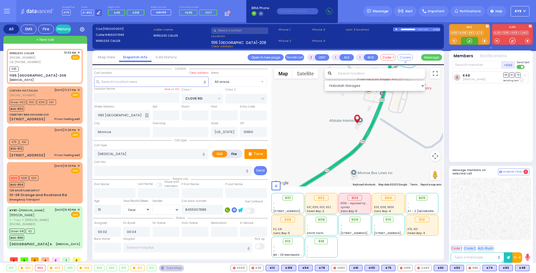
click at [471, 41] on div at bounding box center [469, 40] width 5 height 5
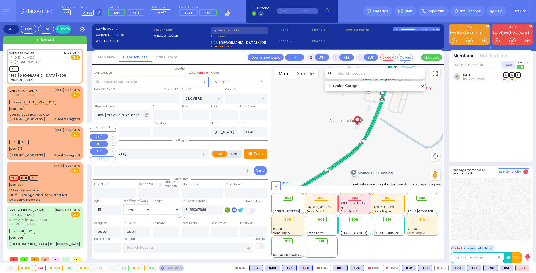
click at [41, 139] on div "K75 K61 BUS-912" at bounding box center [44, 145] width 70 height 13
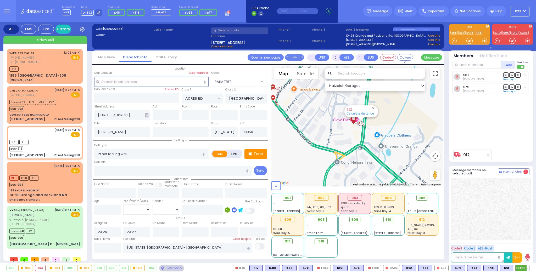
click at [524, 269] on span "K68" at bounding box center [523, 269] width 14 height 6
click at [58, 65] on div "K48" at bounding box center [44, 68] width 70 height 7
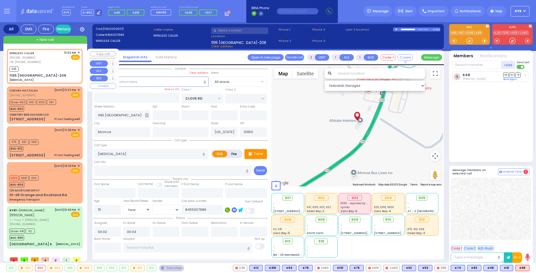
select select "Year"
select select "[DEMOGRAPHIC_DATA]"
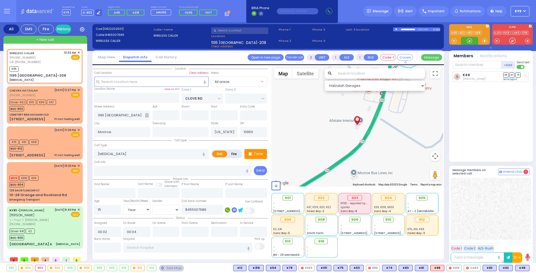
click at [468, 39] on div at bounding box center [469, 40] width 5 height 5
click at [104, 247] on input "text" at bounding box center [107, 248] width 27 height 10
click at [105, 247] on input "text" at bounding box center [107, 248] width 27 height 10
type input "00:22"
select select
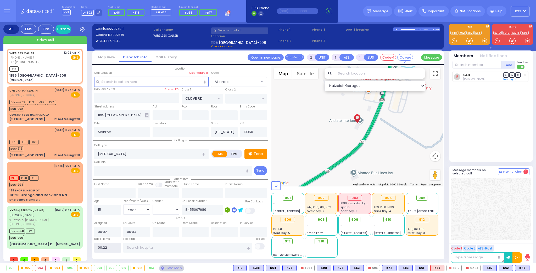
radio input "true"
select select
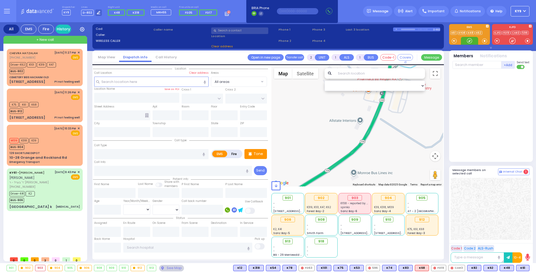
click at [471, 40] on div at bounding box center [469, 40] width 5 height 5
click at [55, 106] on div "K75 K61 K68 BUS-912" at bounding box center [44, 107] width 70 height 13
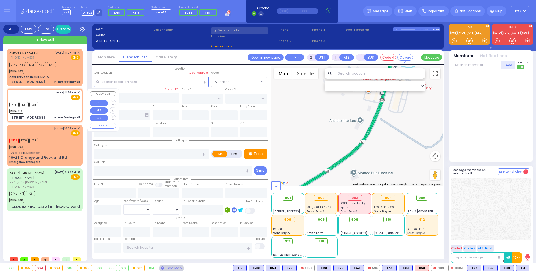
type input "1"
type input "0"
select select
type input "Pt not feeling well"
radio input "true"
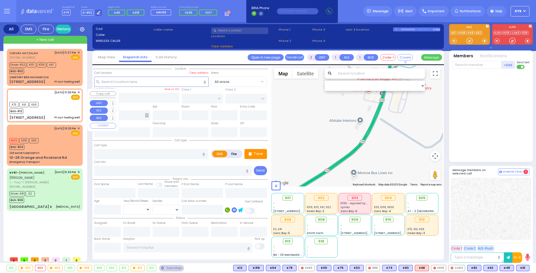
select select
type input "23:26"
type input "23:27"
type input "[US_STATE][GEOGRAPHIC_DATA]- [GEOGRAPHIC_DATA]"
select select "Hatzalah Garages"
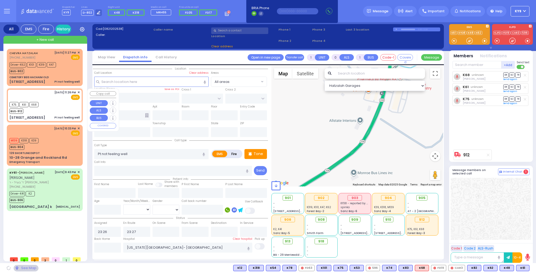
type input "ACRES RD"
type input "[GEOGRAPHIC_DATA]"
type input "[STREET_ADDRESS]"
type input "[PERSON_NAME]"
type input "[US_STATE]"
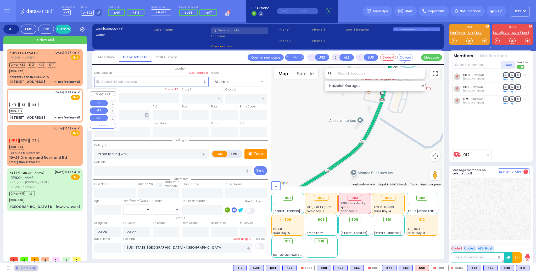
type input "10950"
select select "PALM TREE"
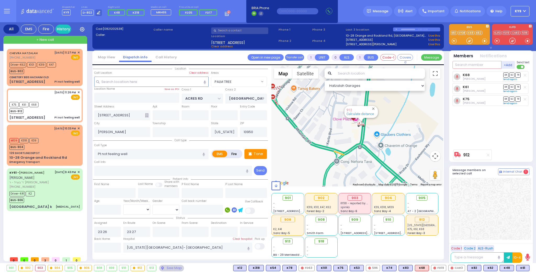
click at [485, 65] on input "text" at bounding box center [477, 65] width 49 height 8
type input "55"
click at [495, 87] on div "[PERSON_NAME]" at bounding box center [501, 86] width 30 height 5
select select
radio input "true"
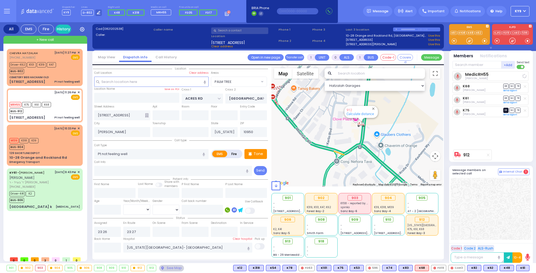
select select
select select "Hatzalah Garages"
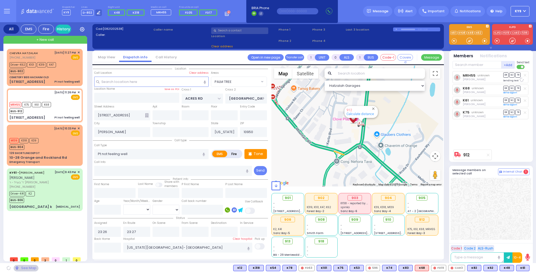
select select "PALM TREE"
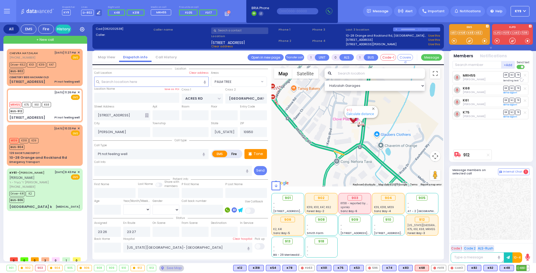
click at [529, 269] on button at bounding box center [528, 269] width 3 height 6
click at [526, 246] on icon at bounding box center [524, 244] width 5 height 5
click at [471, 64] on input "text" at bounding box center [477, 65] width 49 height 8
type input "82"
click at [466, 76] on div "KY82" at bounding box center [470, 75] width 26 height 5
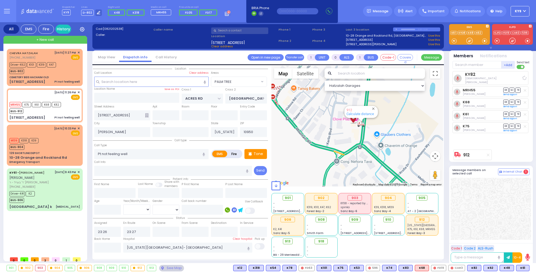
select select
radio input "true"
select select
select select "Hatzalah Garages"
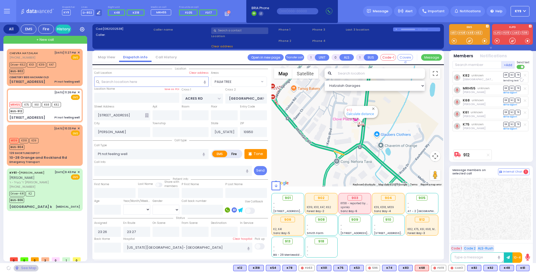
select select "PALM TREE"
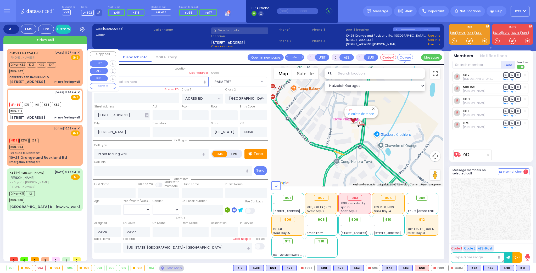
click at [60, 71] on div "Driver-K62 K101 K319 K47 BUS-902" at bounding box center [44, 67] width 70 height 13
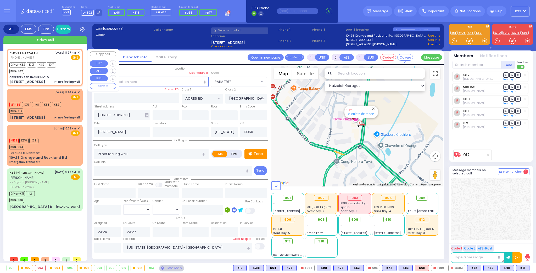
type input "6"
select select
radio input "true"
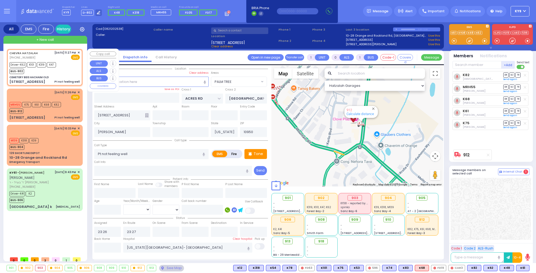
type input "Mark"
type input "Ekstein"
type input "58"
select select "Year"
select select "[DEMOGRAPHIC_DATA]"
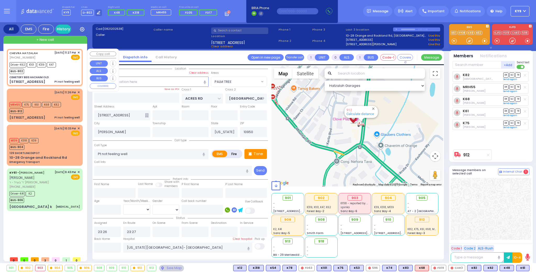
type input "23:27"
type input "23:28"
type input "23:29"
type input "23:43"
type input "00:10"
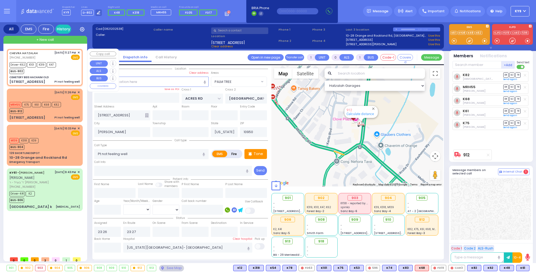
type input "00:21"
type input "Good Samaritan Hospital"
select select "Hatzalah Garages"
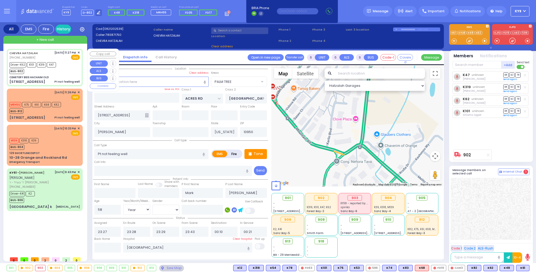
select select
radio input "true"
select select "Year"
select select "[DEMOGRAPHIC_DATA]"
select select "Hatzalah Garages"
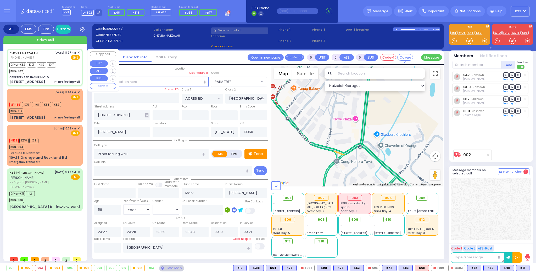
type input "CEMETERY BEIS HACHAIM OLD"
type input "30 schunnemunk rd"
type input "Monroe"
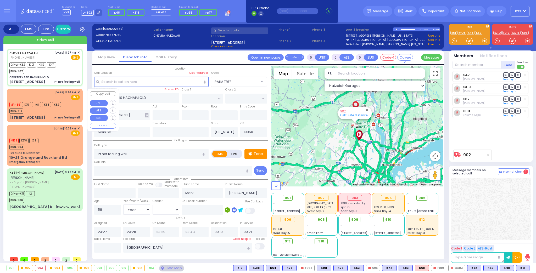
click at [50, 115] on div "8/21/2025 11:26 PM ✕ EMS" at bounding box center [45, 106] width 74 height 32
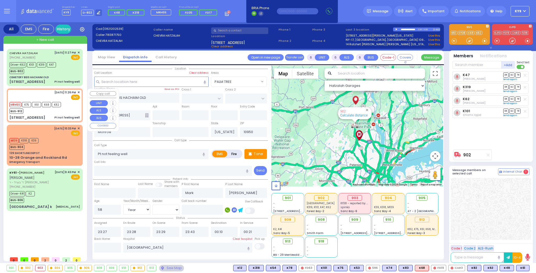
type input "1"
type input "0"
type input "1"
select select
radio input "true"
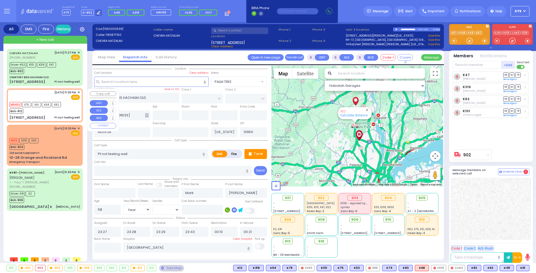
select select
type input "23:26"
type input "23:27"
type input "[US_STATE][GEOGRAPHIC_DATA]- [GEOGRAPHIC_DATA]"
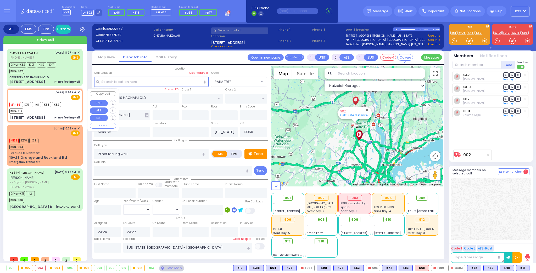
select select "Hatzalah Garages"
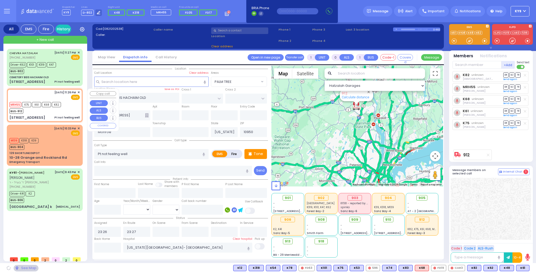
type input "ACRES RD"
type input "[GEOGRAPHIC_DATA]"
type input "[STREET_ADDRESS]"
type input "[PERSON_NAME]"
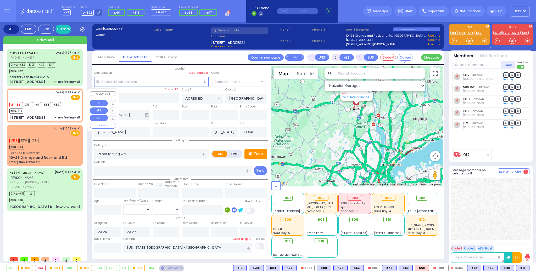
select select "PALM TREE"
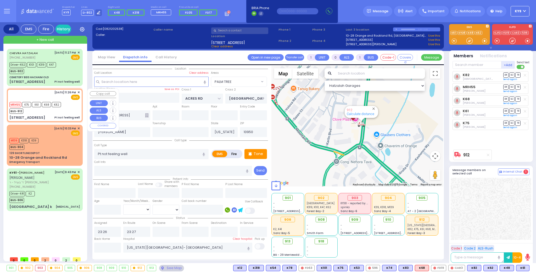
click at [49, 115] on div "8/21/2025 11:26 PM ✕ EMS" at bounding box center [45, 106] width 74 height 32
select select
radio input "true"
select select
select select "Hatzalah Garages"
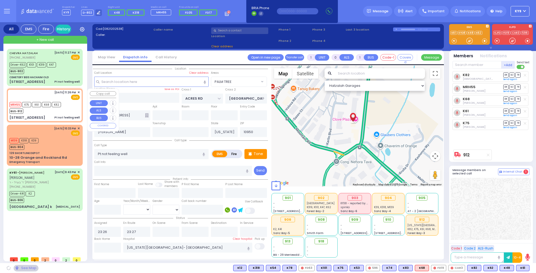
select select "PALM TREE"
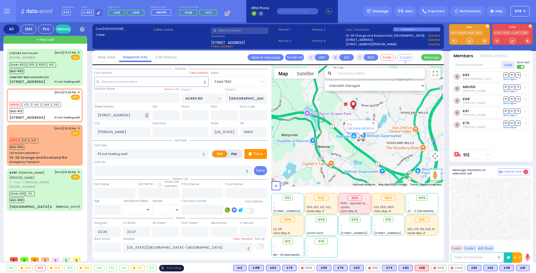
click at [163, 267] on div "See Map" at bounding box center [171, 268] width 25 height 7
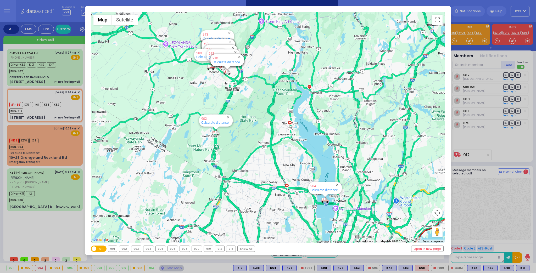
click at [216, 250] on div "912" at bounding box center [219, 249] width 9 height 6
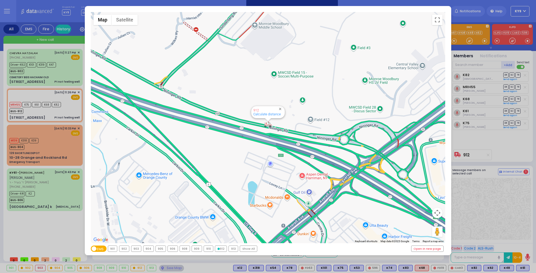
click at [171, 248] on div "906" at bounding box center [173, 249] width 10 height 6
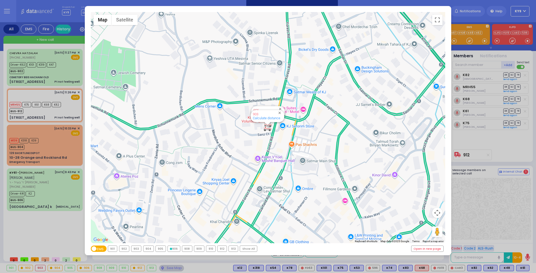
click at [171, 248] on div "906" at bounding box center [174, 249] width 12 height 6
click at [172, 248] on div "906" at bounding box center [174, 249] width 12 height 6
click at [150, 249] on div "904" at bounding box center [148, 249] width 10 height 6
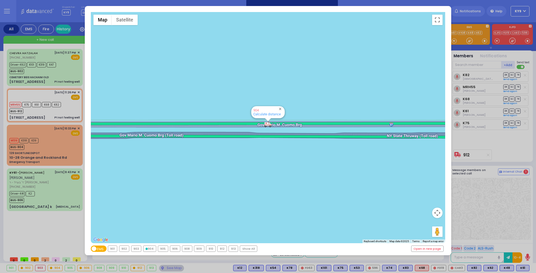
click at [126, 248] on div "902" at bounding box center [124, 249] width 10 height 6
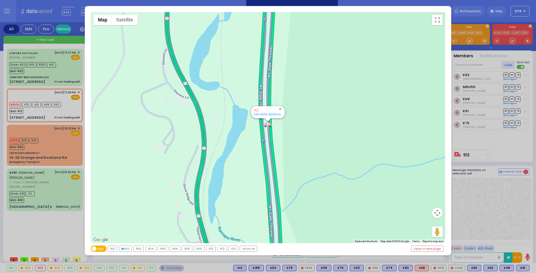
click at [175, 250] on div "906" at bounding box center [175, 249] width 10 height 6
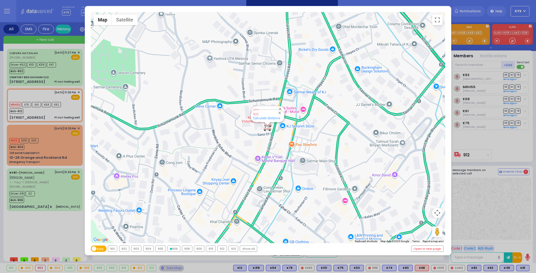
click at [175, 250] on div "906" at bounding box center [174, 249] width 12 height 6
click at [170, 268] on div "← Move left → Move right ↑ Move up ↓ Move down + Zoom in - Zoom out Home Jump l…" at bounding box center [268, 136] width 536 height 273
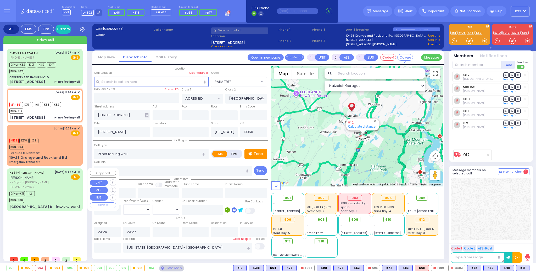
click at [56, 197] on div "Driver-K41 K2 BUS-906" at bounding box center [44, 196] width 70 height 13
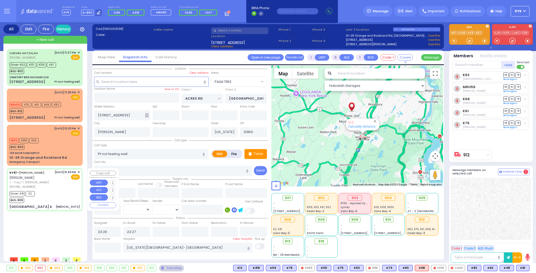
type input "6"
select select
type input "Kidney infection"
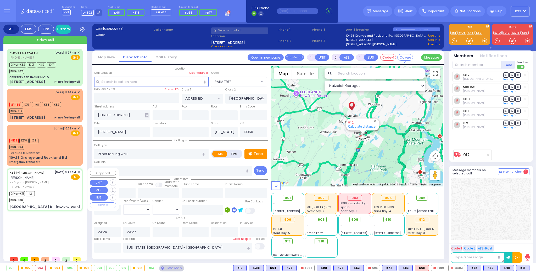
radio input "true"
type input "ARON ZEV"
type input "POLACHECK"
type input "Baila"
type input "Hertz"
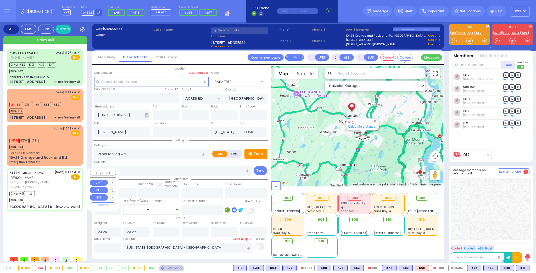
type input "12"
select select "Year"
select select "[DEMOGRAPHIC_DATA]"
type input "21:43"
type input "21:45"
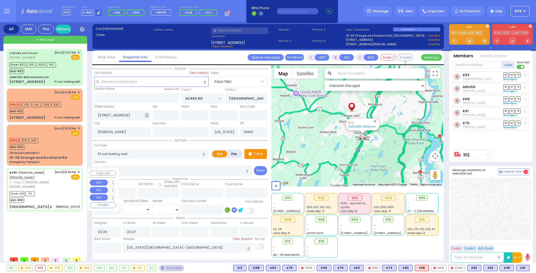
type input "21:55"
type input "22:10"
type input "23:07"
type input "23:21"
select select "Hatzalah Garages"
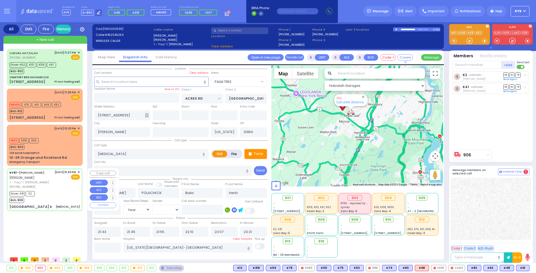
type input "129 Orange and Rockland Road k"
type input "Monroe"
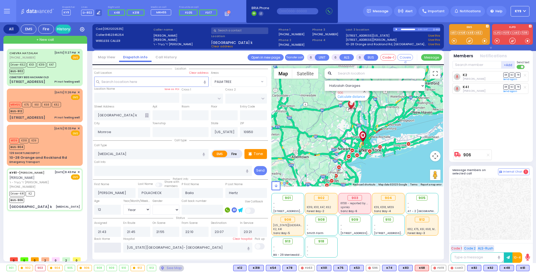
click at [101, 248] on input "text" at bounding box center [107, 248] width 27 height 10
type input "00:34"
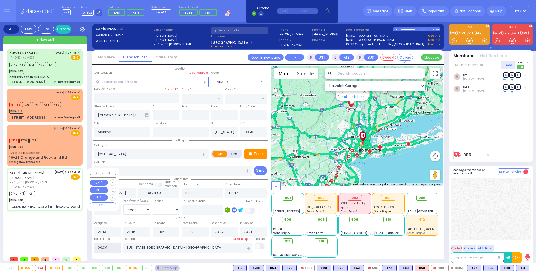
select select
radio input "true"
select select
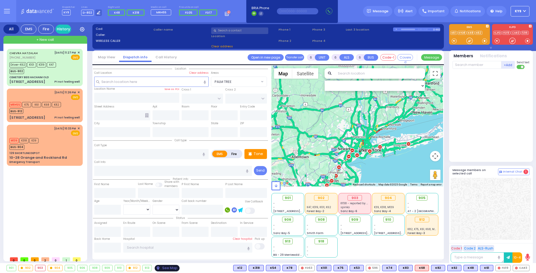
click at [160, 267] on div "See Map" at bounding box center [167, 268] width 25 height 7
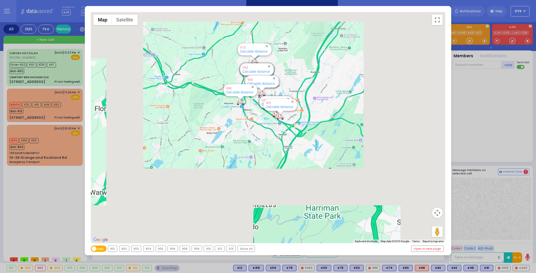
click at [137, 249] on div "903" at bounding box center [136, 249] width 10 height 6
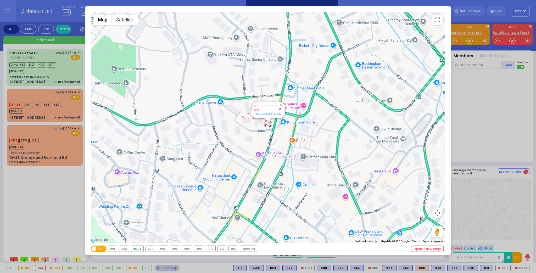
click at [137, 249] on div "903" at bounding box center [137, 249] width 12 height 6
click at [159, 267] on div "← Move left → Move right ↑ Move up ↓ Move down + Zoom in - Zoom out Home Jump l…" at bounding box center [268, 136] width 536 height 273
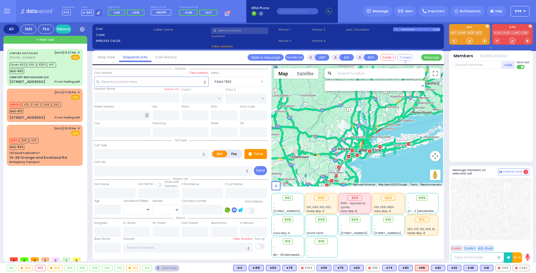
click at [42, 267] on div "903" at bounding box center [40, 269] width 10 height 6
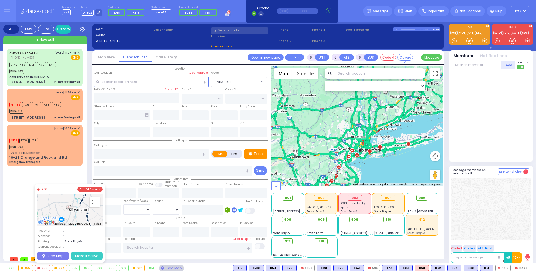
click at [87, 257] on button "Make it active" at bounding box center [87, 256] width 32 height 8
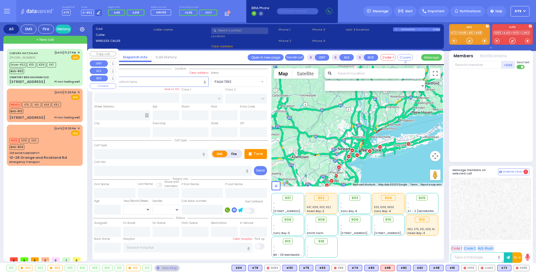
click at [53, 72] on div "BUS-902" at bounding box center [32, 71] width 47 height 7
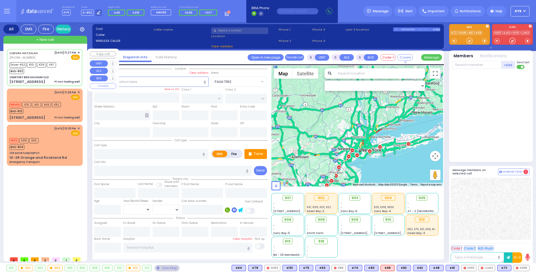
select select
type input "Pt not feeling well"
radio input "true"
type input "Mark"
type input "Ekstein"
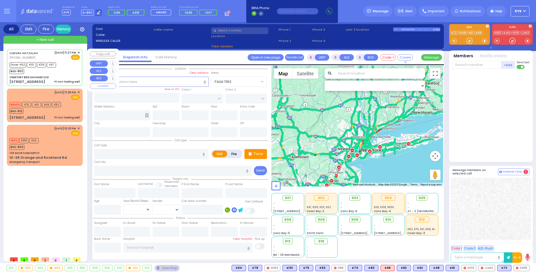
type input "58"
select select "Year"
select select "[DEMOGRAPHIC_DATA]"
type input "23:27"
type input "23:28"
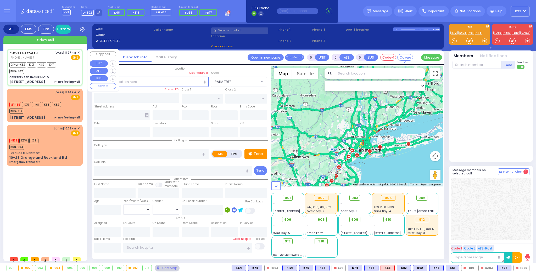
type input "23:29"
type input "23:43"
type input "00:10"
type input "00:21"
type input "Good Samaritan Hospital"
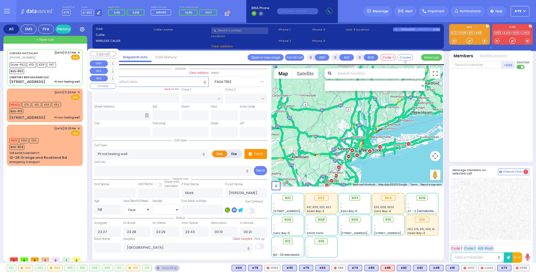
select select "Hatzalah Garages"
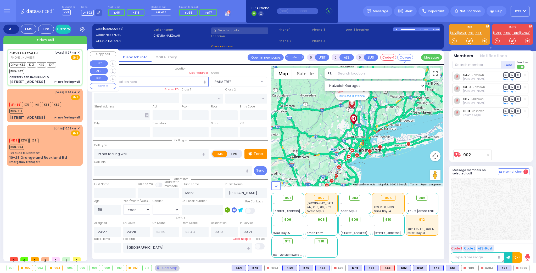
type input "CEMETERY BEIS HACHAIM OLD"
type input "30 schunnemunk rd"
type input "Monroe"
type input "[US_STATE]"
type input "10950"
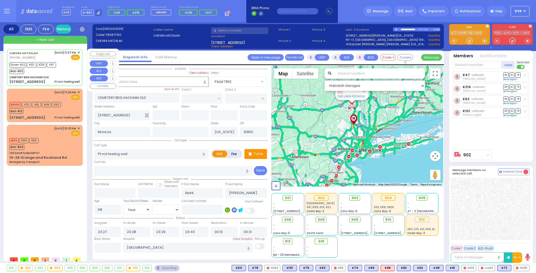
click at [54, 72] on div "BUS-902" at bounding box center [32, 71] width 47 height 7
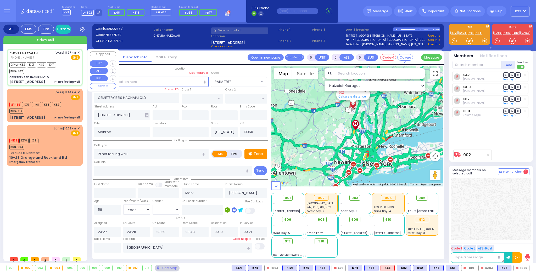
select select
radio input "true"
select select "Year"
select select "[DEMOGRAPHIC_DATA]"
select select "Hatzalah Garages"
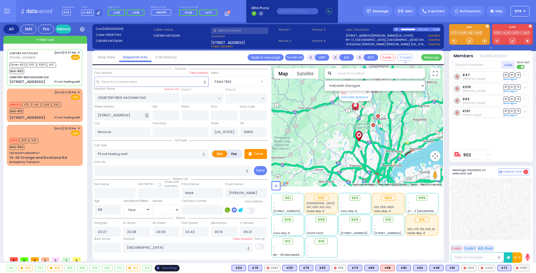
click at [166, 269] on div "See Map" at bounding box center [167, 268] width 25 height 7
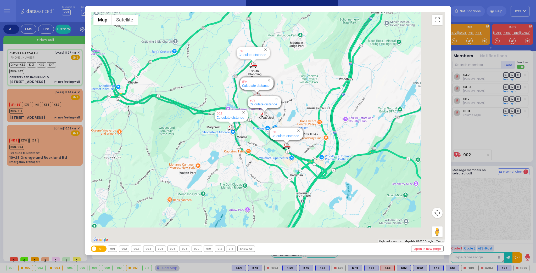
click at [120, 250] on div "902" at bounding box center [124, 249] width 10 height 6
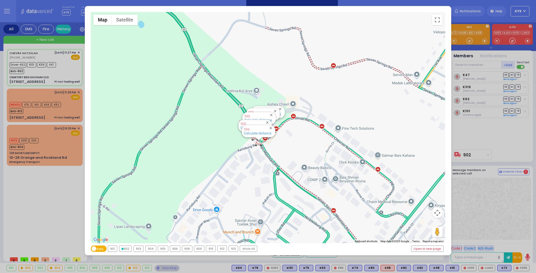
click at [123, 249] on icon at bounding box center [122, 249] width 2 height 2
click at [126, 247] on div "902" at bounding box center [125, 249] width 12 height 6
click at [160, 268] on div "← Move left → Move right ↑ Move up ↓ Move down + Zoom in - Zoom out Home Jump l…" at bounding box center [268, 136] width 536 height 273
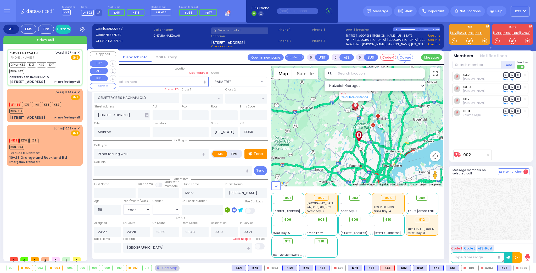
click at [62, 73] on div "Driver-K62 K101 K319 K47 BUS-902" at bounding box center [44, 67] width 70 height 13
select select
radio input "true"
select select "Year"
select select "[DEMOGRAPHIC_DATA]"
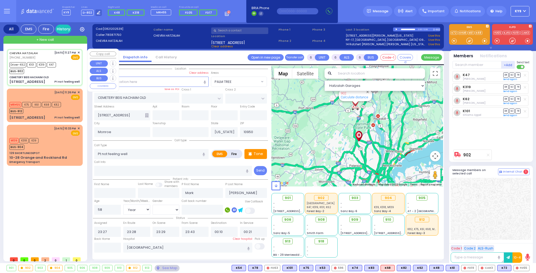
select select "Hatzalah Garages"
click at [117, 247] on input "text" at bounding box center [107, 248] width 27 height 10
type input "01:15"
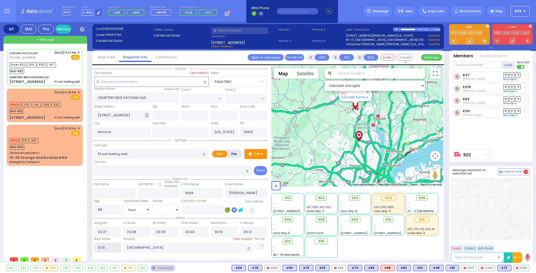
select select
radio input "true"
select select
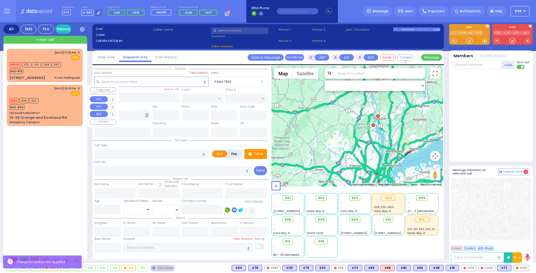
click at [59, 107] on div "M139 K318 K39 BUS-904" at bounding box center [44, 103] width 70 height 13
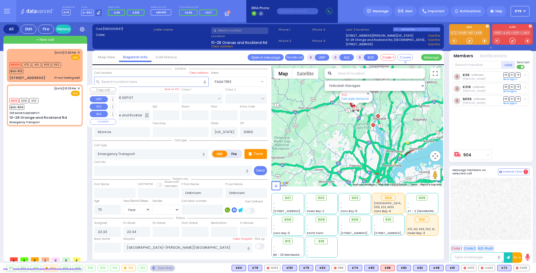
click at [59, 107] on div "M139 K318 K39 BUS-904" at bounding box center [44, 103] width 70 height 13
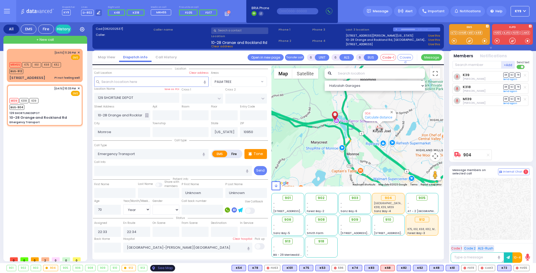
click at [157, 269] on div "See Map" at bounding box center [162, 268] width 25 height 7
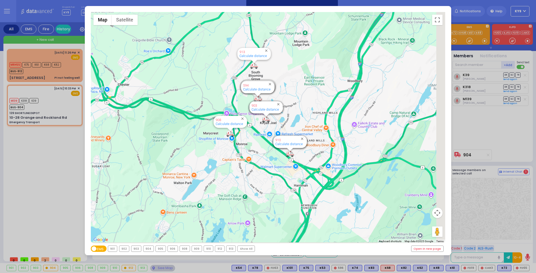
click at [149, 249] on div "904" at bounding box center [148, 249] width 10 height 6
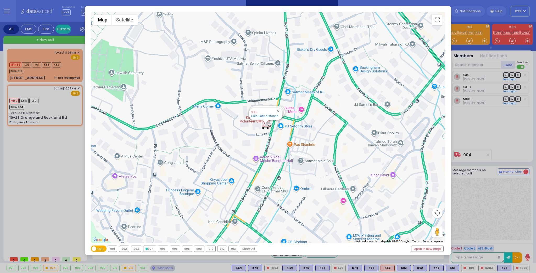
click at [149, 249] on div "904" at bounding box center [149, 249] width 13 height 6
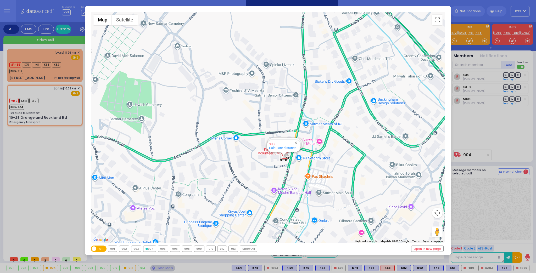
click at [150, 248] on div "904" at bounding box center [149, 249] width 13 height 6
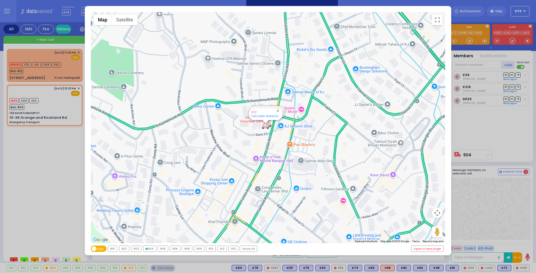
click at [162, 270] on div "← Move left → Move right ↑ Move up ↓ Move down + Zoom in - Zoom out Home Jump l…" at bounding box center [268, 136] width 536 height 273
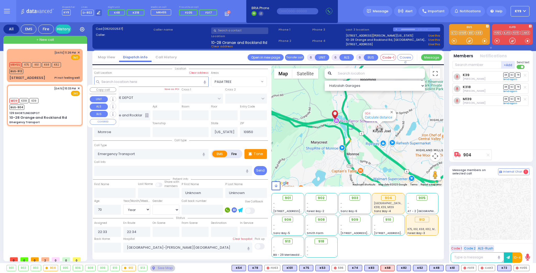
click at [50, 109] on div "M139 K318 K39 BUS-904" at bounding box center [44, 103] width 70 height 13
click at [155, 268] on div "See Map" at bounding box center [162, 268] width 25 height 7
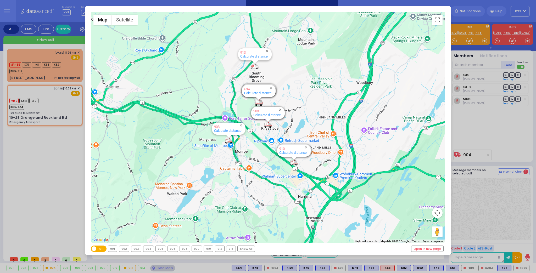
click at [148, 248] on div "904" at bounding box center [148, 249] width 10 height 6
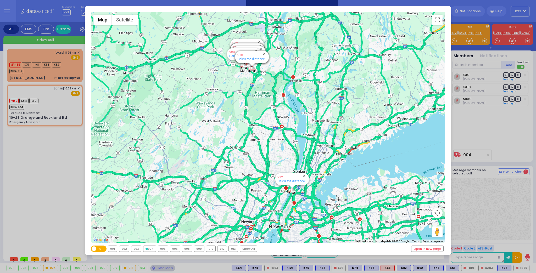
click at [148, 248] on div "904" at bounding box center [149, 249] width 13 height 6
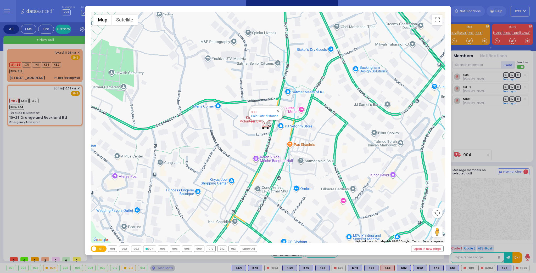
click at [148, 248] on div "904" at bounding box center [149, 249] width 13 height 6
click at [157, 268] on div "← Move left → Move right ↑ Move up ↓ Move down + Zoom in - Zoom out Home Jump l…" at bounding box center [268, 136] width 536 height 273
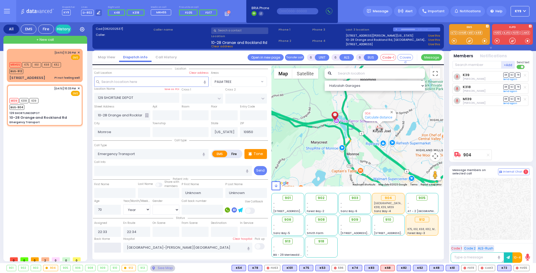
click at [107, 246] on input "text" at bounding box center [107, 248] width 27 height 10
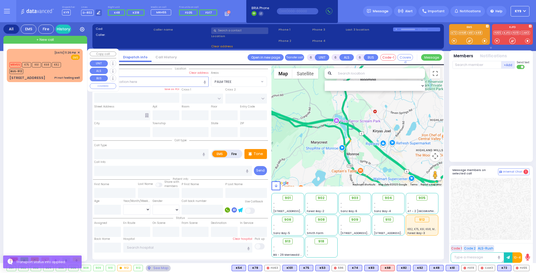
click at [44, 78] on div "101 Forest Road Pt not feeling well" at bounding box center [44, 77] width 70 height 5
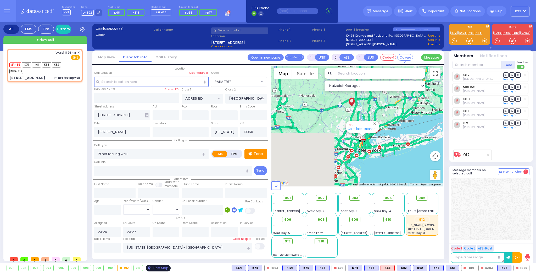
click at [156, 268] on div "See Map" at bounding box center [158, 268] width 25 height 7
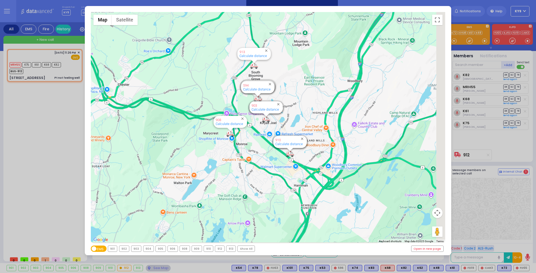
click at [219, 250] on div "912" at bounding box center [219, 249] width 9 height 6
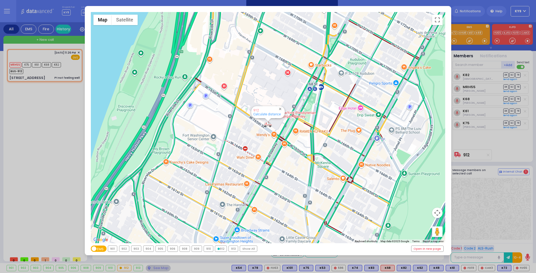
click at [219, 250] on div "912" at bounding box center [221, 249] width 12 height 6
click at [158, 266] on div "← Move left → Move right ↑ Move up ↓ Move down + Zoom in - Zoom out Home Jump l…" at bounding box center [268, 136] width 536 height 273
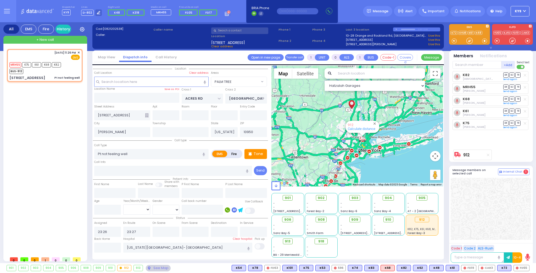
select select "PALM TREE"
select select
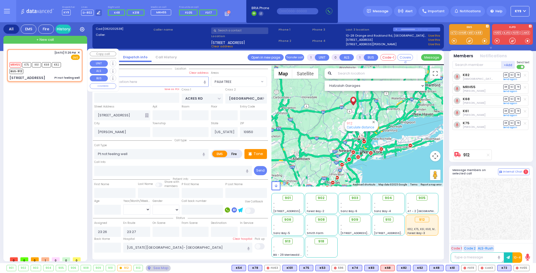
click at [65, 71] on div "MRH55 K75 K61 K68 K82 BUS-912" at bounding box center [44, 67] width 70 height 13
select select
radio input "true"
select select
select select "Hatzalah Garages"
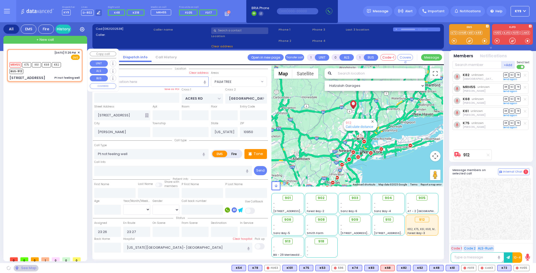
select select "PALM TREE"
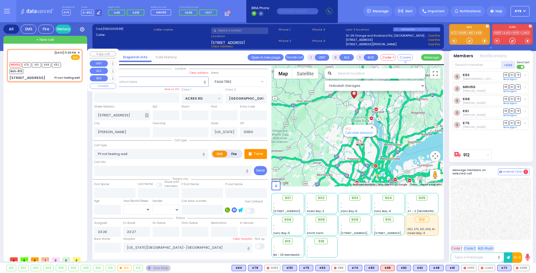
type input "6"
select select
radio input "true"
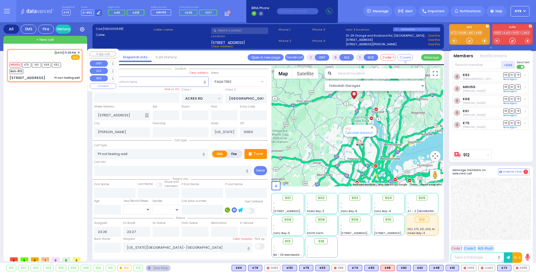
type input "Unknown"
select select "Year"
select select "Hatzalah Garages"
select select "PALM TREE"
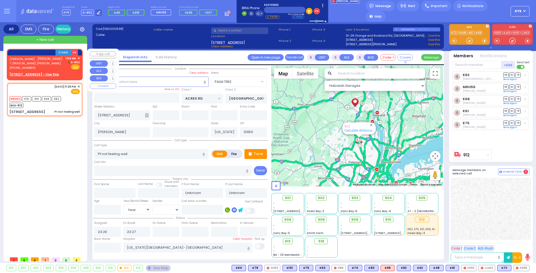
click at [53, 67] on div "[PHONE_NUMBER]" at bounding box center [35, 68] width 53 height 4
type input "2"
type input "1"
select select
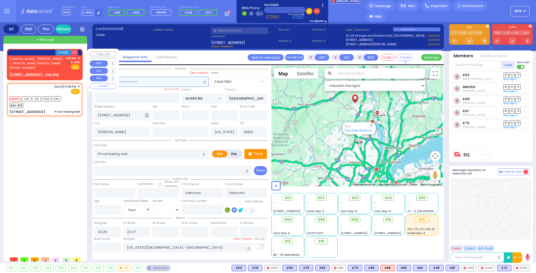
radio input "true"
type input "MOSHE"
type input "[PERSON_NAME]"
select select
type input "01:54"
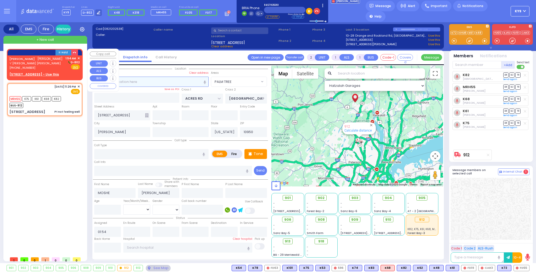
select select "Hatzalah Garages"
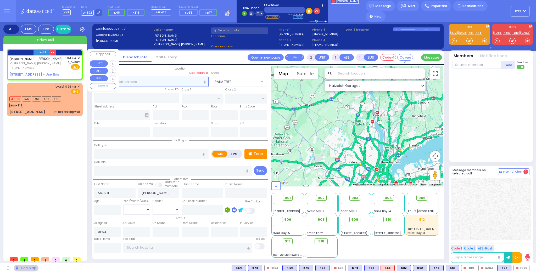
select select
radio input "true"
select select
select select "Hatzalah Garages"
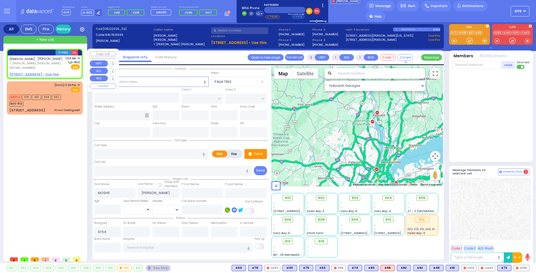
click at [39, 73] on u "21 BRIGEL WAY 201 - Use this" at bounding box center [33, 74] width 49 height 4
select select
radio input "true"
select select
select select "Hatzalah Garages"
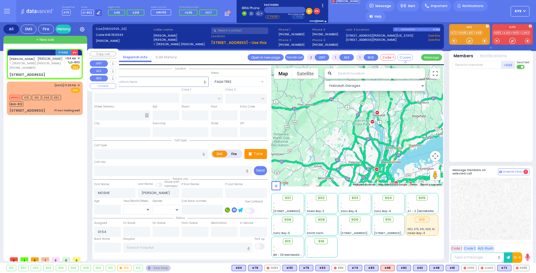
select select
radio input "true"
select select
type input "ACRES RD"
type input "DINEV RD"
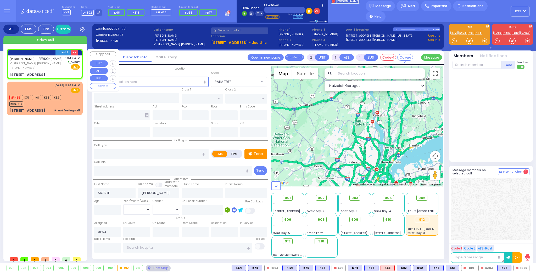
type input "[STREET_ADDRESS]"
type input "201"
type input "[PERSON_NAME]"
type input "[US_STATE]"
type input "10950"
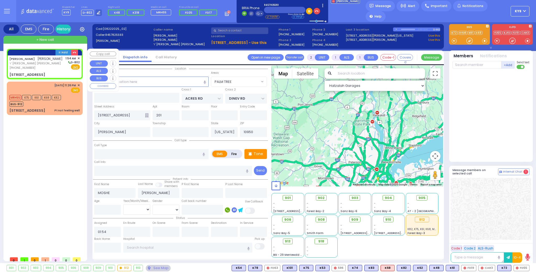
select select "PALM TREE"
select select "Hatzalah Garages"
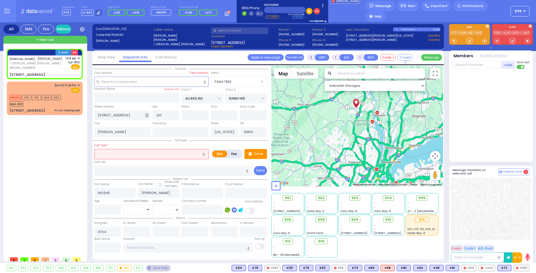
click at [103, 155] on input "text" at bounding box center [151, 154] width 114 height 10
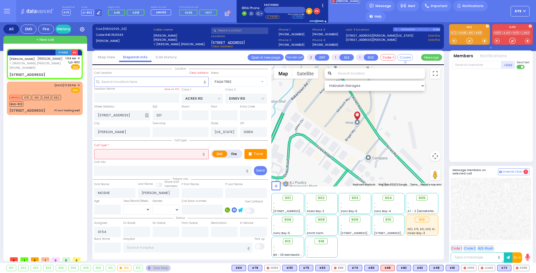
type input "u"
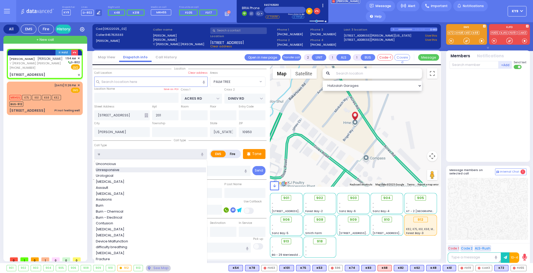
select select
radio input "true"
select select
type input "u"
select select "Hatzalah Garages"
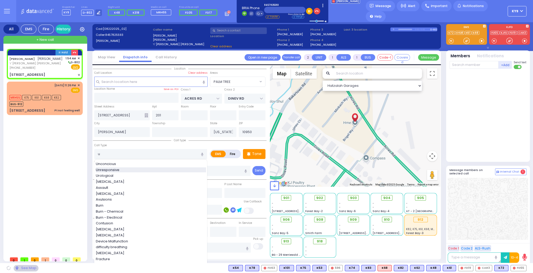
click at [107, 169] on span "Unresponsive" at bounding box center [108, 170] width 25 height 5
type input "Unresponsive"
type input "5"
type input "2"
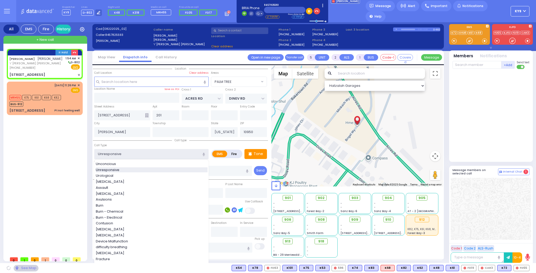
select select "PALM TREE"
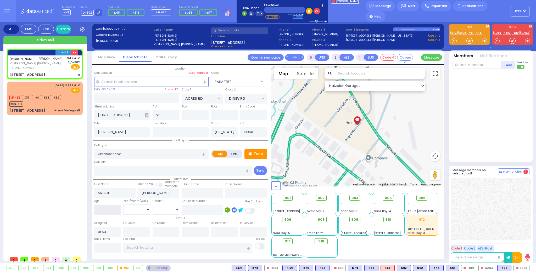
click at [105, 208] on input "number" at bounding box center [107, 210] width 27 height 10
select select
radio input "true"
select select
select select "Hatzalah Garages"
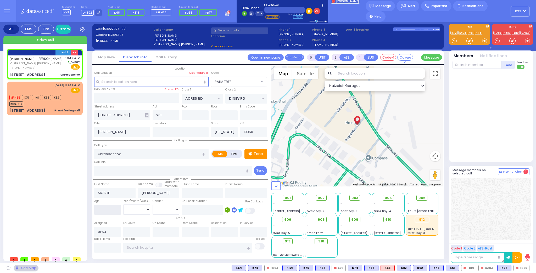
select select "PALM TREE"
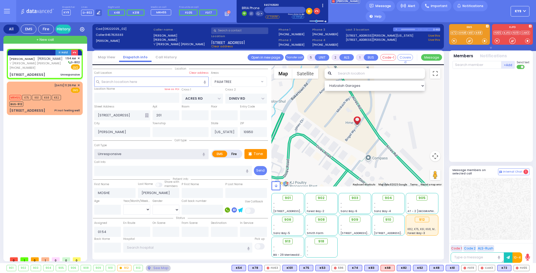
drag, startPoint x: 130, startPoint y: 153, endPoint x: 71, endPoint y: 145, distance: 60.1
click at [71, 145] on div "All EMS Fire History Settings" at bounding box center [268, 143] width 530 height 243
select select
radio input "true"
select select
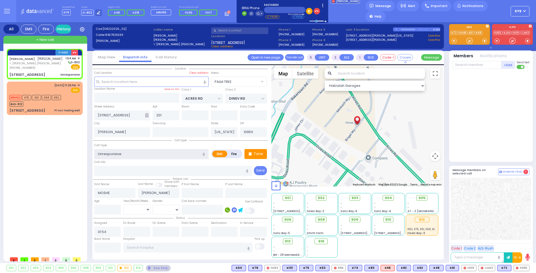
select select "Hatzalah Garages"
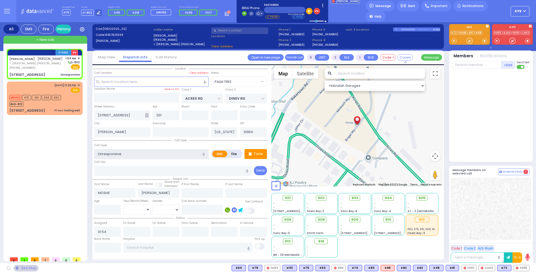
select select "PALM TREE"
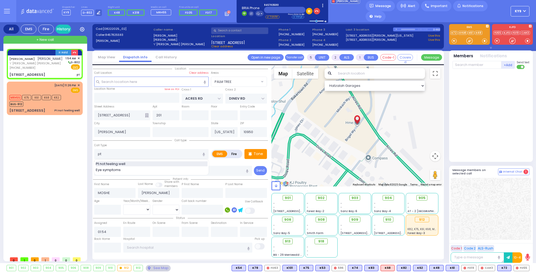
click at [107, 164] on span "Pt not feeling well" at bounding box center [111, 164] width 31 height 5
type input "Pt not feeling well"
type input "1"
type input "0"
type input "5"
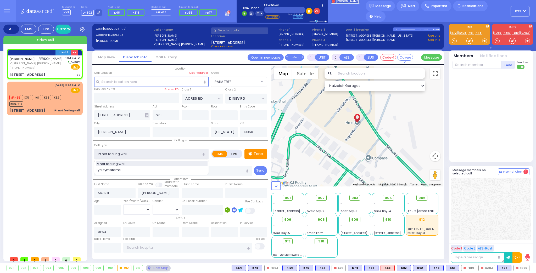
type input "2"
select select
radio input "true"
select select
select select "Hatzalah Garages"
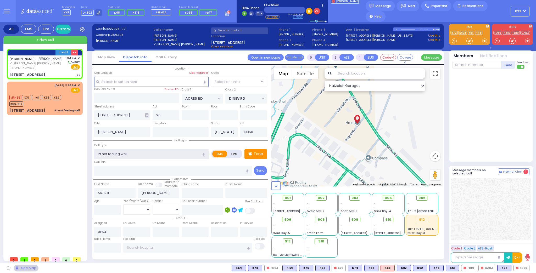
select select "PALM TREE"
type input "1"
type input "0"
select select
radio input "true"
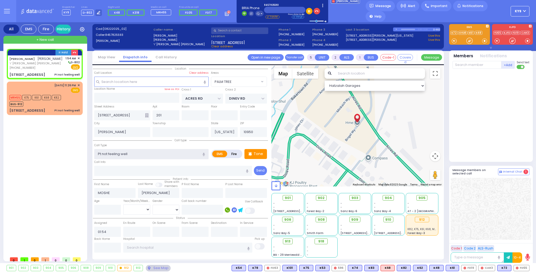
select select
select select "Hatzalah Garages"
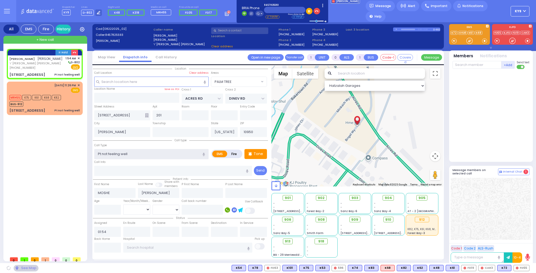
select select "PALM TREE"
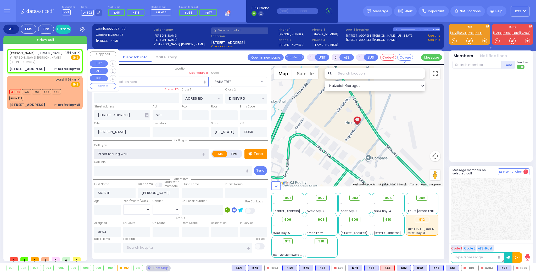
select select
radio input "true"
select select
select select "Hatzalah Garages"
select select "PALM TREE"
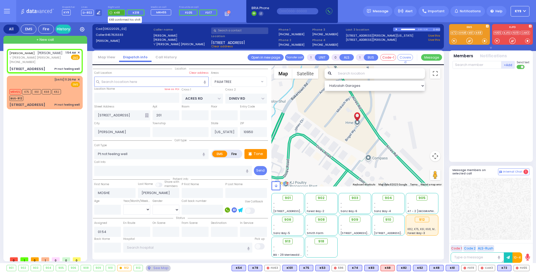
click at [115, 10] on span "K48" at bounding box center [116, 12] width 17 height 6
select select
radio input "true"
select select
type input "01:54"
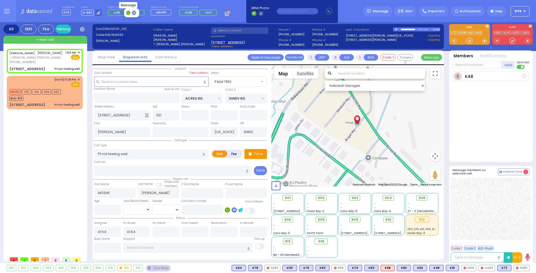
select select "Hatzalah Garages"
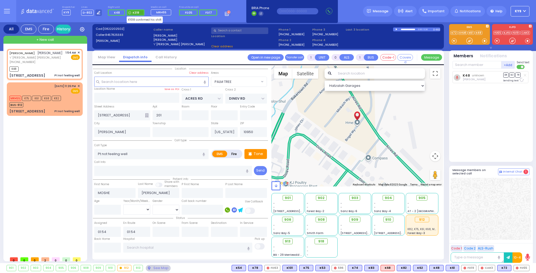
select select
radio input "true"
select select
select select "PALM TREE"
select select "Hatzalah Garages"
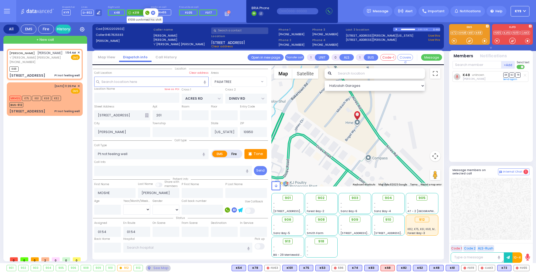
click at [135, 11] on span "K318" at bounding box center [136, 12] width 7 height 4
select select
radio input "true"
select select
select select "PALM TREE"
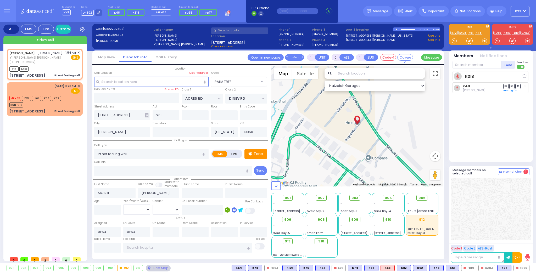
select select "Hatzalah Garages"
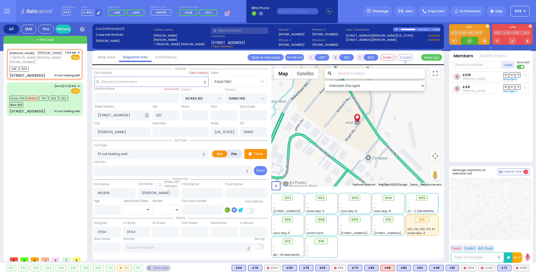
click at [470, 38] on div at bounding box center [469, 40] width 5 height 5
click at [469, 41] on div at bounding box center [469, 40] width 5 height 5
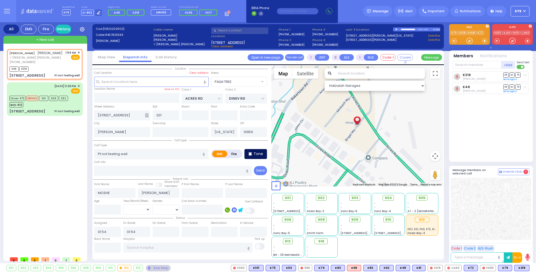
click at [258, 154] on p "Tone" at bounding box center [258, 153] width 9 height 5
click at [470, 40] on div at bounding box center [469, 40] width 5 height 5
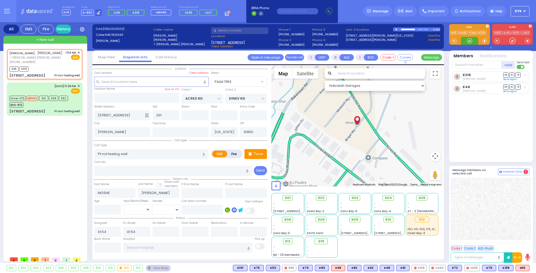
drag, startPoint x: 464, startPoint y: 40, endPoint x: 278, endPoint y: 1, distance: 189.5
click at [463, 37] on div at bounding box center [469, 34] width 41 height 21
click at [468, 40] on div at bounding box center [469, 40] width 5 height 5
click at [471, 64] on input "text" at bounding box center [477, 65] width 49 height 8
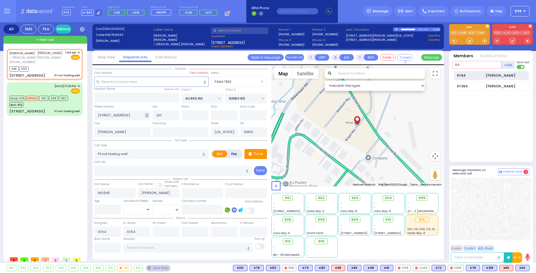
type input "64"
click at [474, 74] on div "KY64" at bounding box center [470, 75] width 26 height 5
click at [472, 65] on input "text" at bounding box center [477, 65] width 49 height 8
select select
radio input "true"
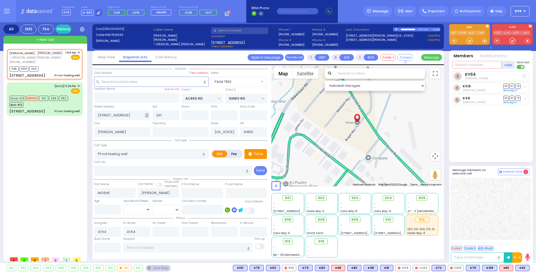
select select
select select "Hatzalah Garages"
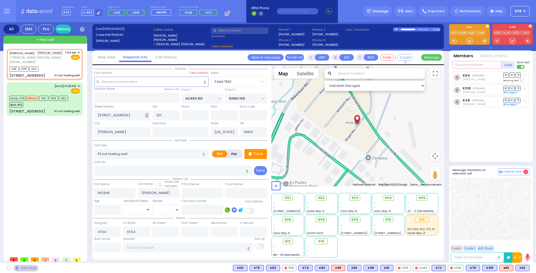
select select "PALM TREE"
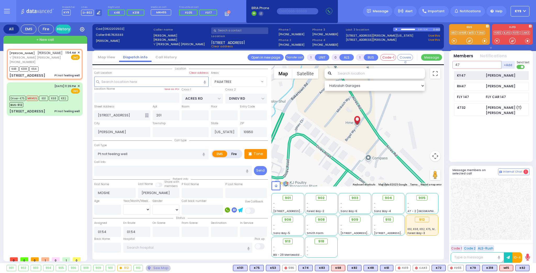
type input "47"
click at [473, 74] on div "KY47" at bounding box center [470, 75] width 26 height 5
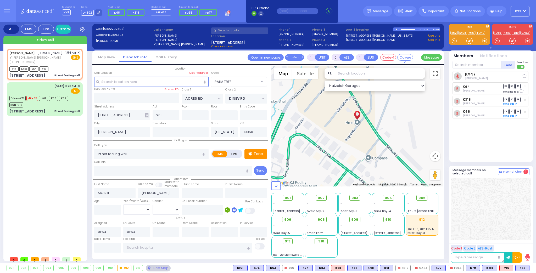
select select
radio input "true"
select select
select select "PALM TREE"
select select "Hatzalah Garages"
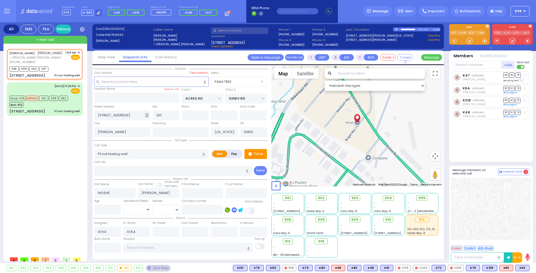
click at [322, 197] on span "902" at bounding box center [321, 198] width 7 height 5
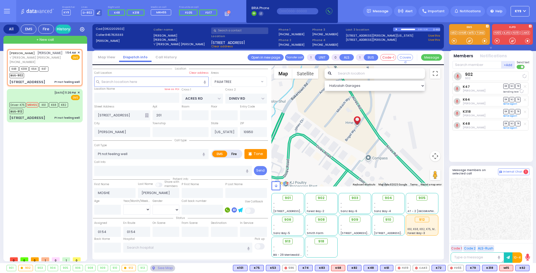
select select
radio input "true"
select select
select select "Hatzalah Garages"
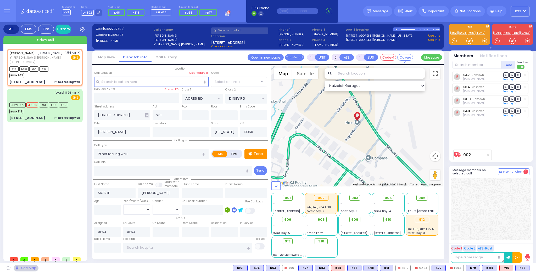
select select "PALM TREE"
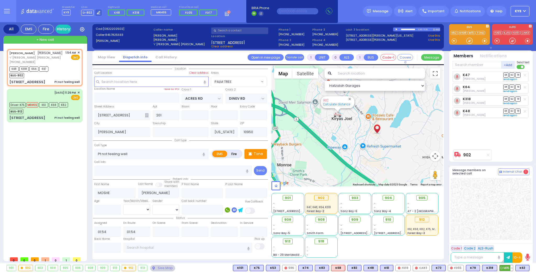
click at [505, 269] on span "M15" at bounding box center [506, 269] width 13 height 6
select select
radio input "true"
select select
select select "Hatzalah Garages"
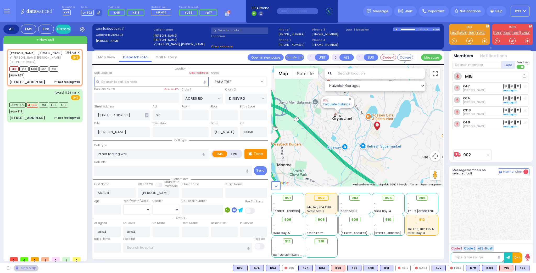
select select "PALM TREE"
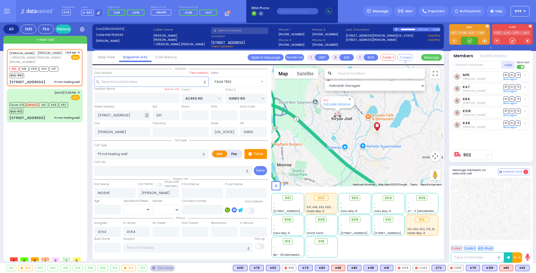
click at [470, 38] on div at bounding box center [469, 40] width 5 height 5
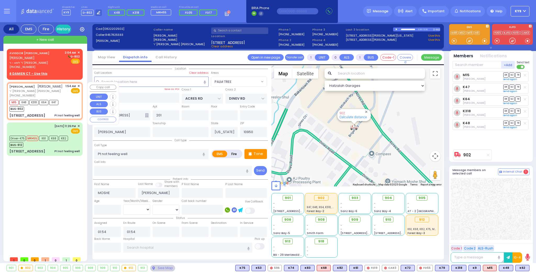
click at [67, 101] on div "M15 K48 K318 K64 K47 BUS-902" at bounding box center [44, 105] width 70 height 13
select select
radio input "true"
select select
select select "Hatzalah Garages"
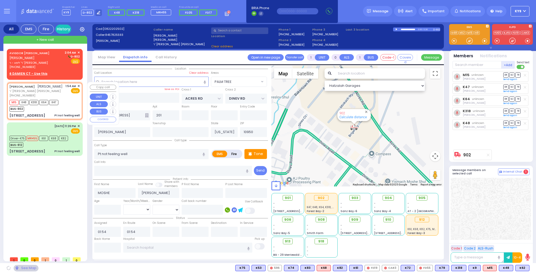
select select "PALM TREE"
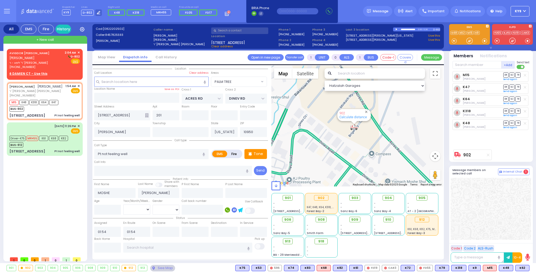
click at [526, 97] on div at bounding box center [525, 99] width 5 height 5
select select
radio input "true"
select select
select select "Hatzalah Garages"
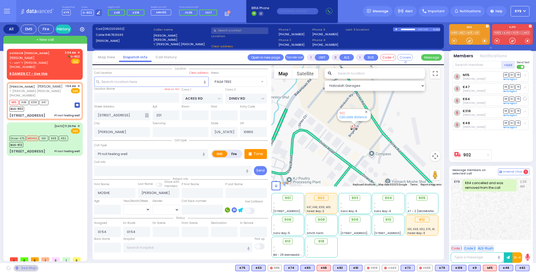
select select "PALM TREE"
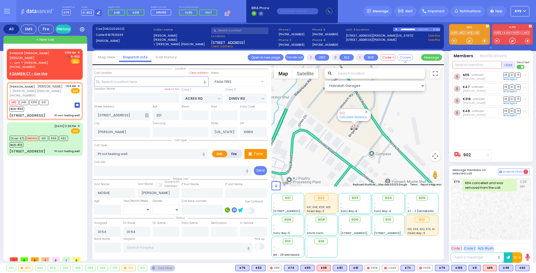
click at [479, 64] on input "text" at bounding box center [477, 65] width 49 height 8
type input "62"
click at [463, 77] on div "KY62" at bounding box center [470, 75] width 26 height 5
select select
radio input "true"
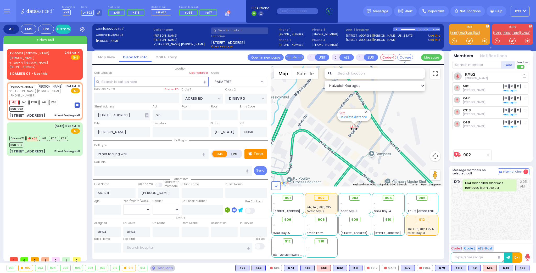
select select
select select "Hatzalah Garages"
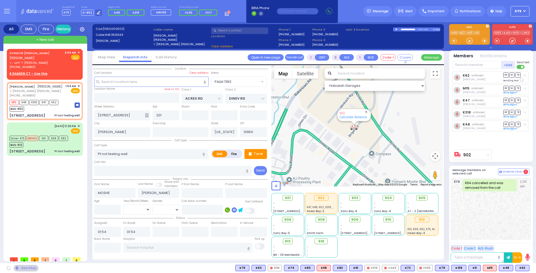
select select "PALM TREE"
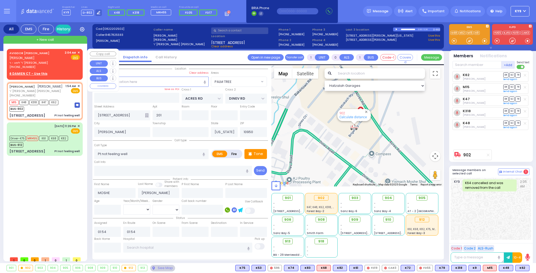
click at [62, 70] on div "AVIGDOR JOSEPH SAMET אביגדור יוסף סאמעט ר' ליפא - ר' יודל לייפער (845) 492-9675…" at bounding box center [45, 63] width 74 height 27
type input "2"
type input "1"
select select
radio input "true"
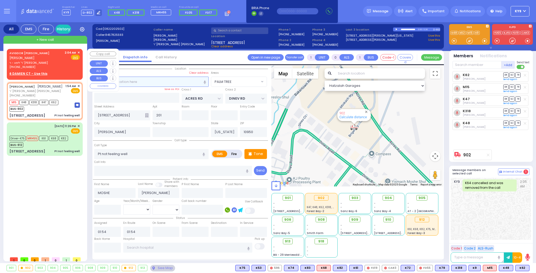
type input "[PERSON_NAME]"
type input "SAMET"
select select
type input "02:04"
select select "Hatzalah Garages"
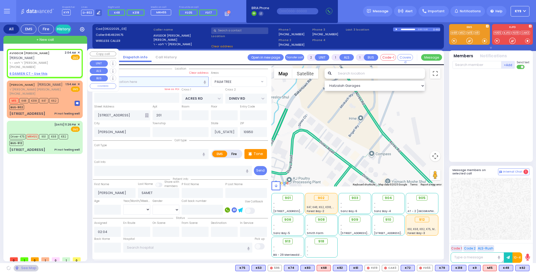
select select
radio input "true"
select select
select select "Hatzalah Garages"
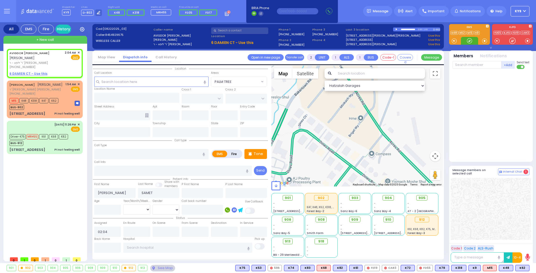
click at [471, 40] on div at bounding box center [469, 40] width 5 height 5
click at [42, 72] on u "6 DAMIEN CT - Use this" at bounding box center [28, 73] width 38 height 4
select select
radio input "true"
select select
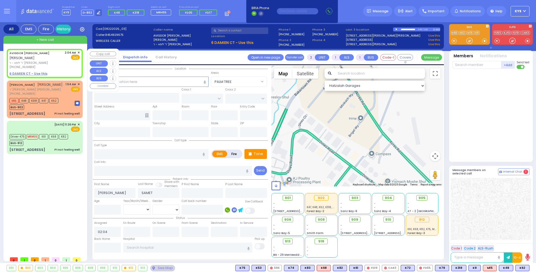
select select "Hatzalah Garages"
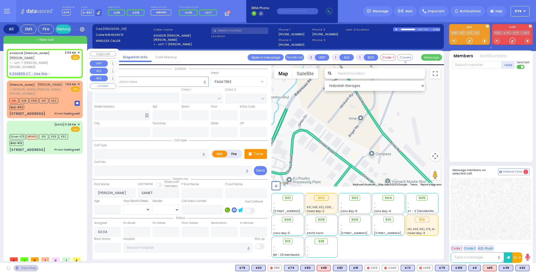
type input "ANGLE DR"
type input "6 DAMIEN CT"
type input "Chester"
type input "[US_STATE]"
type input "10918"
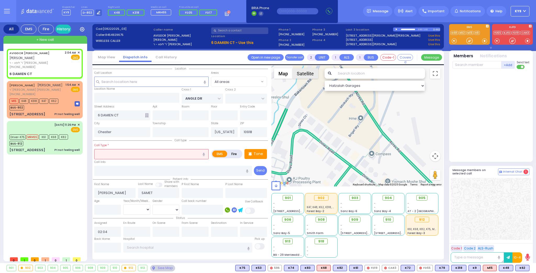
select select
radio input "true"
select select
select select "Hatzalah Garages"
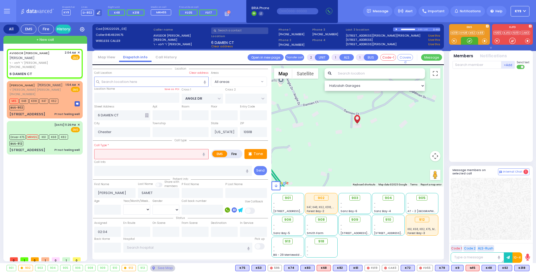
click at [471, 40] on div at bounding box center [469, 40] width 5 height 5
click at [469, 40] on div at bounding box center [469, 40] width 5 height 5
click at [136, 12] on span "K318" at bounding box center [136, 12] width 7 height 4
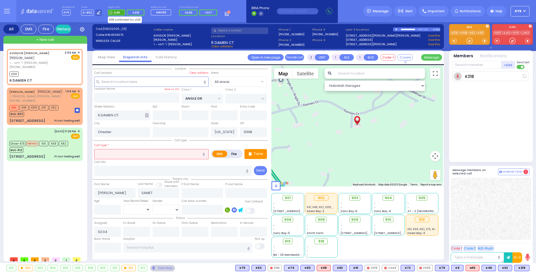
select select
radio input "true"
select select
type input "02:06"
click at [114, 12] on span "K48" at bounding box center [117, 12] width 6 height 4
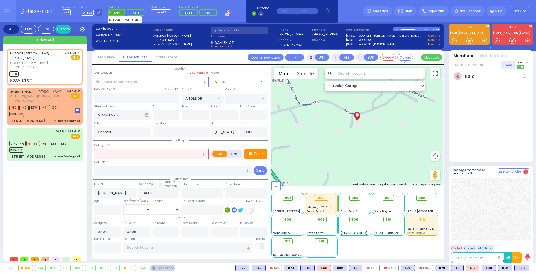
select select "Hatzalah Garages"
select select
radio input "true"
select select
select select "Hatzalah Garages"
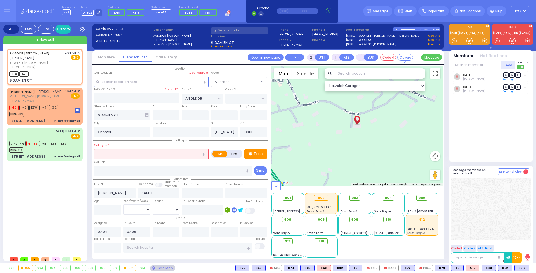
click at [121, 154] on input "text" at bounding box center [151, 154] width 114 height 10
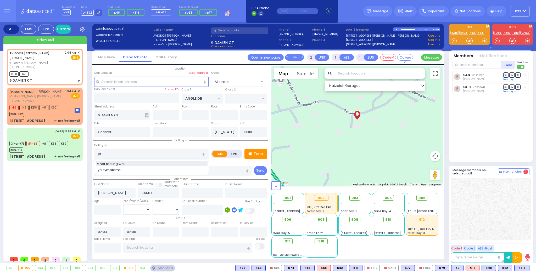
click at [125, 162] on span "Pt not feeling well" at bounding box center [111, 164] width 31 height 5
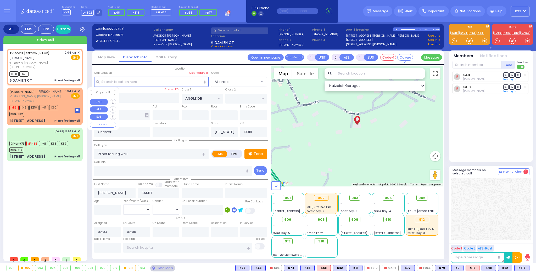
click at [68, 101] on div "1:54 AM ✕ EMS" at bounding box center [72, 96] width 15 height 14
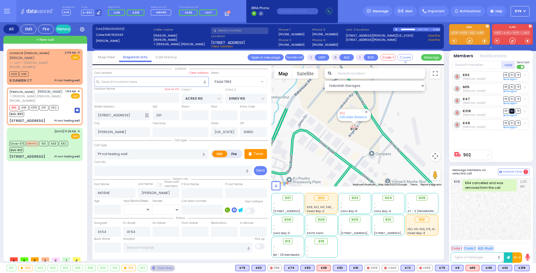
click at [512, 111] on span "SO" at bounding box center [512, 111] width 5 height 5
click at [510, 122] on span "SO" at bounding box center [512, 123] width 5 height 5
click at [63, 66] on div "[PHONE_NUMBER]" at bounding box center [35, 67] width 53 height 4
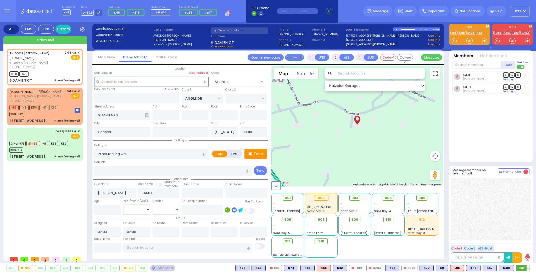
click at [528, 268] on button at bounding box center [528, 269] width 3 height 6
click at [525, 245] on icon at bounding box center [524, 244] width 5 height 5
click at [525, 238] on icon at bounding box center [524, 237] width 5 height 5
click at [523, 230] on icon at bounding box center [524, 230] width 5 height 5
click at [523, 244] on icon at bounding box center [524, 244] width 5 height 5
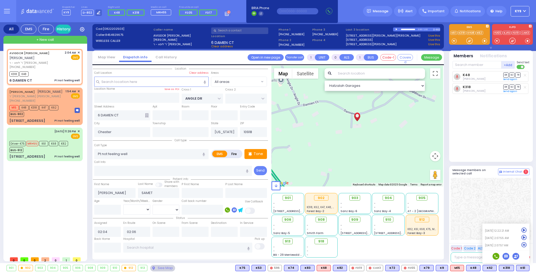
click at [501, 142] on div "K48 Shia Lieberman DR SO TR" at bounding box center [492, 114] width 78 height 86
click at [47, 156] on div "101 Forest Road Pt not feeling well" at bounding box center [44, 156] width 70 height 5
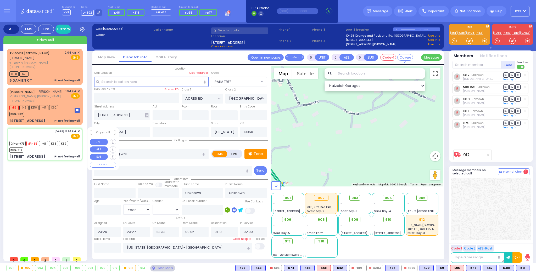
click at [49, 156] on div "101 Forest Road Pt not feeling well" at bounding box center [44, 156] width 70 height 5
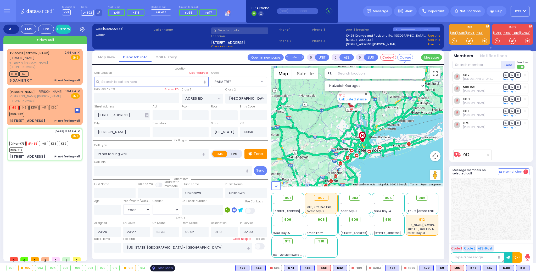
click at [155, 269] on div "See Map" at bounding box center [162, 268] width 25 height 7
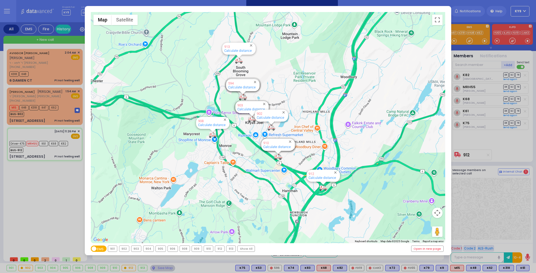
click at [217, 250] on div "912" at bounding box center [219, 249] width 9 height 6
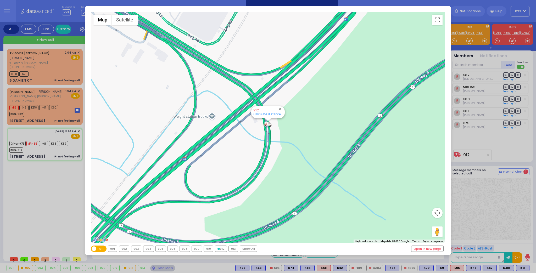
click at [162, 268] on div "← Move left → Move right ↑ Move up ↓ Move down + Zoom in - Zoom out Home Jump l…" at bounding box center [268, 136] width 536 height 273
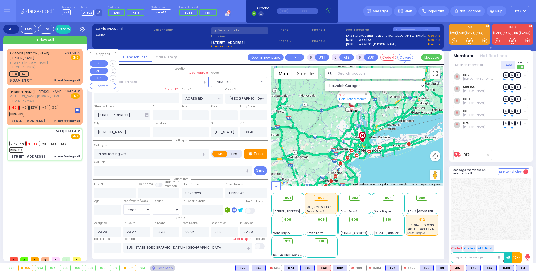
click at [52, 70] on div "K318 K48" at bounding box center [44, 73] width 70 height 7
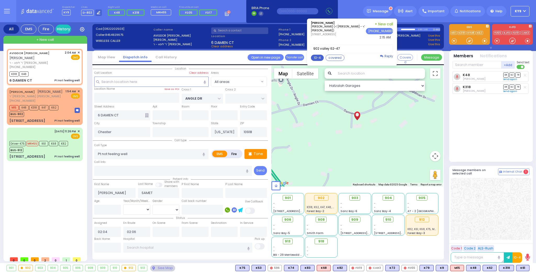
click at [321, 57] on button "10-4" at bounding box center [317, 58] width 13 height 6
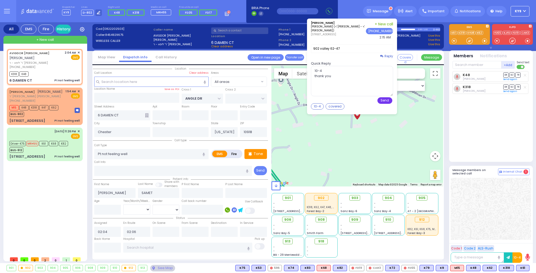
click at [388, 101] on button "Send" at bounding box center [385, 100] width 15 height 7
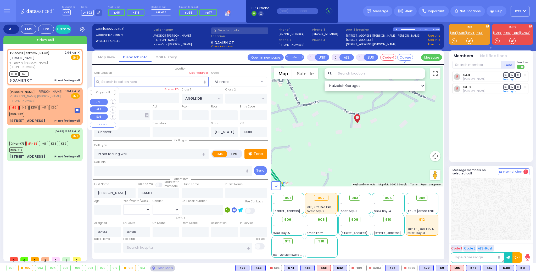
click at [55, 115] on div "BUS-902" at bounding box center [33, 113] width 49 height 7
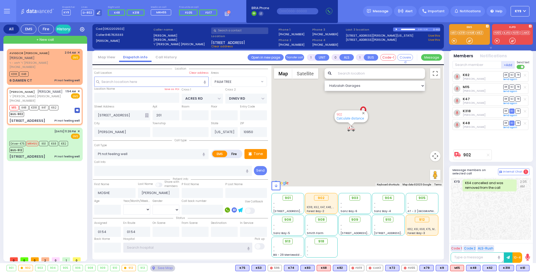
click at [151, 251] on input "text" at bounding box center [187, 248] width 129 height 10
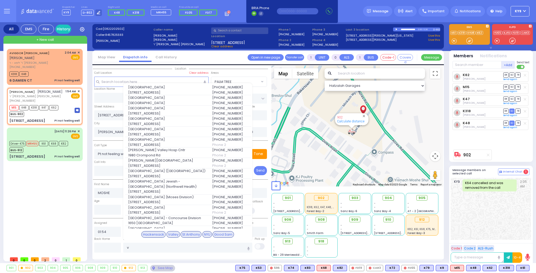
click at [170, 231] on div "Valley" at bounding box center [174, 234] width 14 height 7
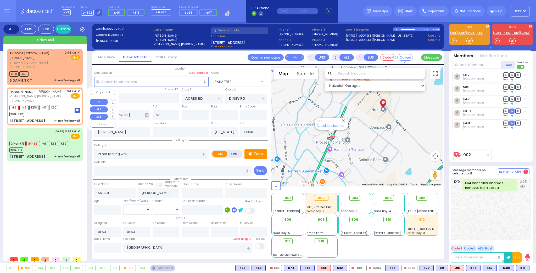
select select "PALM TREE"
select select
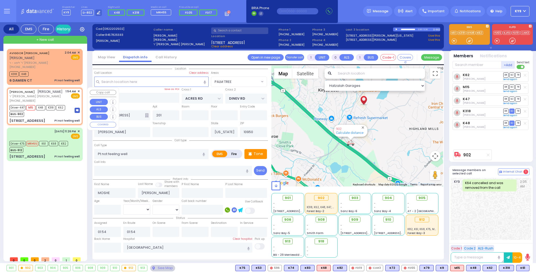
type input "6"
select select
radio input "true"
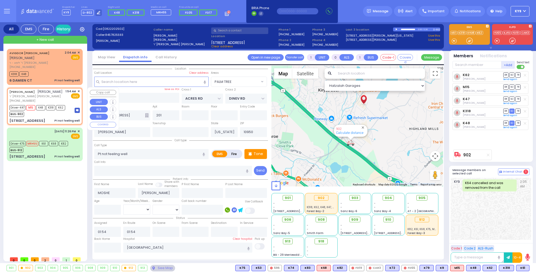
type input "[PERSON_NAME]"
type input "Beck"
type input "2"
select select "Month"
select select "[DEMOGRAPHIC_DATA]"
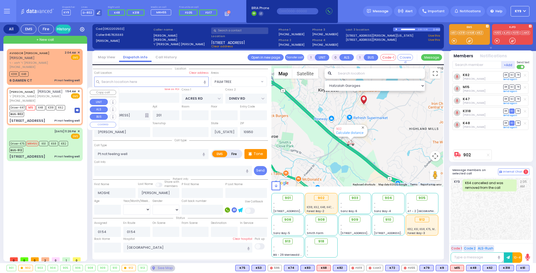
type input "01:56"
type input "02:17"
select select "Hatzalah Garages"
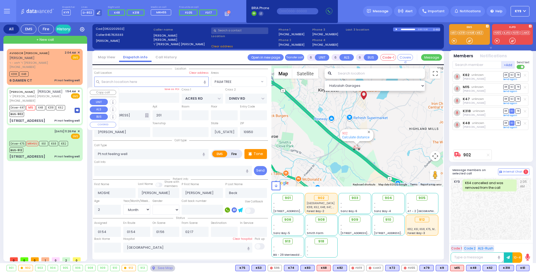
select select
radio input "true"
select select "Month"
select select "[DEMOGRAPHIC_DATA]"
select select "PALM TREE"
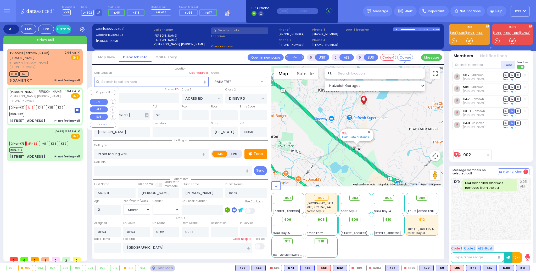
select select "Hatzalah Garages"
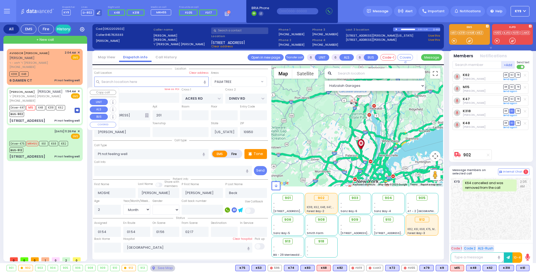
select select
radio input "true"
select select "Month"
select select "[DEMOGRAPHIC_DATA]"
select select "Hatzalah Garages"
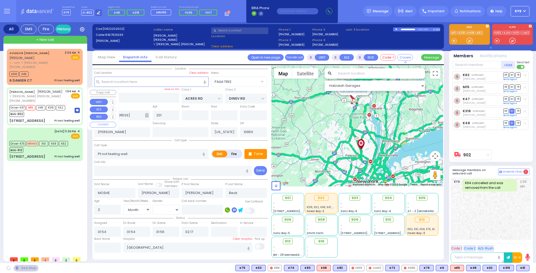
select select "PALM TREE"
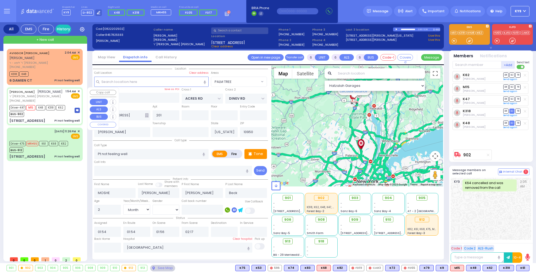
select select
radio input "true"
select select "Month"
select select "[DEMOGRAPHIC_DATA]"
select select "Hatzalah Garages"
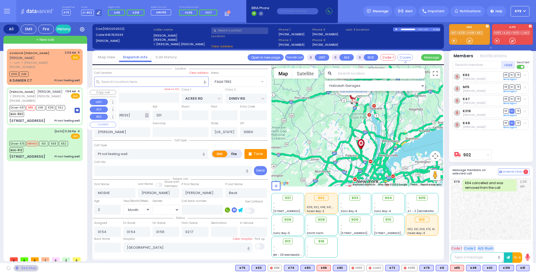
select select "PALM TREE"
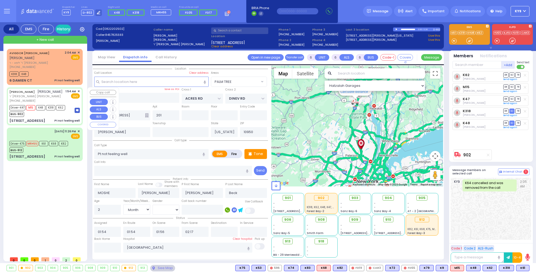
select select
radio input "true"
select select "Month"
select select "[DEMOGRAPHIC_DATA]"
select select "Hatzalah Garages"
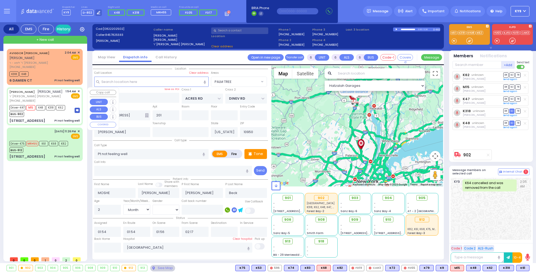
select select "PALM TREE"
select select
radio input "true"
select select "Month"
select select "[DEMOGRAPHIC_DATA]"
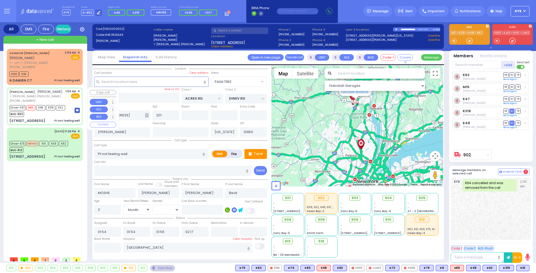
select select "Hatzalah Garages"
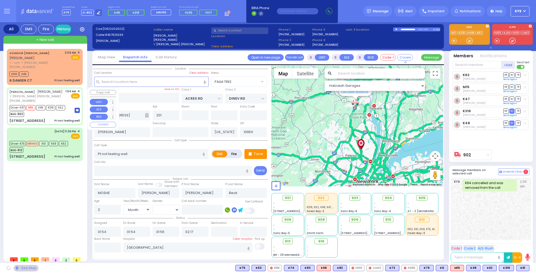
select select "PALM TREE"
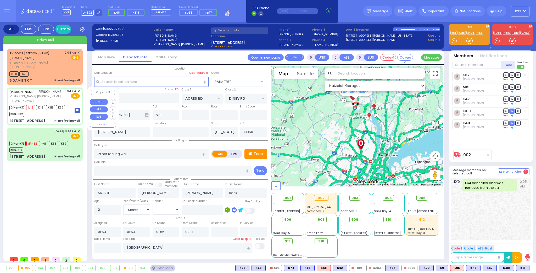
select select
radio input "true"
select select "Month"
select select "[DEMOGRAPHIC_DATA]"
select select "Hatzalah Garages"
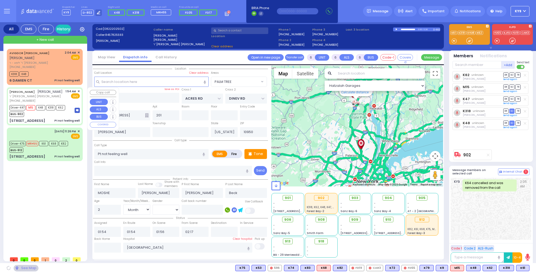
select select "PALM TREE"
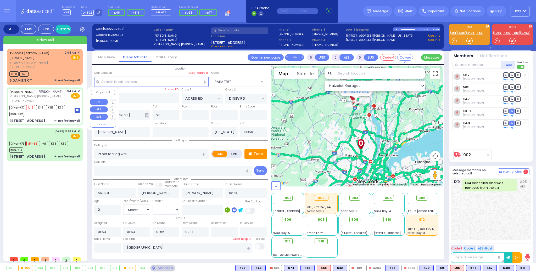
select select
radio input "true"
select select "Month"
select select "[DEMOGRAPHIC_DATA]"
select select "Hatzalah Garages"
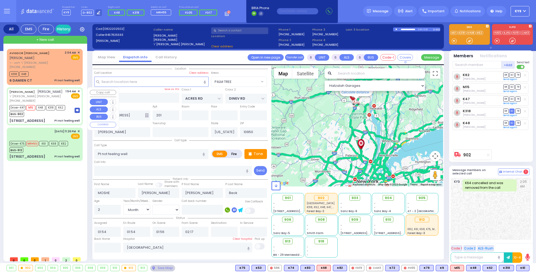
select select "PALM TREE"
select select
radio input "true"
select select "Month"
select select "[DEMOGRAPHIC_DATA]"
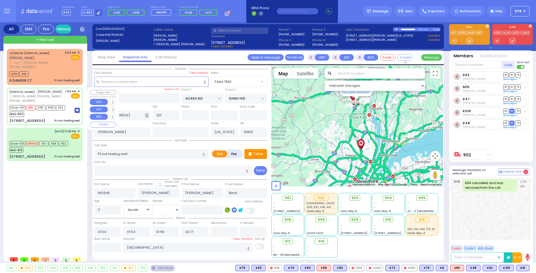
select select "Hatzalah Garages"
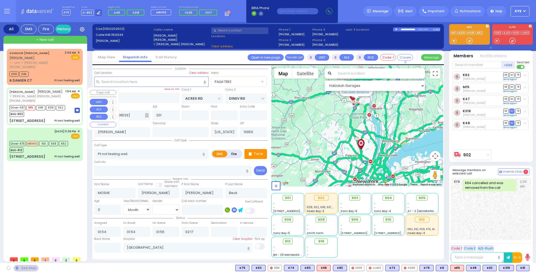
select select "PALM TREE"
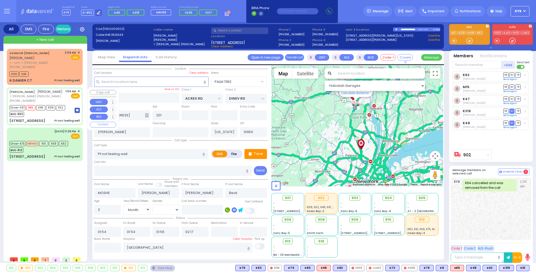
select select
radio input "true"
select select "Month"
select select "[DEMOGRAPHIC_DATA]"
select select "Hatzalah Garages"
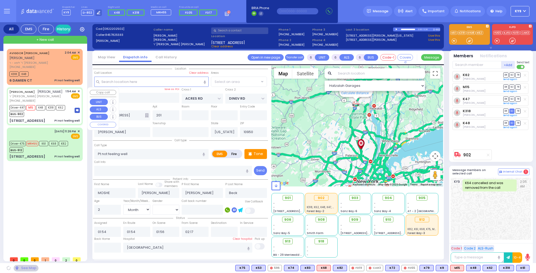
select select "PALM TREE"
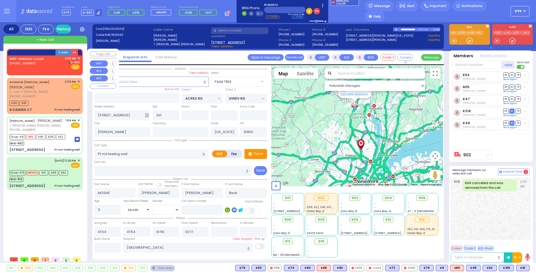
click at [45, 63] on div "W87 - WIRELESS CALLER [PHONE_NUMBER] 2:22 AM ✕ D-802 EMS" at bounding box center [44, 63] width 70 height 14
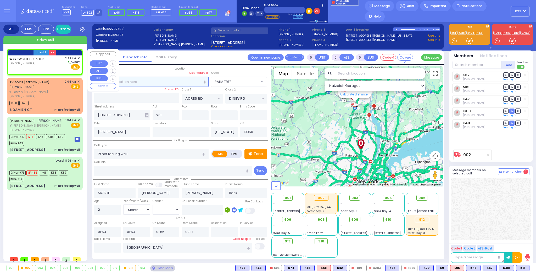
type input "2"
type input "1"
select select
radio input "true"
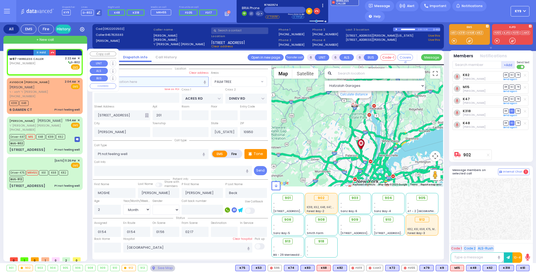
select select
type input "02:22"
select select "Hatzalah Garages"
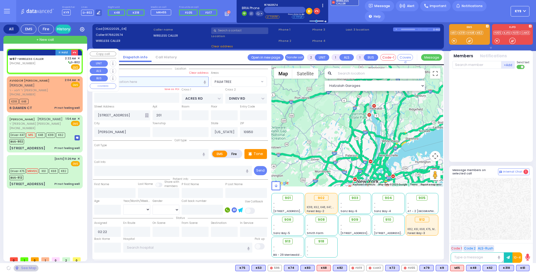
select select
radio input "true"
select select
select select "Hatzalah Garages"
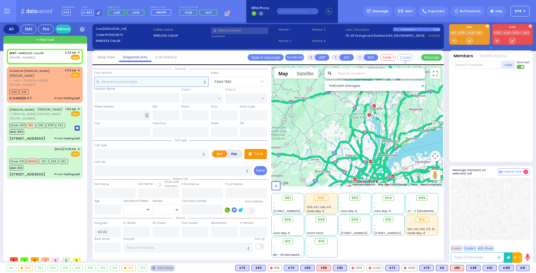
select select
radio input "true"
select select
select select "Hatzalah Garages"
click at [471, 38] on div at bounding box center [469, 41] width 17 height 8
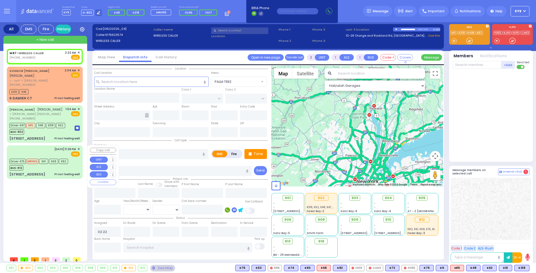
click at [49, 168] on div "BUS-912" at bounding box center [38, 167] width 59 height 7
type input "6"
select select
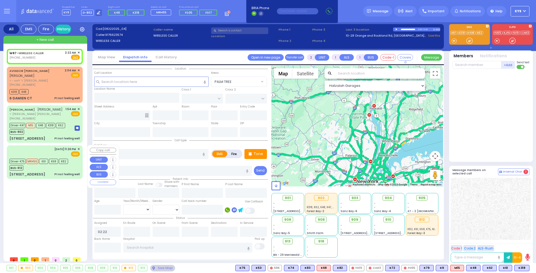
type input "Pt not feeling well"
radio input "true"
type input "Unknown"
select select "Year"
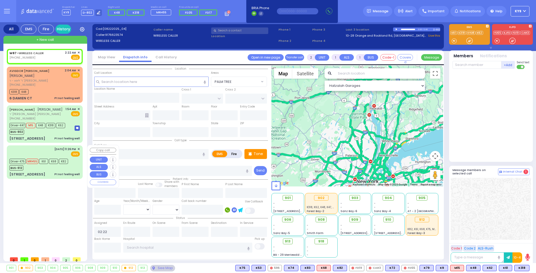
type input "23:26"
type input "23:27"
type input "23:33"
type input "00:05"
type input "01:10"
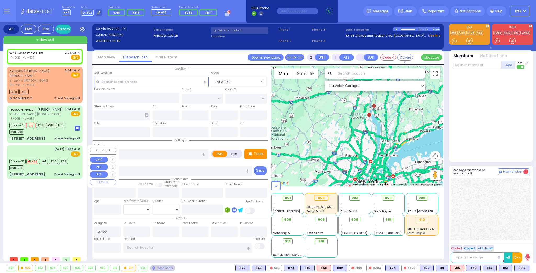
type input "02:00"
type input "[US_STATE][GEOGRAPHIC_DATA]- [GEOGRAPHIC_DATA]"
select select "Hatzalah Garages"
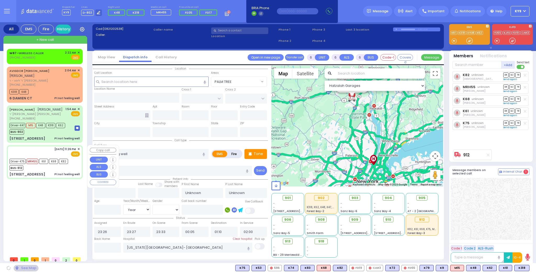
type input "ACRES RD"
type input "[GEOGRAPHIC_DATA]"
type input "[STREET_ADDRESS]"
type input "[PERSON_NAME]"
type input "[US_STATE]"
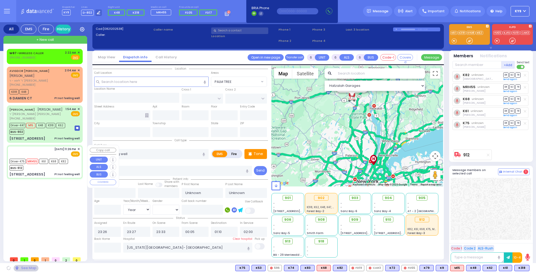
type input "10950"
select select "PALM TREE"
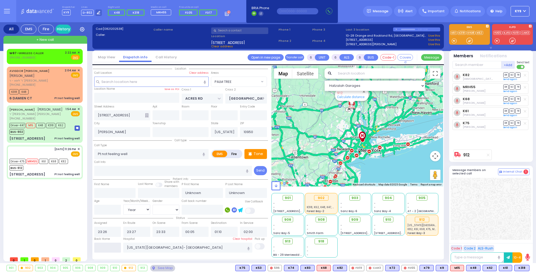
click at [117, 250] on input "text" at bounding box center [107, 248] width 27 height 10
type input "02:24"
select select
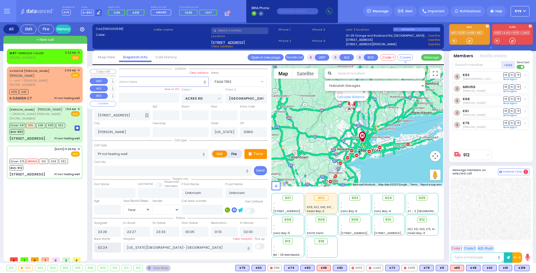
radio input "true"
select select
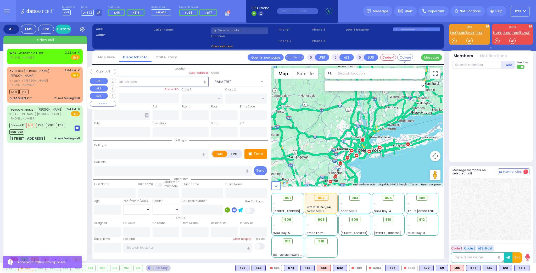
click at [59, 83] on div "[PHONE_NUMBER]" at bounding box center [35, 85] width 53 height 4
type input "1"
type input "0"
type input "1"
select select
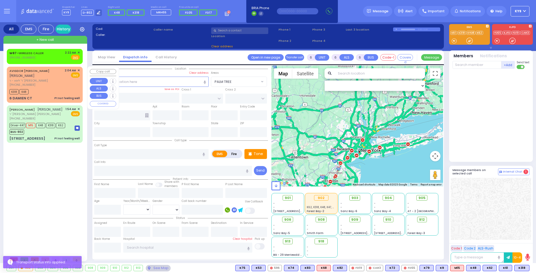
type input "Pt not feeling well"
radio input "true"
type input "[PERSON_NAME]"
type input "SAMET"
select select
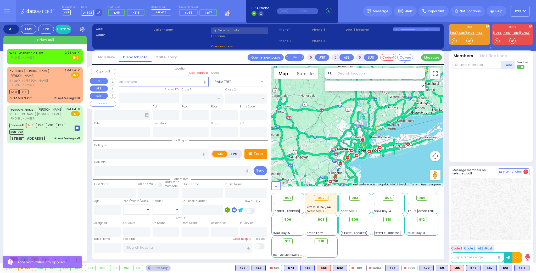
type input "02:04"
type input "02:06"
select select "Hatzalah Garages"
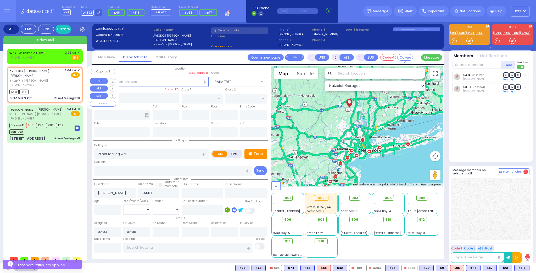
type input "ANGLE DR"
type input "6 DAMIEN CT"
type input "Chester"
type input "[US_STATE]"
type input "10918"
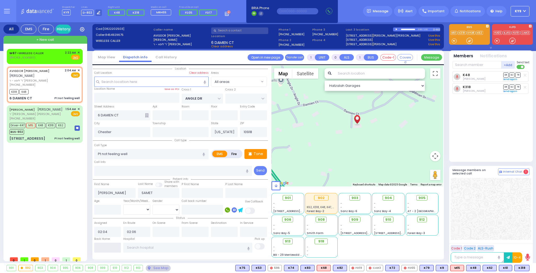
click at [118, 246] on input "text" at bounding box center [107, 248] width 27 height 10
type input "02:24"
select select
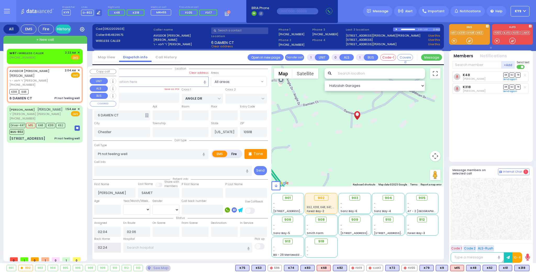
radio input "true"
select select
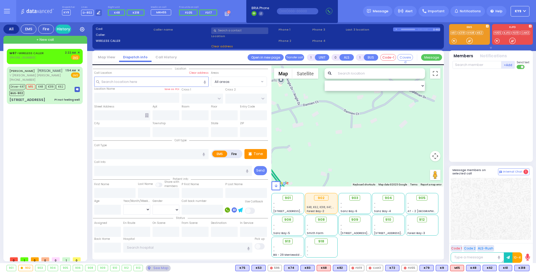
click at [124, 268] on div "912" at bounding box center [126, 269] width 9 height 6
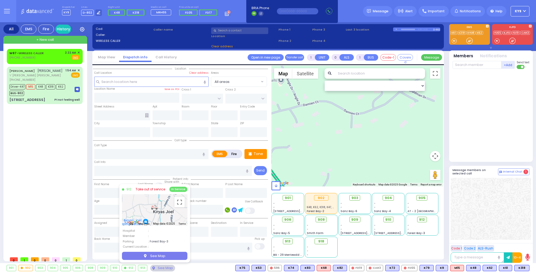
click at [155, 189] on link "Take out of service" at bounding box center [151, 189] width 30 height 5
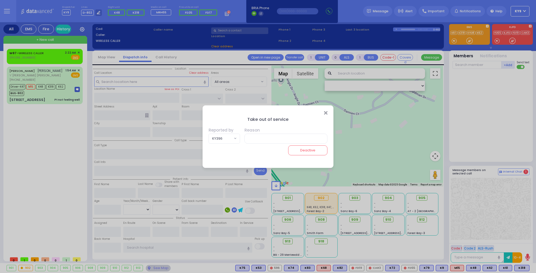
click at [229, 137] on span "KY396" at bounding box center [221, 138] width 24 height 9
type input "75"
select select "KY75"
click at [252, 140] on input "text" at bounding box center [285, 139] width 86 height 10
click at [319, 138] on input "missing miror and out of stock" at bounding box center [285, 139] width 86 height 10
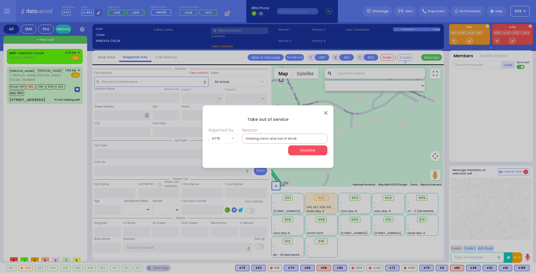
type input "missing miror and out of stock"
click at [303, 149] on button "Deactive" at bounding box center [307, 151] width 39 height 10
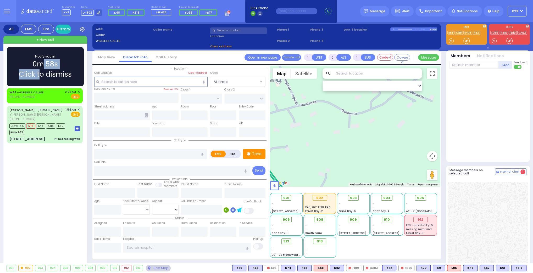
drag, startPoint x: 41, startPoint y: 69, endPoint x: 45, endPoint y: 69, distance: 3.4
click at [42, 69] on div "Notify you in 0m 58s Click to dismiss" at bounding box center [45, 67] width 62 height 26
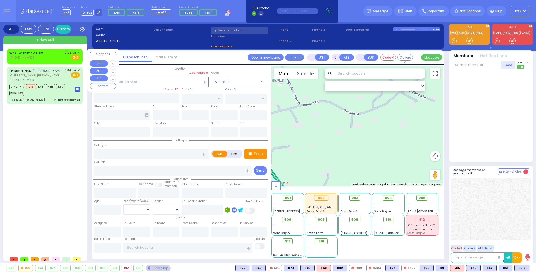
click at [79, 51] on span "✕" at bounding box center [79, 53] width 2 height 4
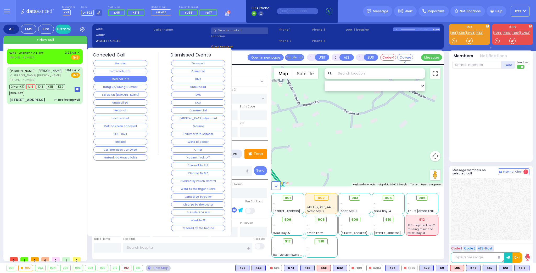
click at [106, 76] on button "Medical Info" at bounding box center [120, 79] width 54 height 6
